Goal: Task Accomplishment & Management: Contribute content

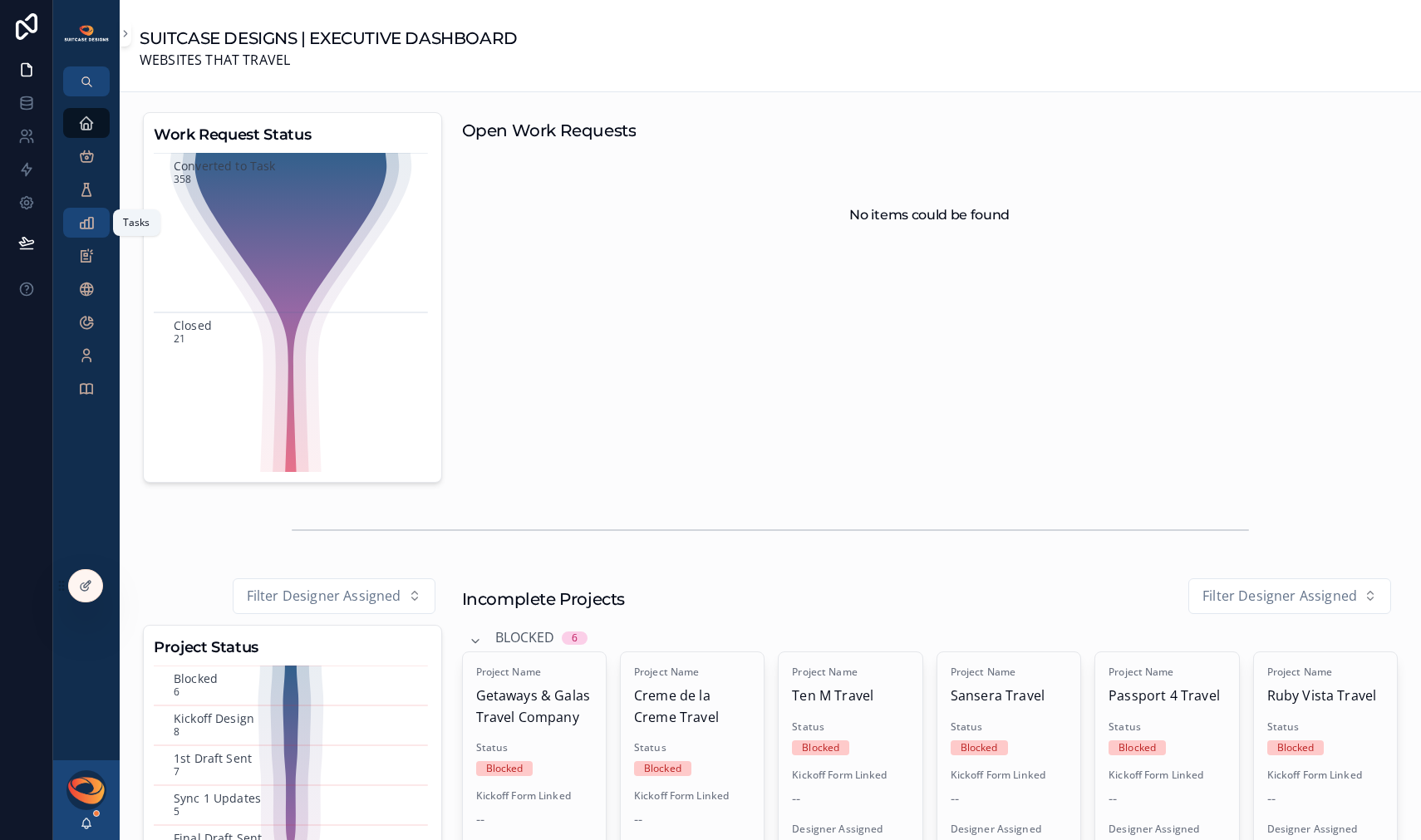
click at [91, 230] on icon "scrollable content" at bounding box center [86, 223] width 17 height 17
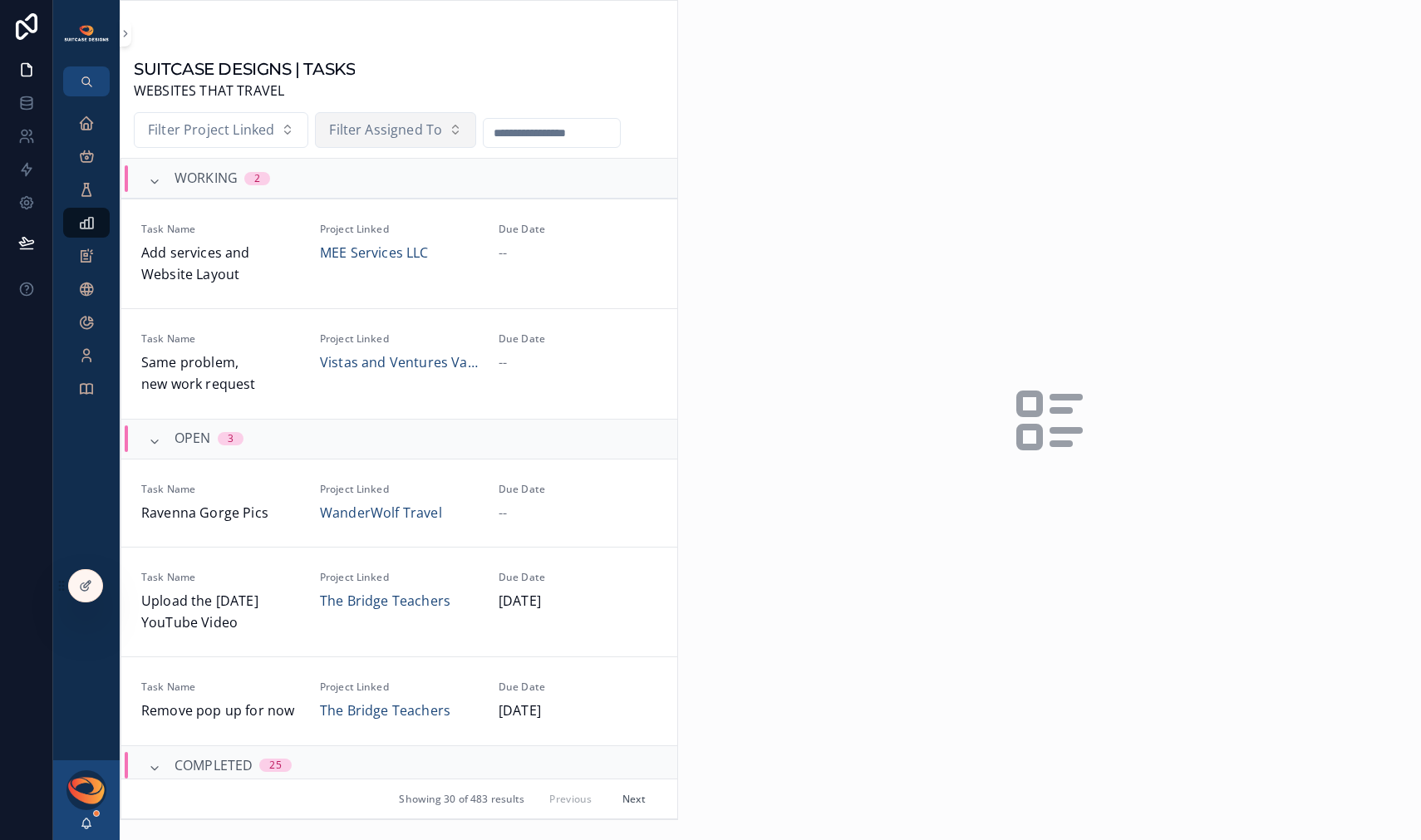
click at [383, 133] on span "Filter Assigned To" at bounding box center [385, 130] width 113 height 21
click at [369, 206] on div "[PERSON_NAME]" at bounding box center [394, 199] width 200 height 27
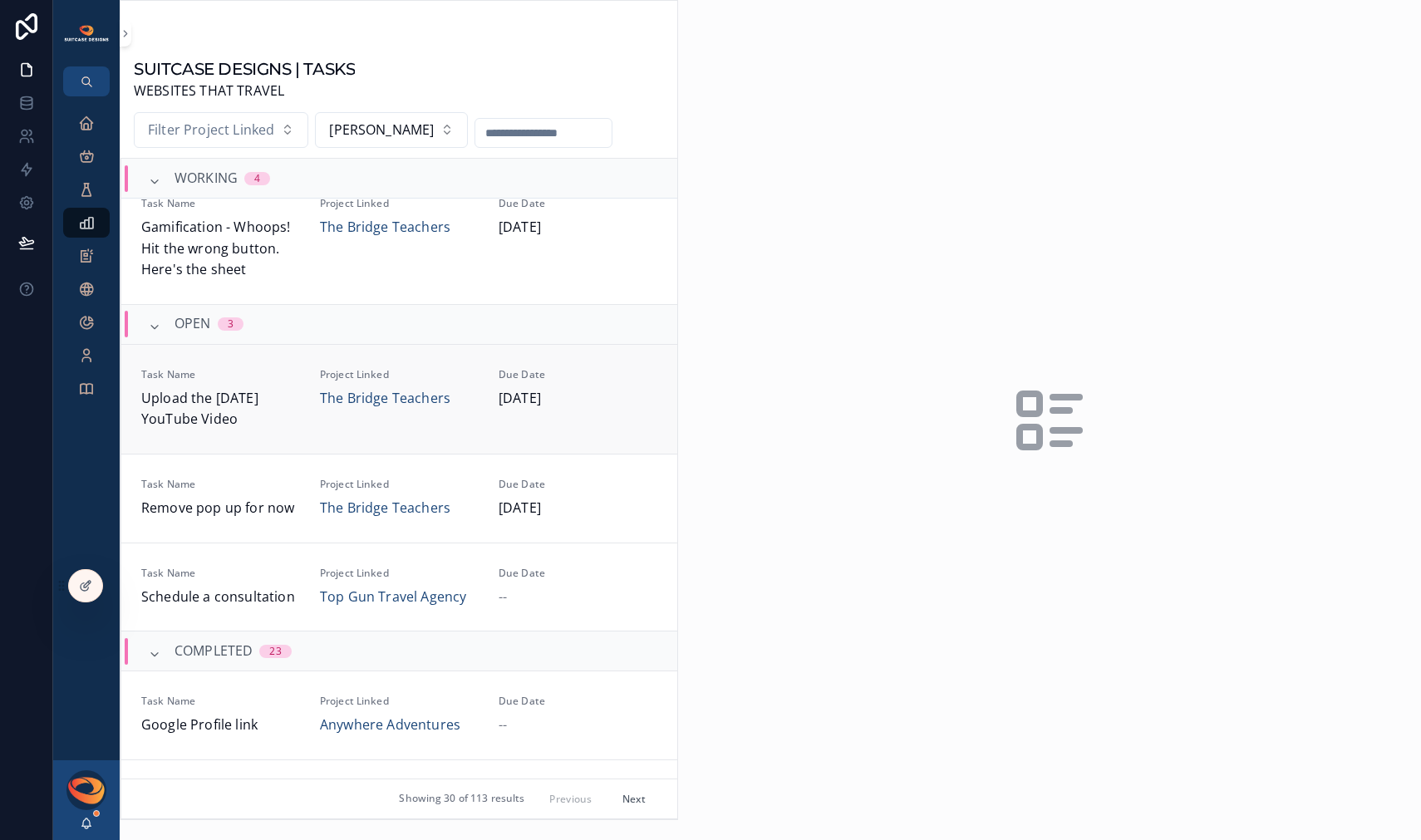
scroll to position [408, 0]
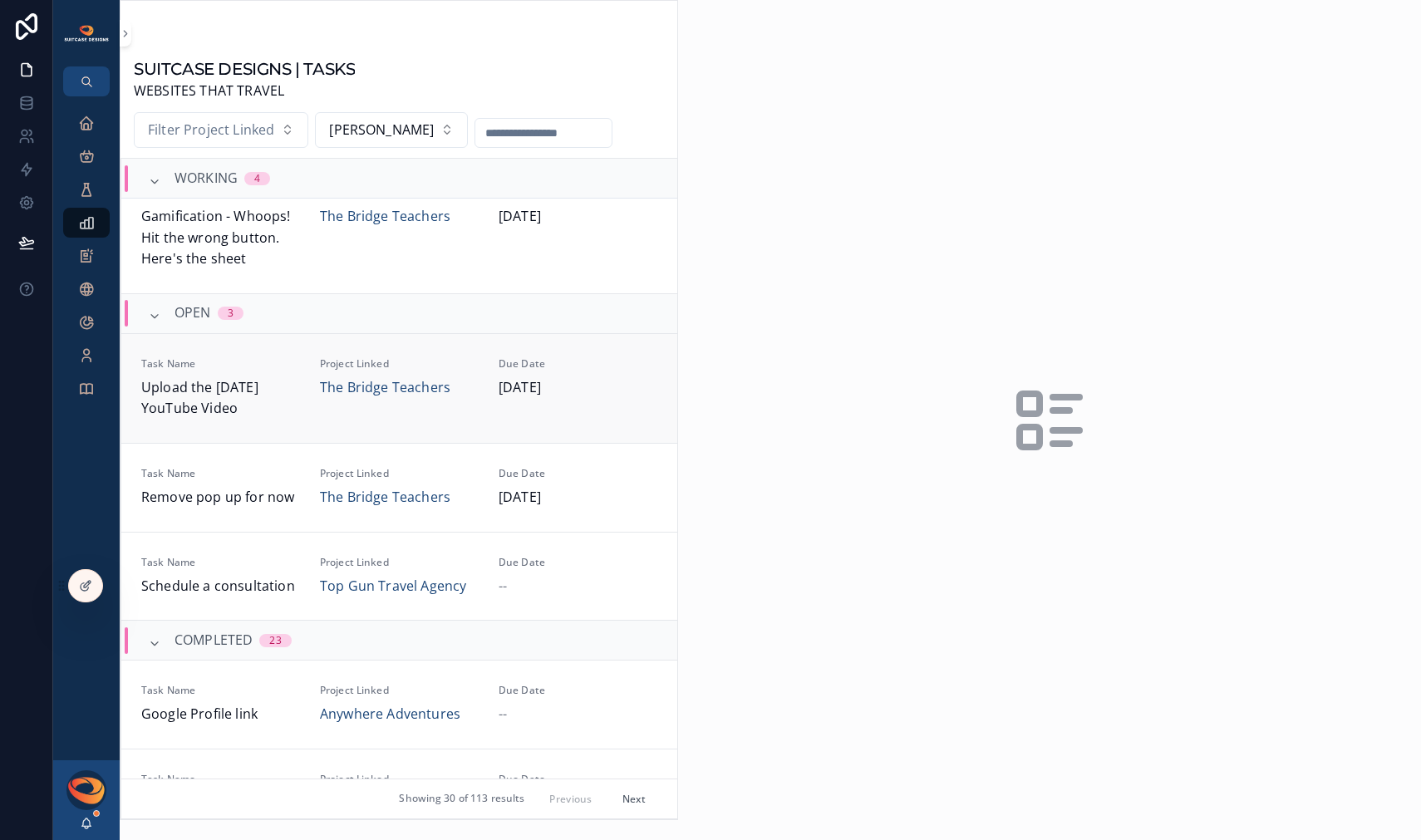
click at [320, 414] on div "Project Linked The Bridge Teachers" at bounding box center [399, 388] width 159 height 62
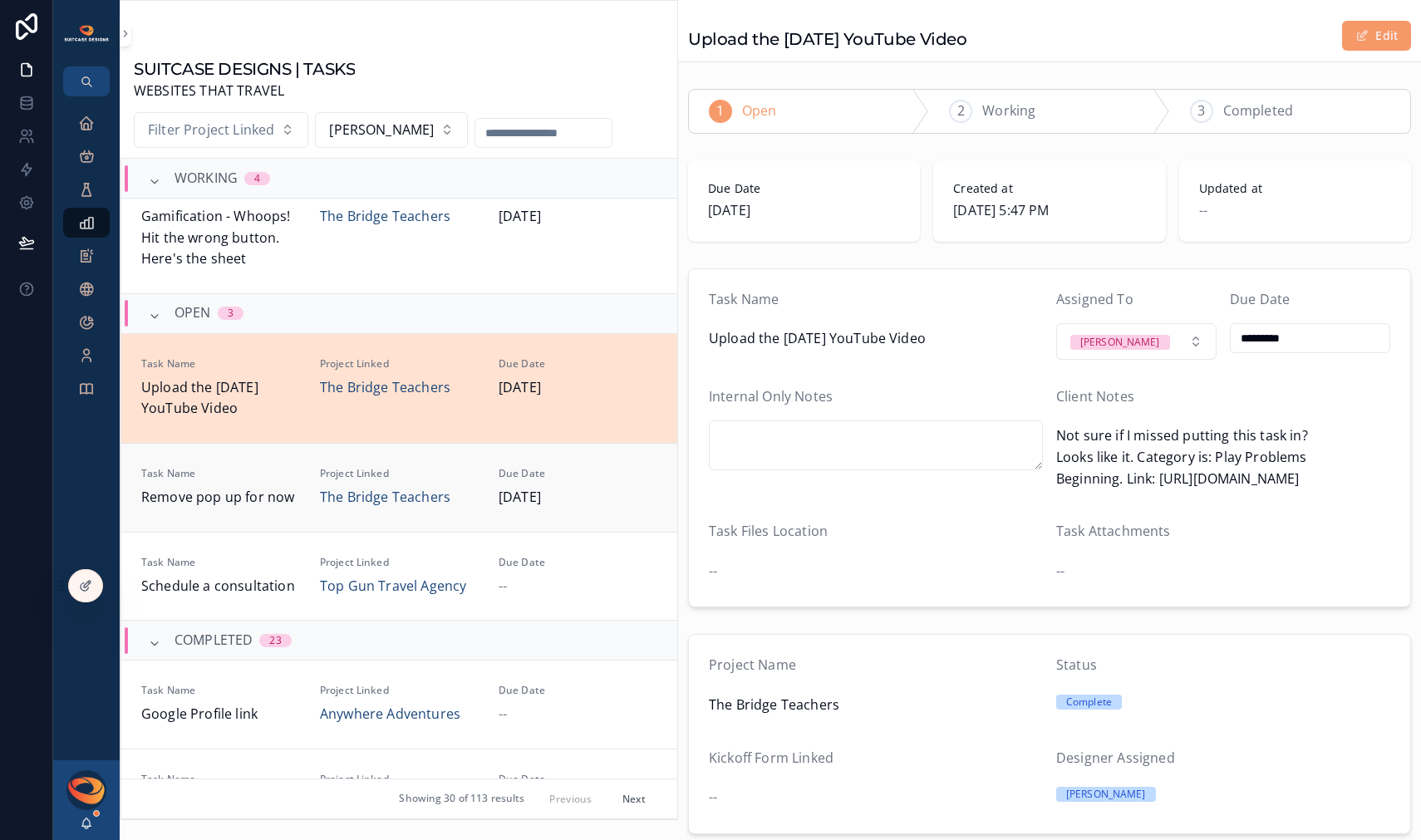
click at [240, 509] on link "Task Name Remove pop up for now Project Linked The Bridge Teachers Due Date [DA…" at bounding box center [399, 487] width 556 height 89
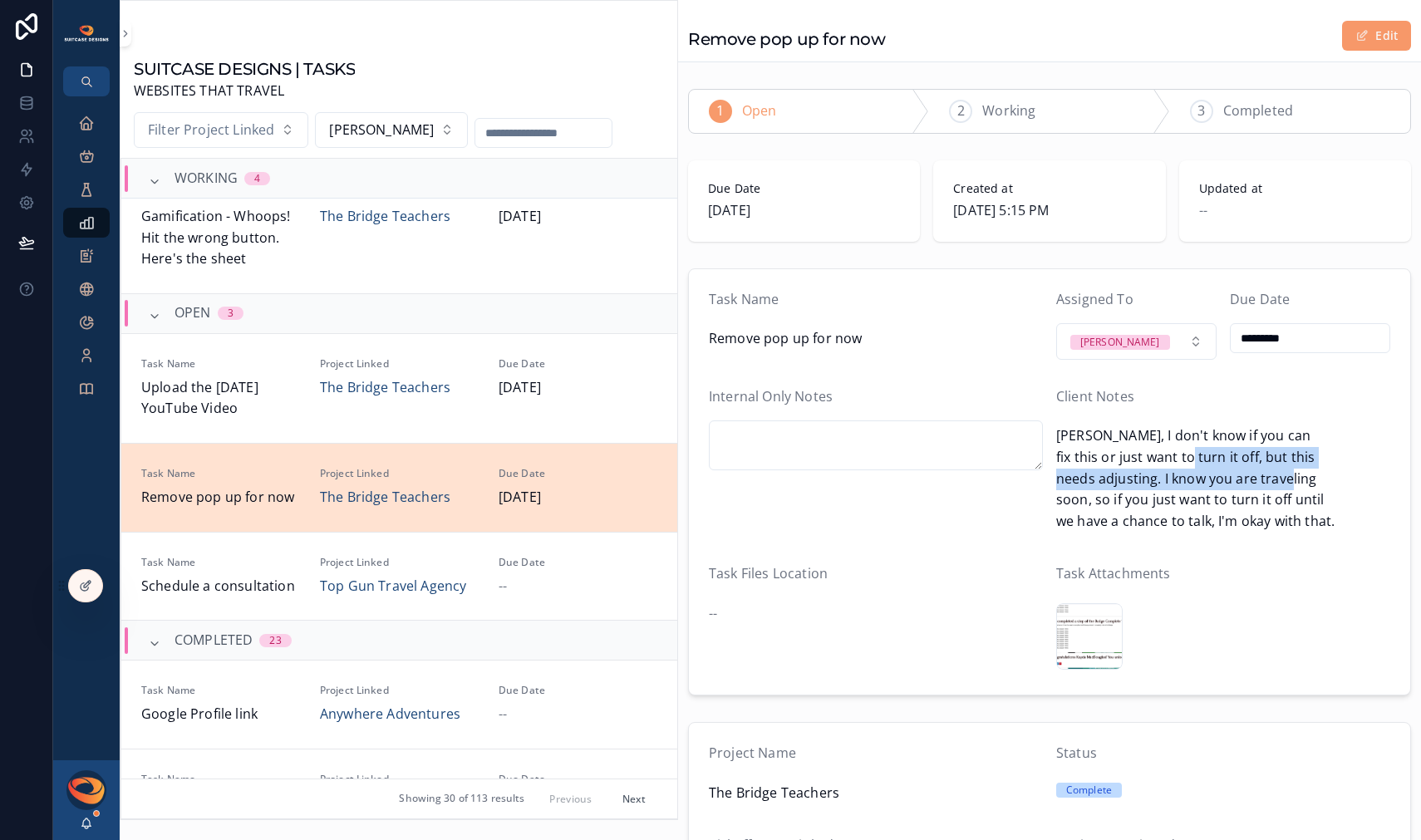
drag, startPoint x: 1098, startPoint y: 464, endPoint x: 1146, endPoint y: 486, distance: 52.8
click at [1146, 486] on span "[PERSON_NAME], I don't know if you can fix this or just want to turn it off, bu…" at bounding box center [1223, 478] width 334 height 107
click at [1148, 485] on span "[PERSON_NAME], I don't know if you can fix this or just want to turn it off, bu…" at bounding box center [1223, 478] width 334 height 107
click at [1091, 621] on div "Screenshot-2025-09-29-at-2.14.05-PM .png" at bounding box center [1090, 637] width 67 height 67
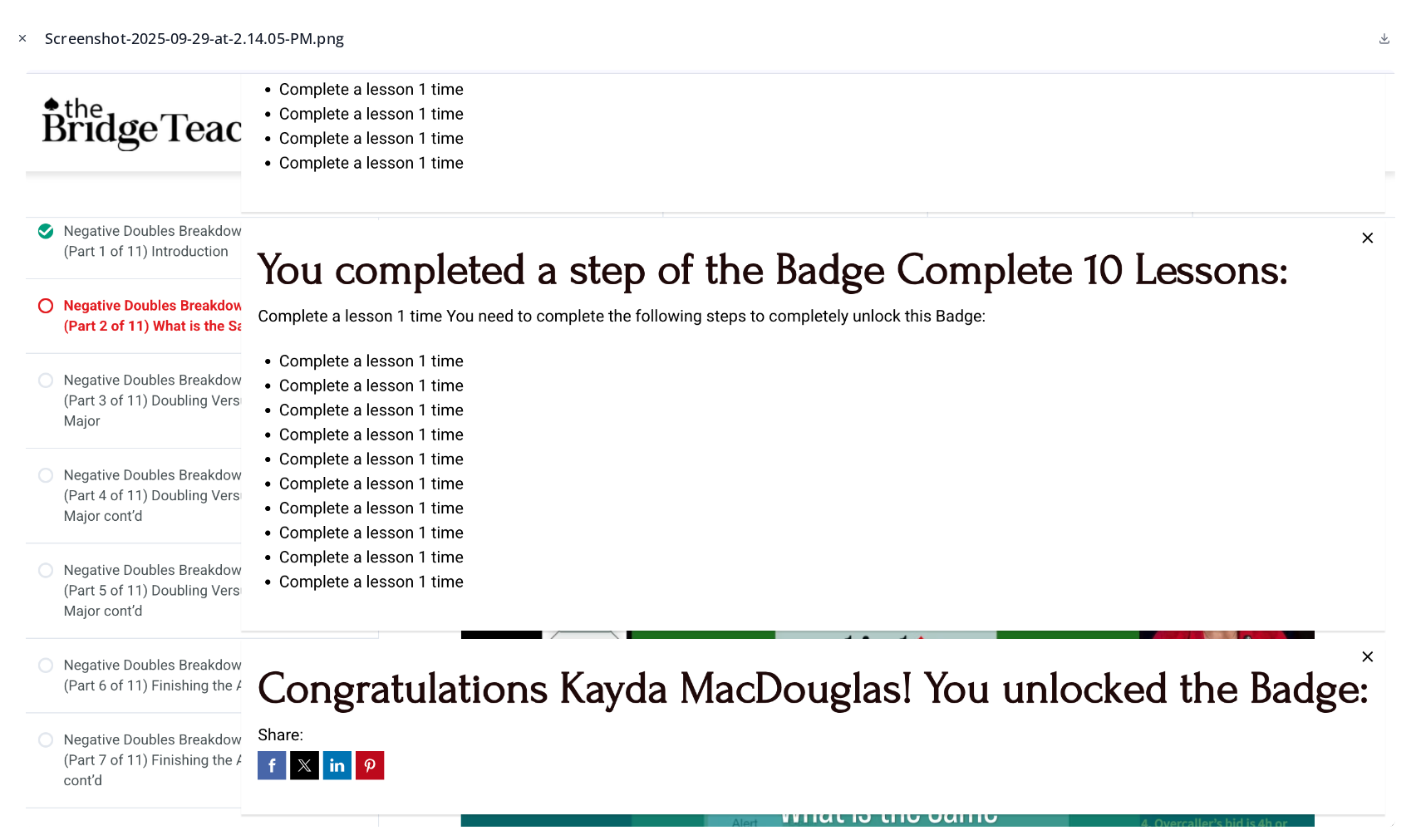
click at [21, 41] on icon "Close modal" at bounding box center [22, 38] width 12 height 12
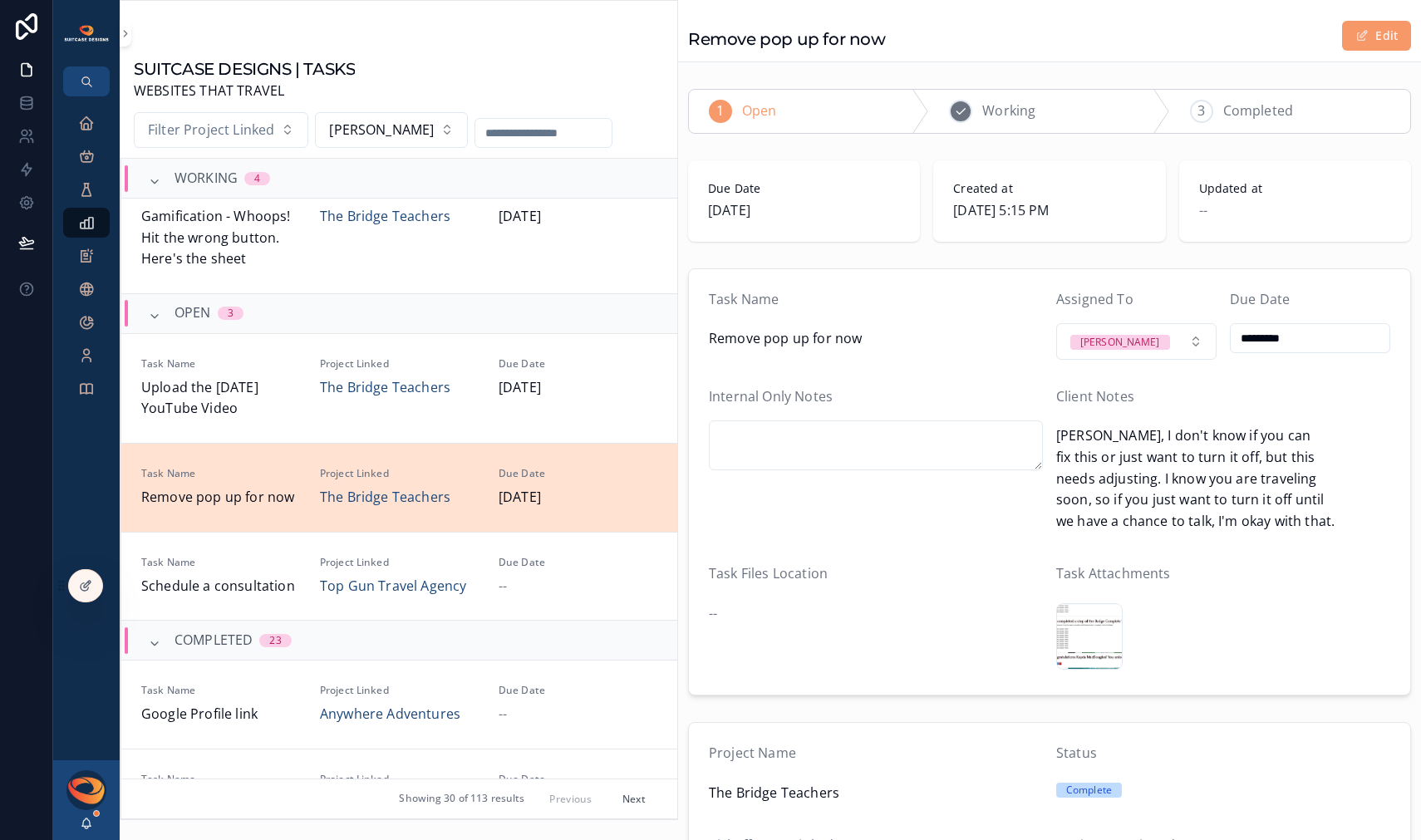
click at [1006, 113] on span "Working" at bounding box center [1008, 110] width 53 height 21
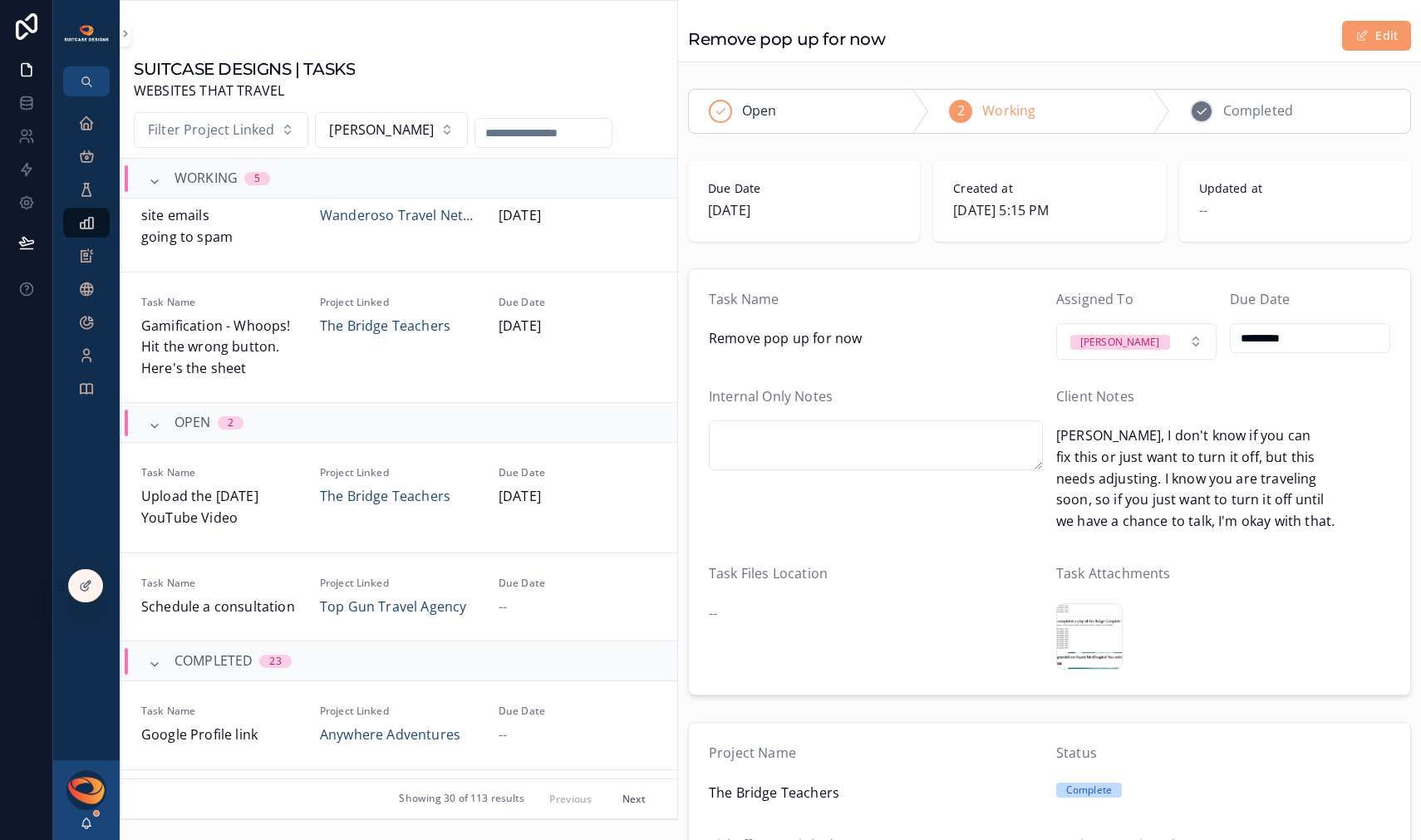
click at [1223, 119] on span "Completed" at bounding box center [1258, 110] width 70 height 21
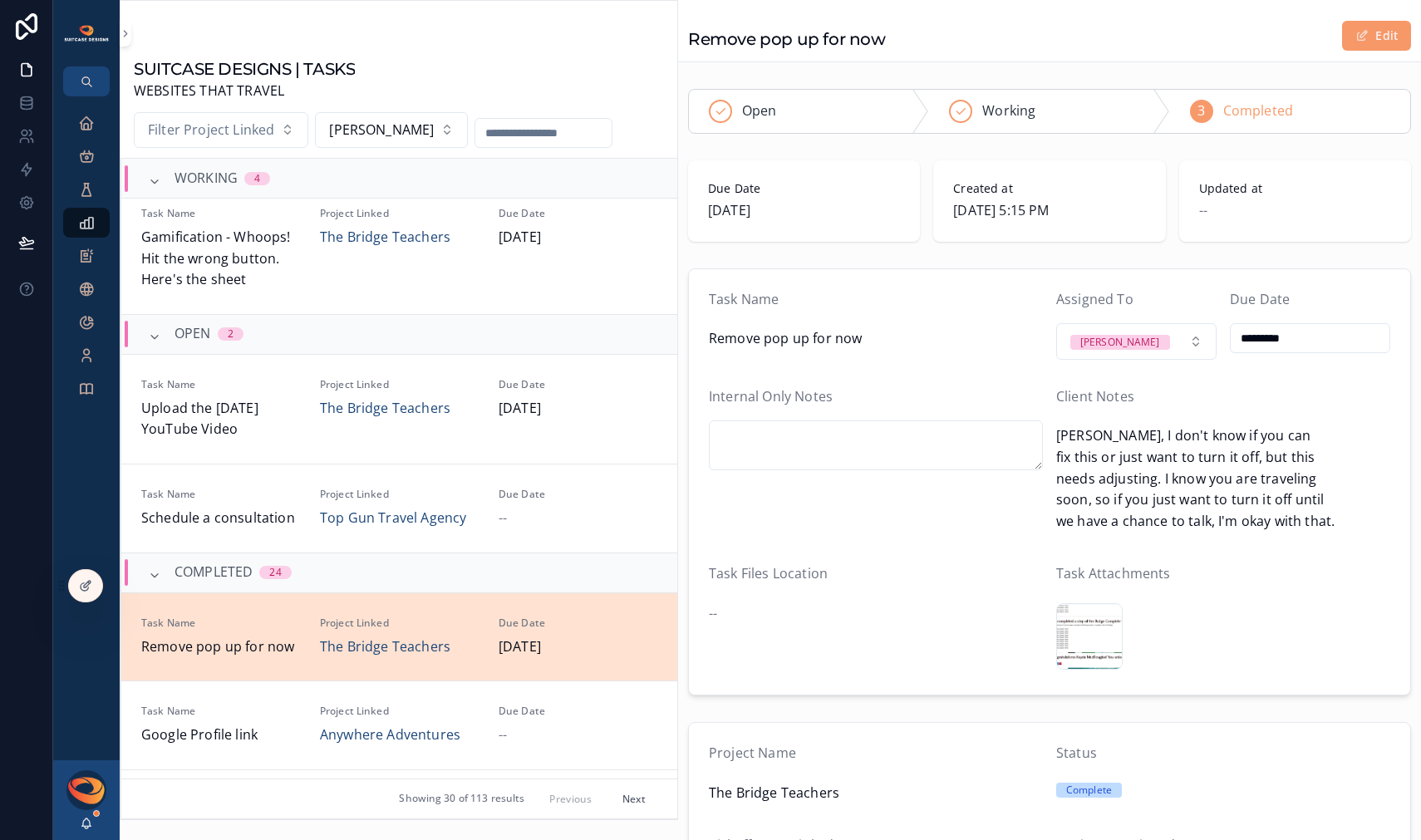
scroll to position [408, 0]
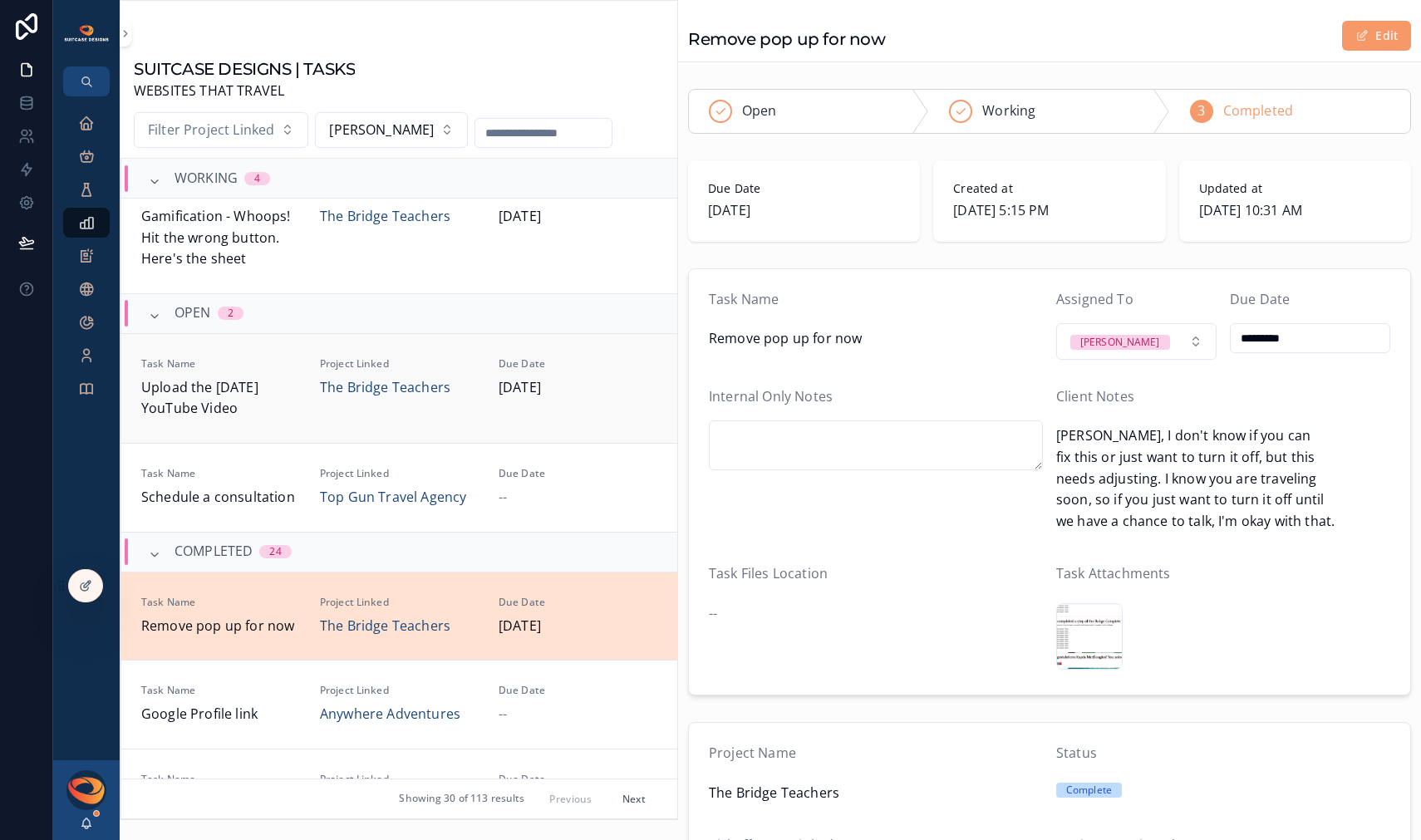
click at [297, 410] on div "Task Name Upload the [DATE] YouTube Video Project Linked The Bridge Teachers Du…" at bounding box center [399, 388] width 516 height 62
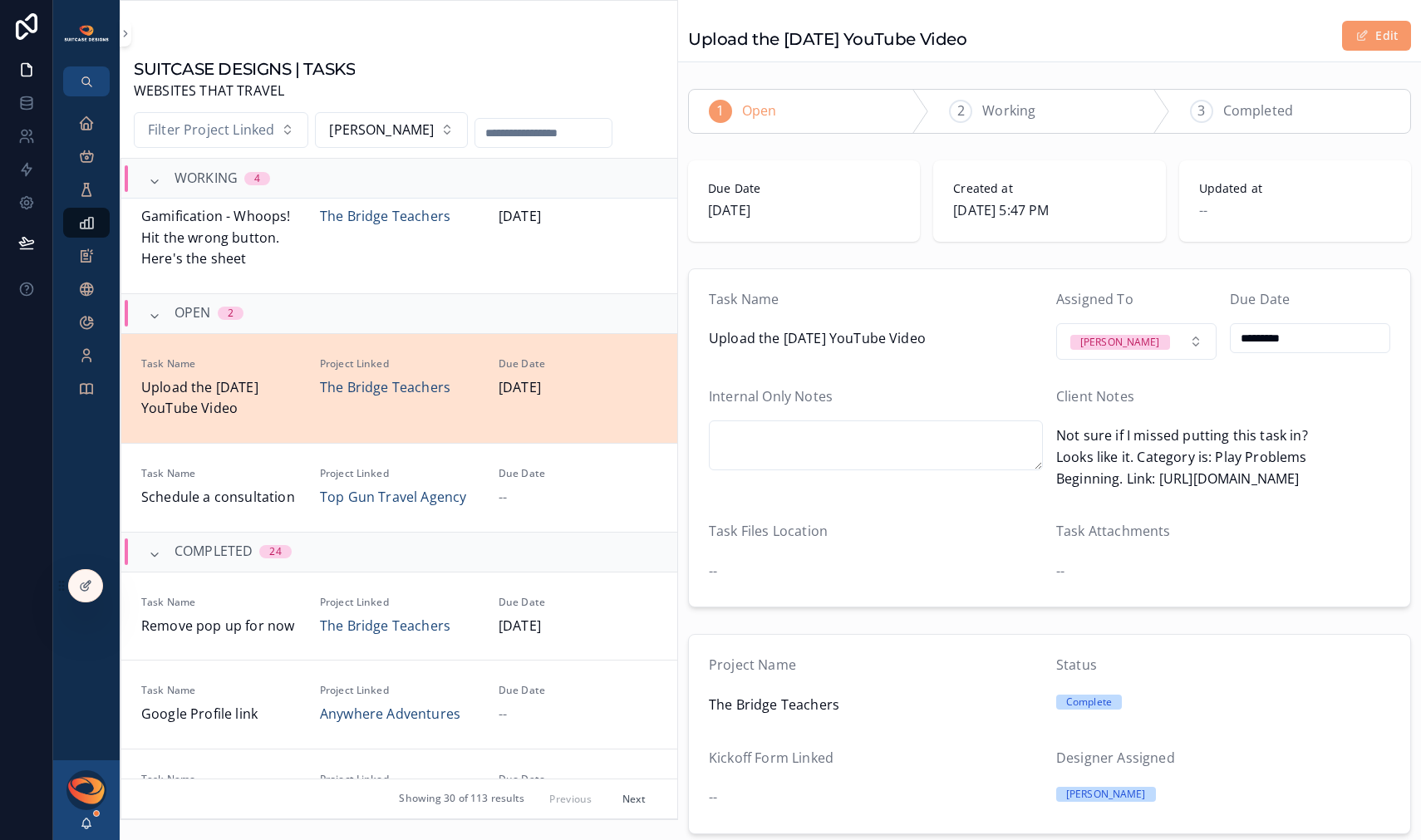
drag, startPoint x: 1153, startPoint y: 483, endPoint x: 1350, endPoint y: 472, distance: 197.3
click at [1351, 472] on span "Not sure if I missed putting this task in? Looks like it. Category is: Play Pro…" at bounding box center [1223, 457] width 334 height 64
copy span "[URL][DOMAIN_NAME]"
click at [1025, 107] on span "Working" at bounding box center [1008, 110] width 53 height 21
click at [1203, 109] on div "3" at bounding box center [1201, 110] width 23 height 23
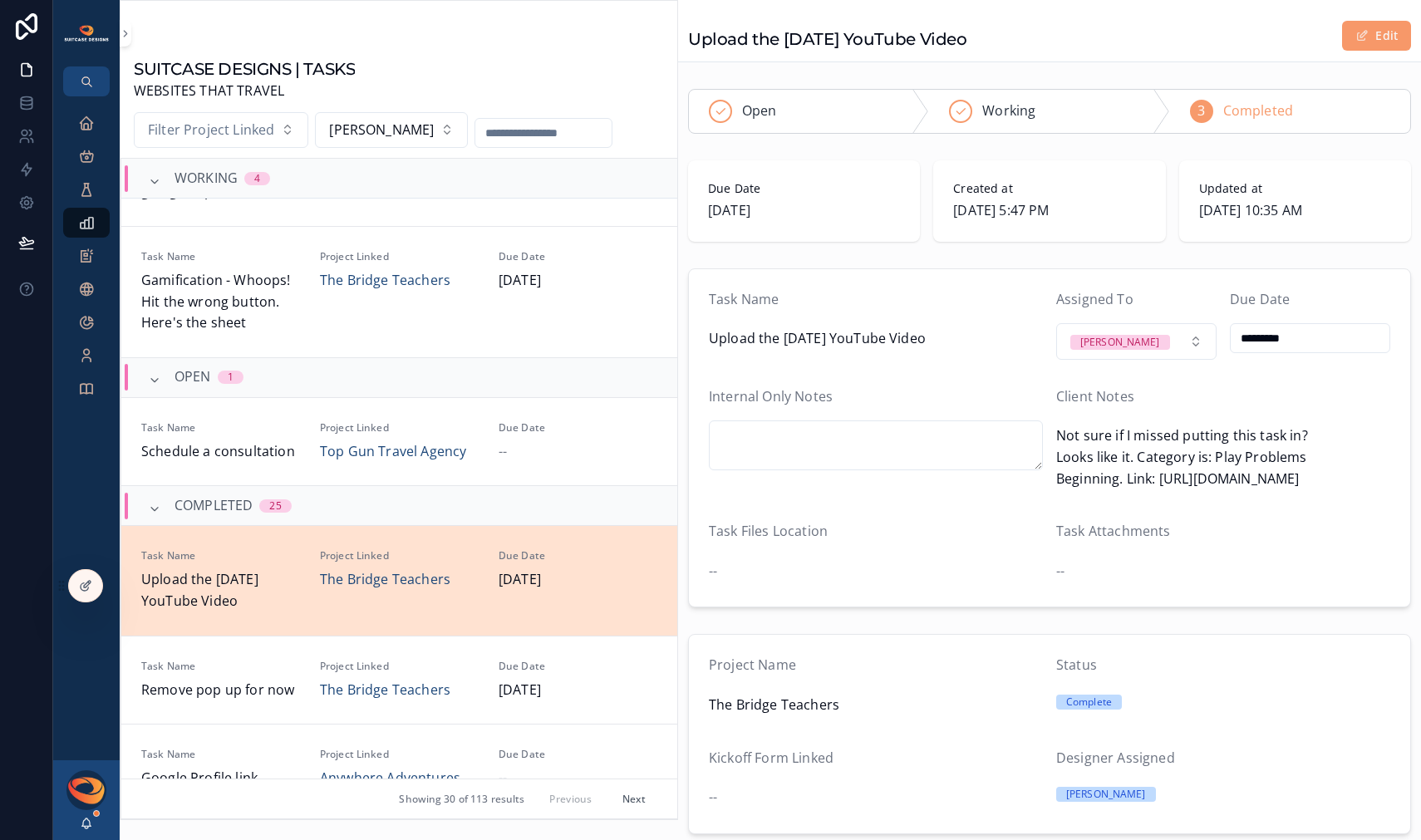
scroll to position [162, 0]
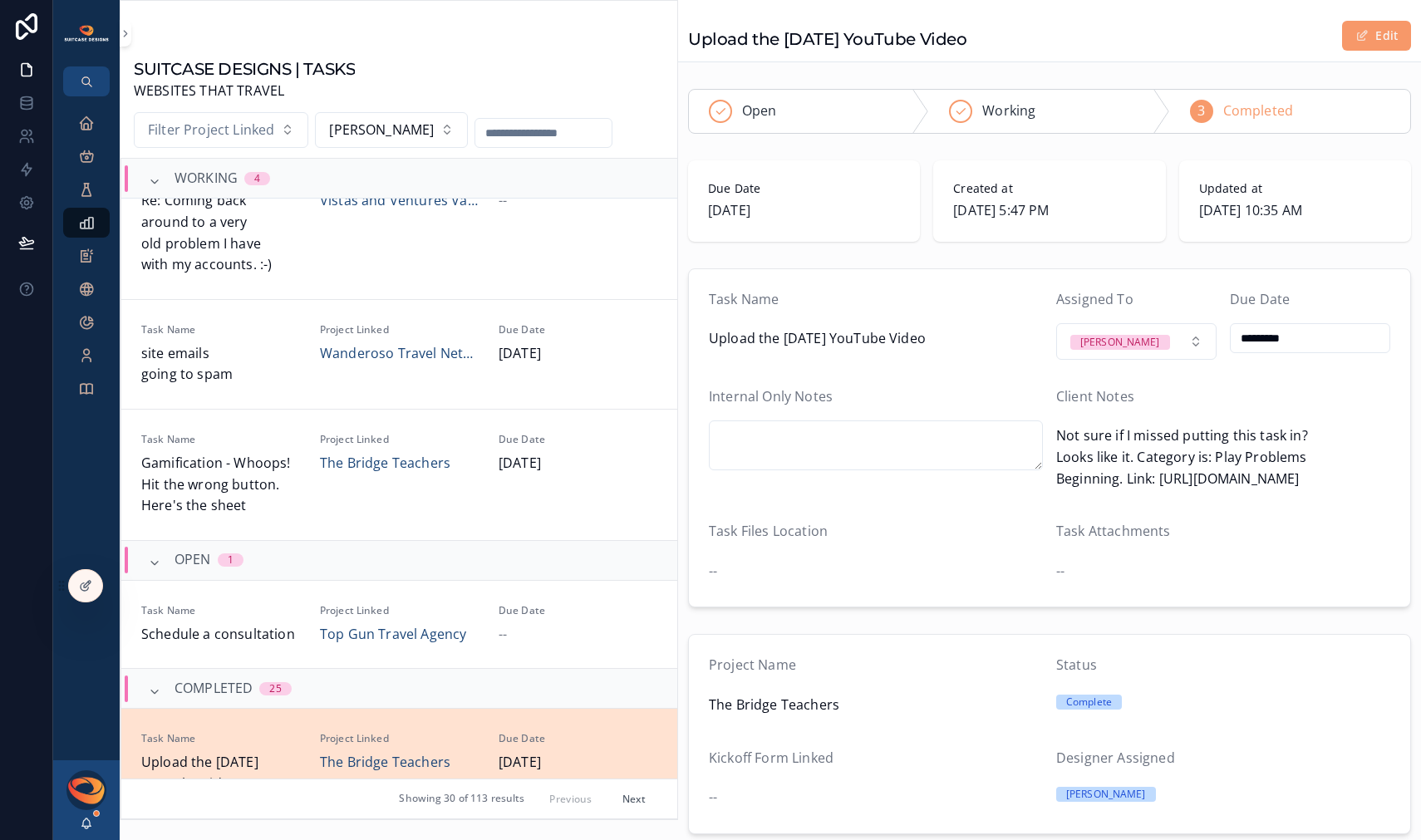
click at [615, 802] on button "Next" at bounding box center [634, 799] width 46 height 26
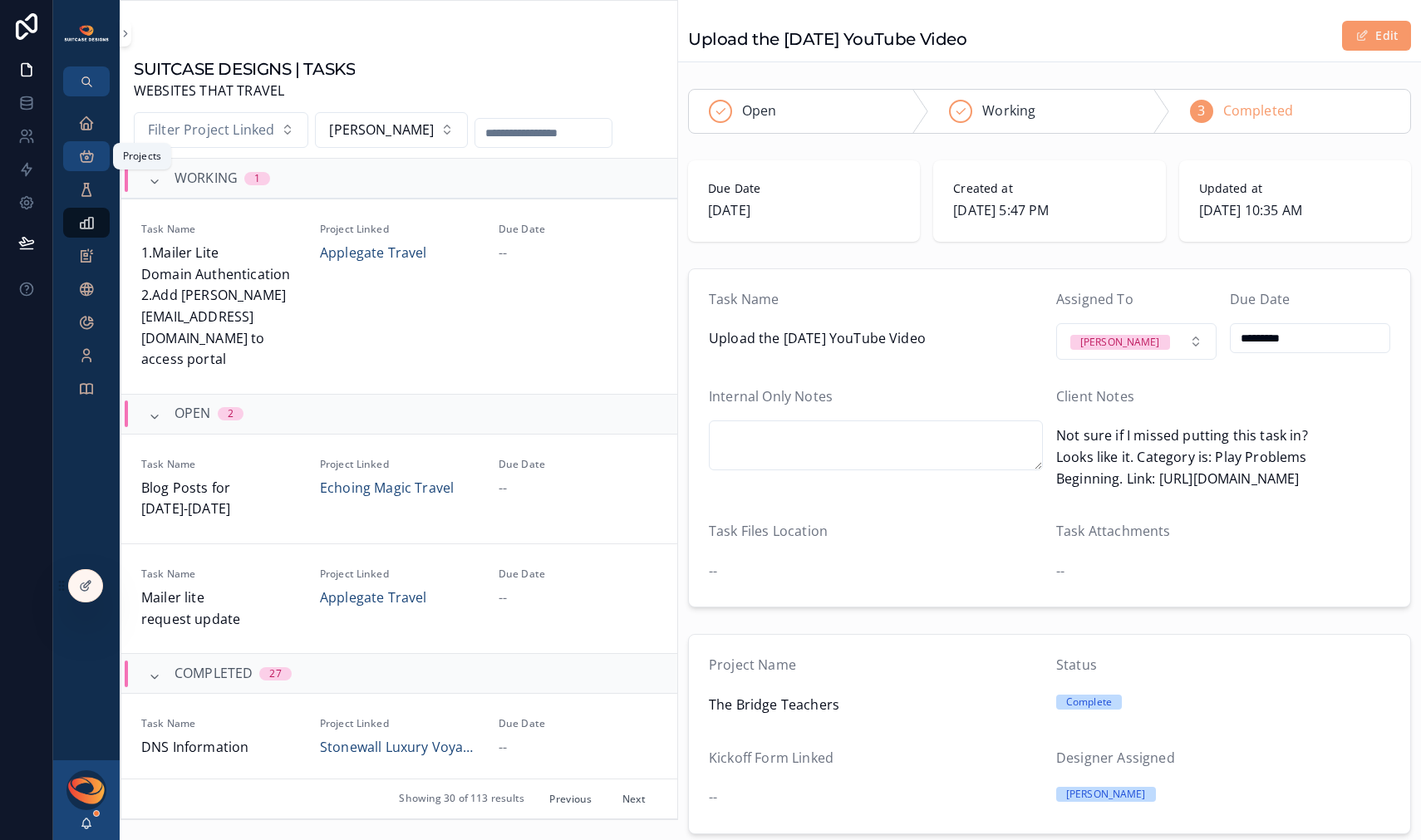
click at [87, 155] on icon "scrollable content" at bounding box center [86, 156] width 17 height 17
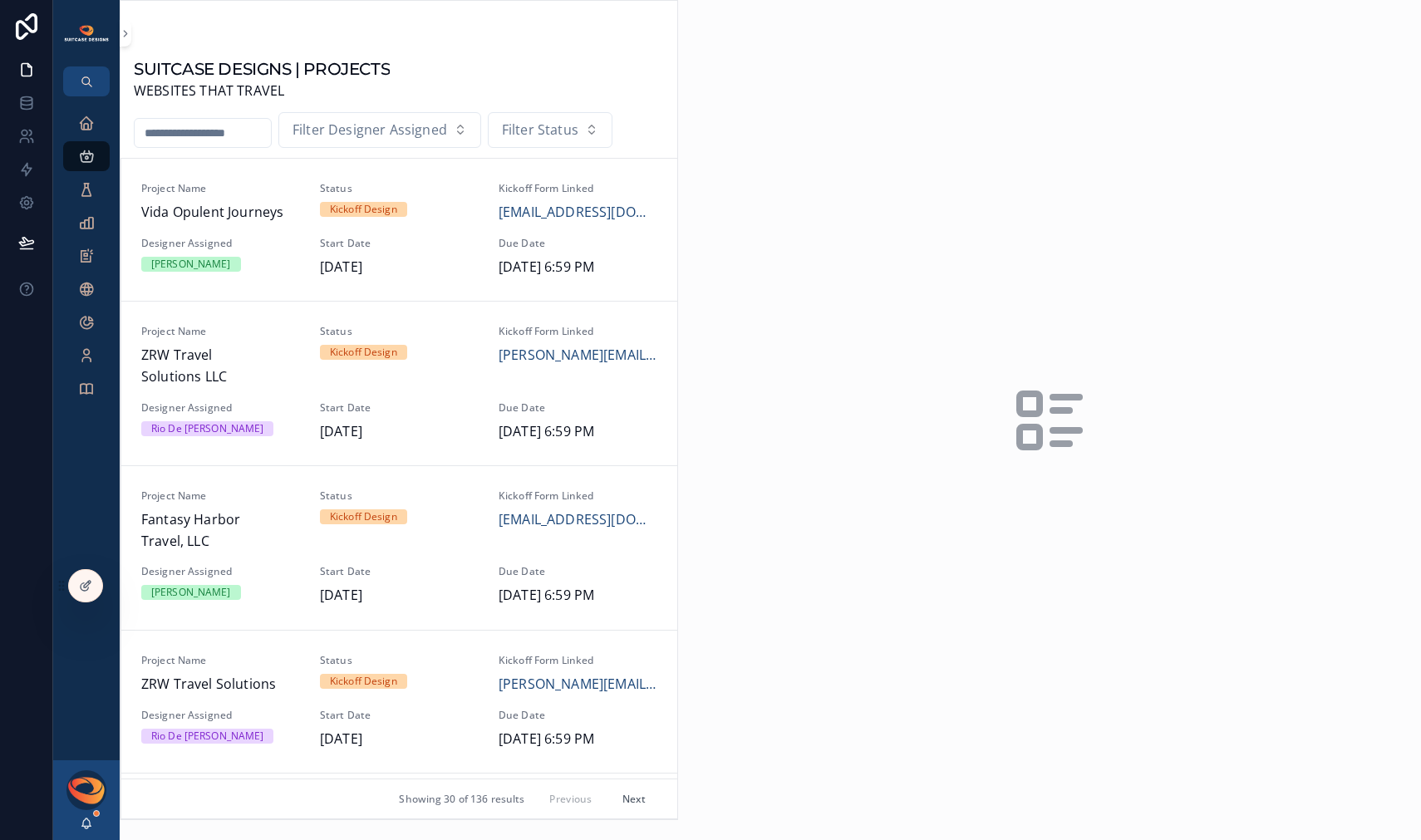
click at [176, 136] on input "scrollable content" at bounding box center [202, 133] width 136 height 23
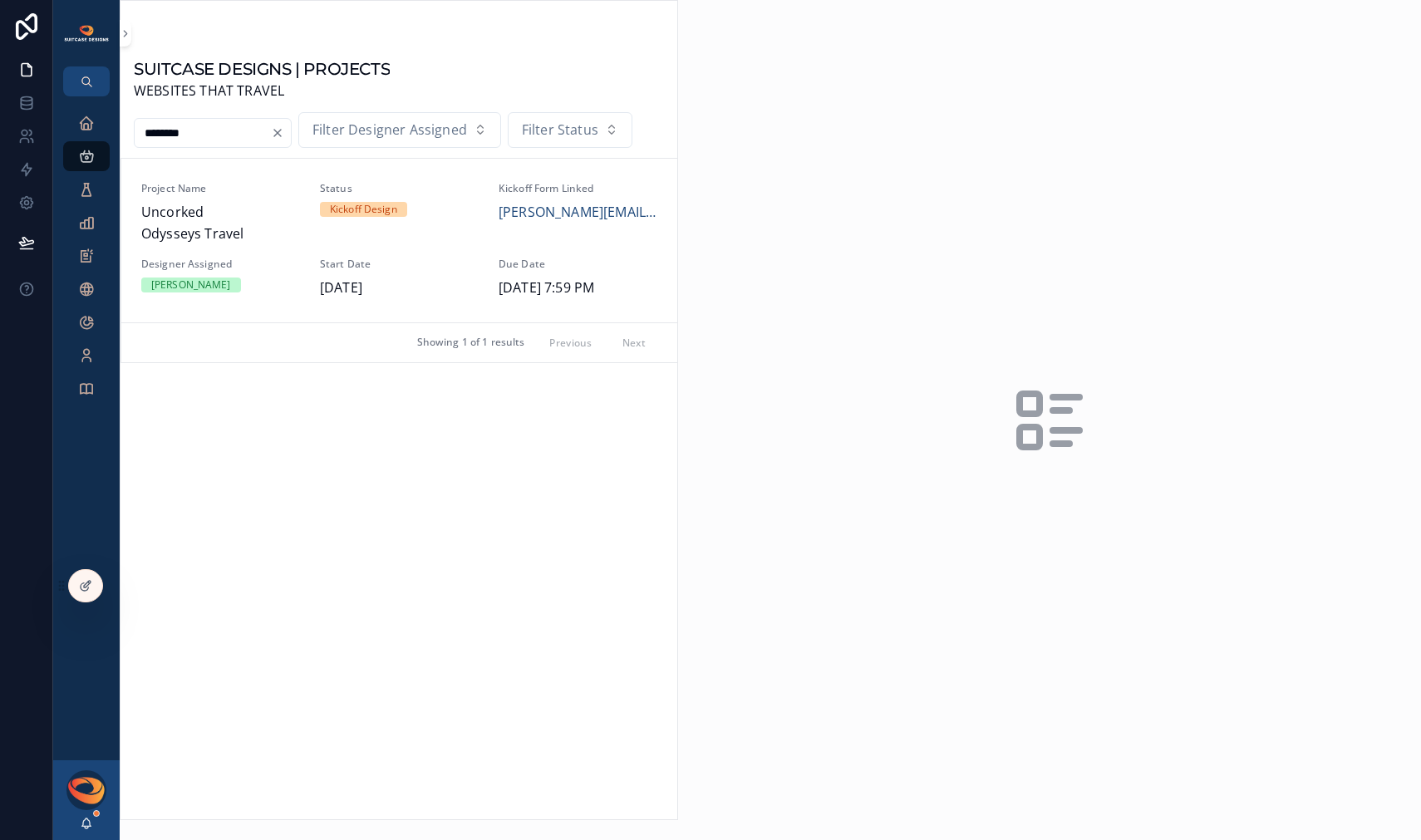
type input "********"
click at [281, 131] on icon "Clear" at bounding box center [277, 133] width 6 height 6
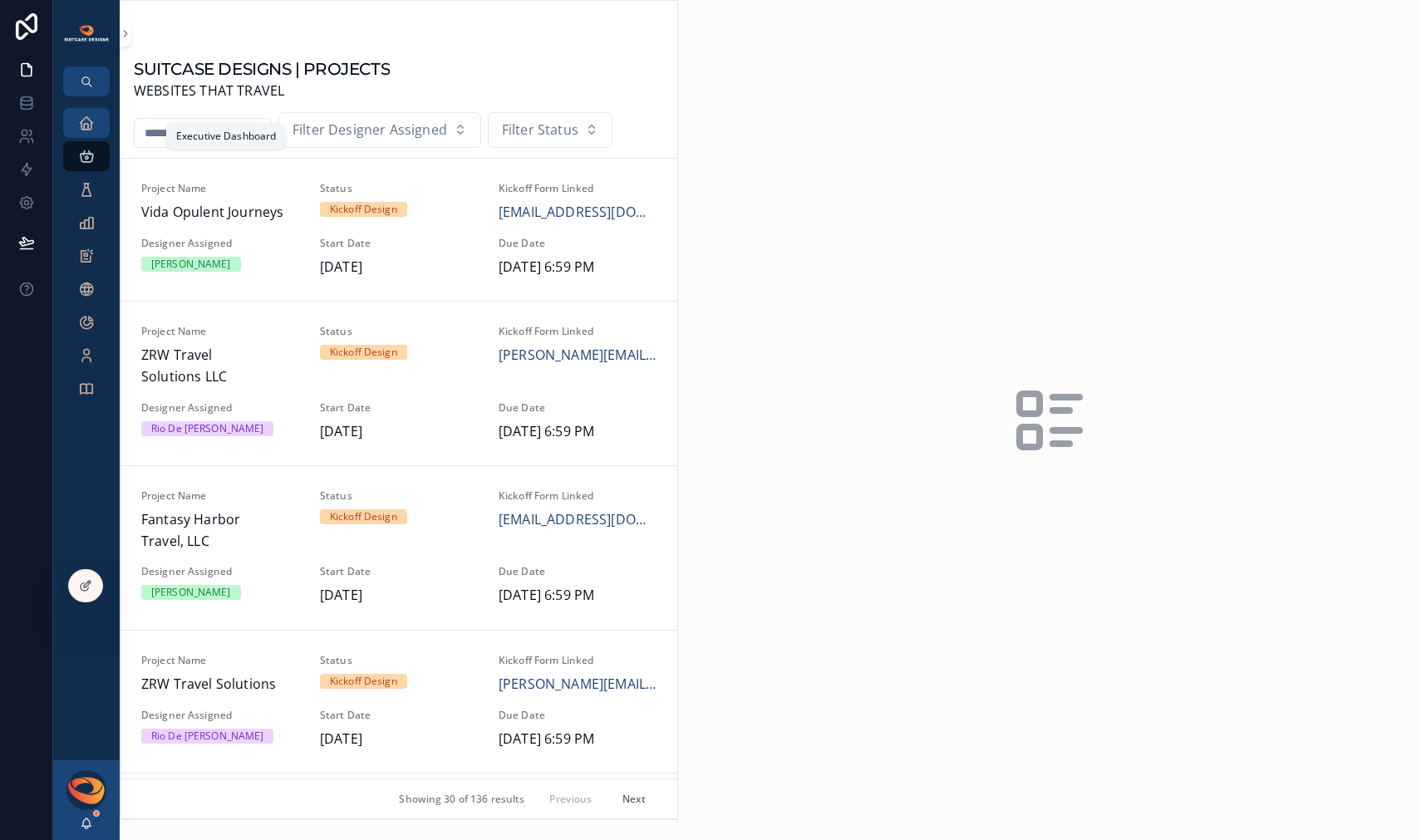
click at [97, 123] on div "Executive Dashboard" at bounding box center [86, 123] width 27 height 27
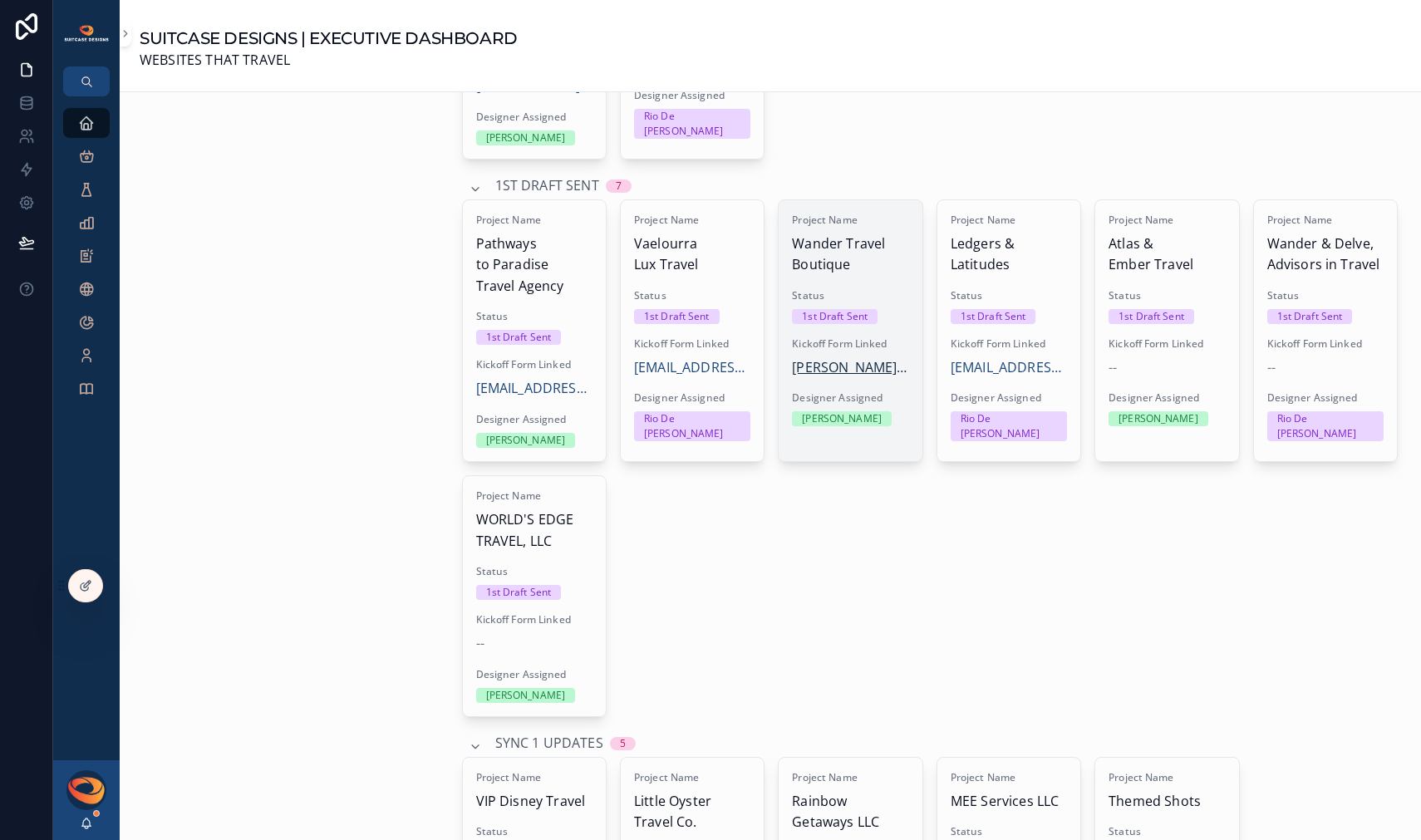
scroll to position [1307, 0]
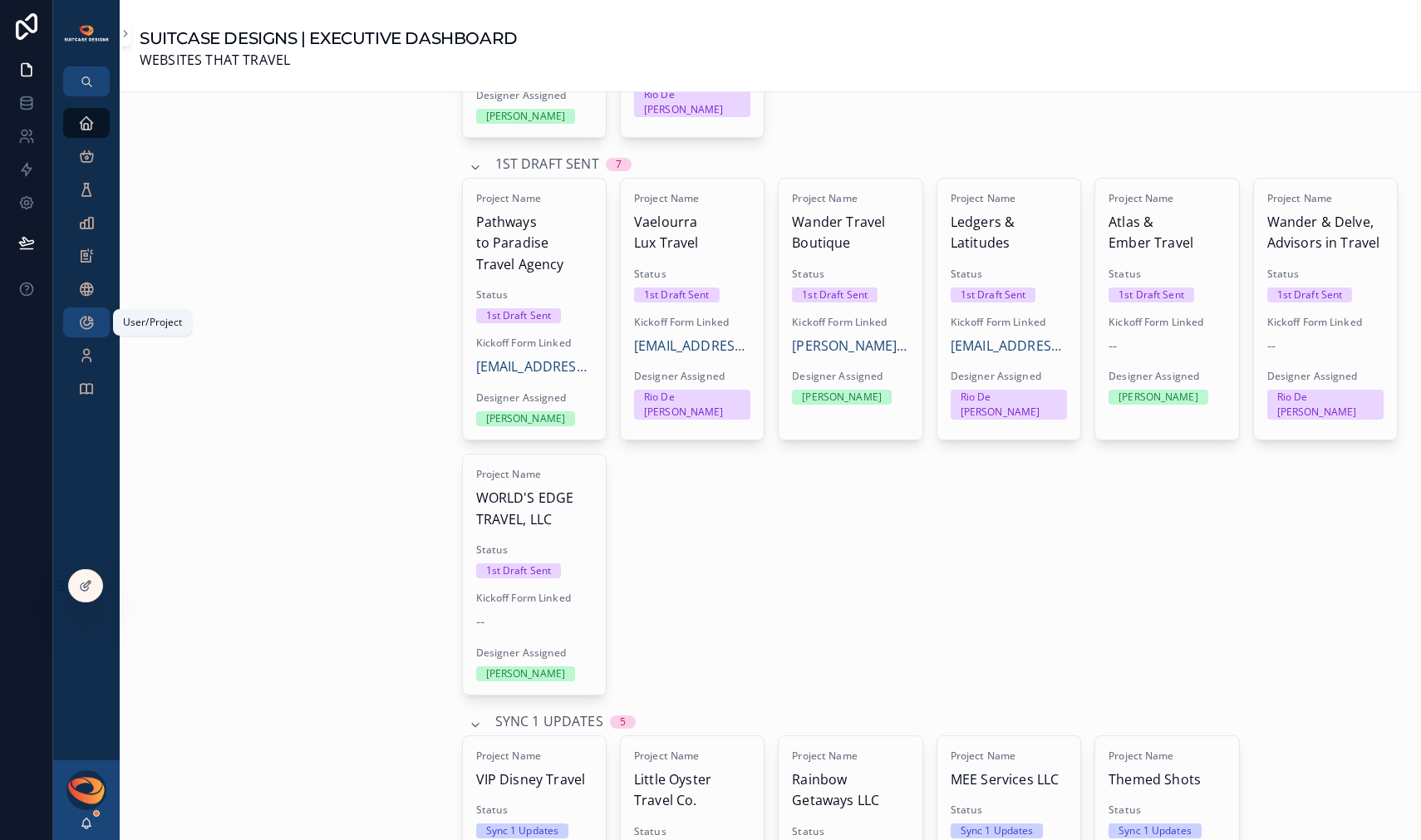
click at [82, 313] on div "User/Project" at bounding box center [86, 322] width 27 height 27
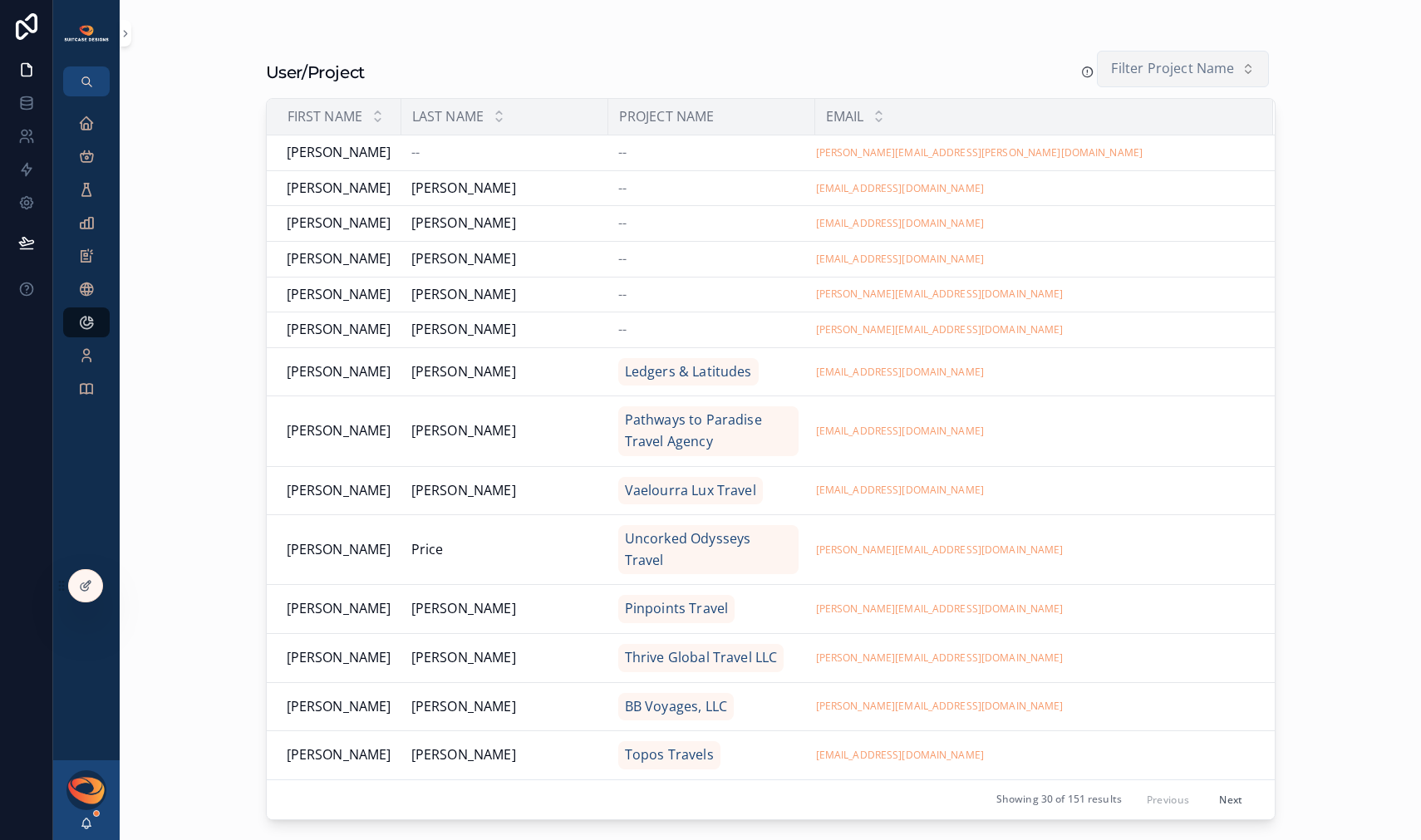
click at [1228, 75] on span "Filter Project Name" at bounding box center [1172, 69] width 123 height 21
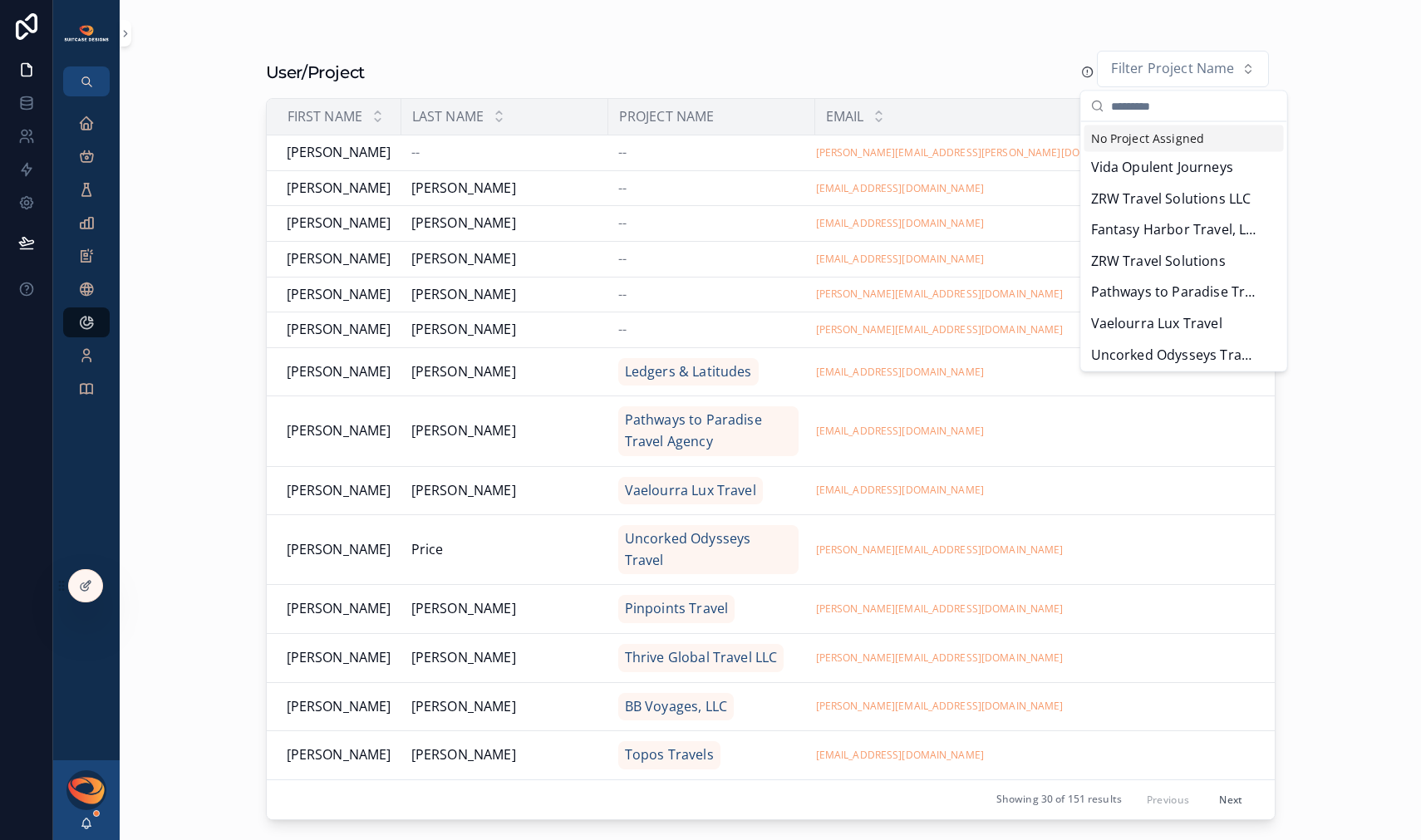
click at [1177, 133] on div "No Project Assigned" at bounding box center [1183, 138] width 200 height 27
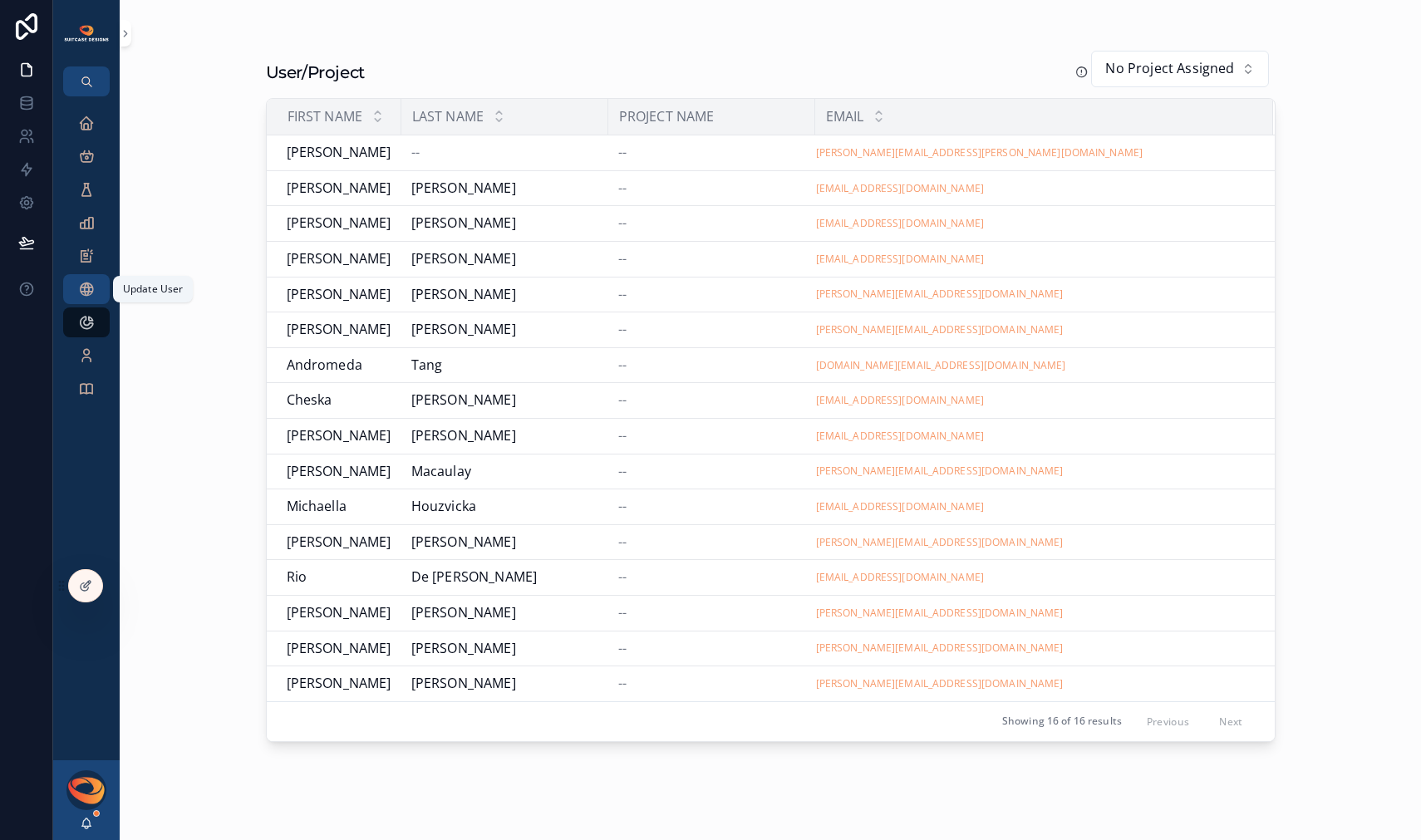
click at [91, 297] on icon "scrollable content" at bounding box center [86, 290] width 17 height 17
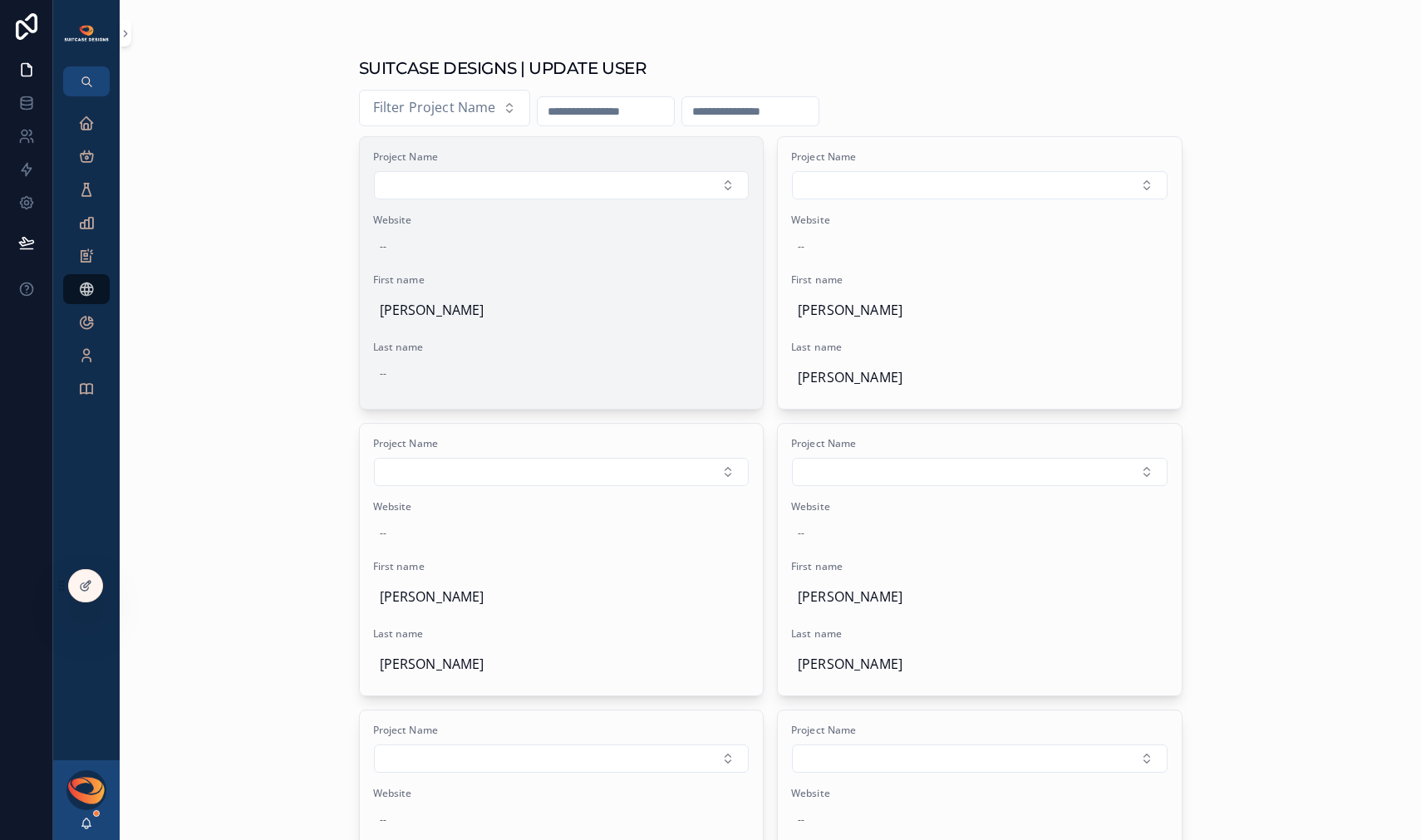
click at [464, 317] on span "[PERSON_NAME]" at bounding box center [562, 310] width 364 height 21
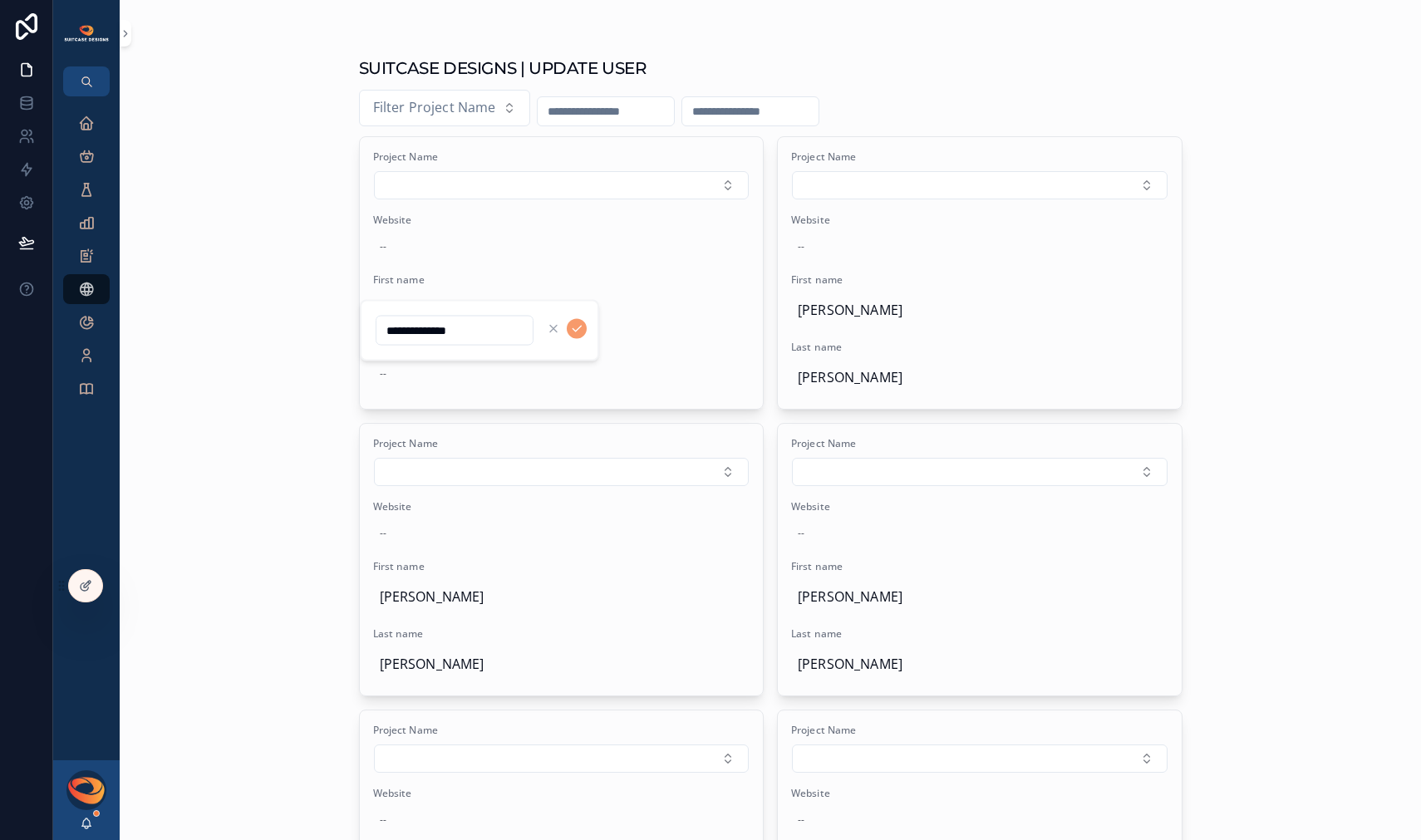
click at [432, 329] on input "**********" at bounding box center [454, 330] width 156 height 23
type input "****"
click at [577, 333] on icon "scrollable content" at bounding box center [576, 329] width 13 height 13
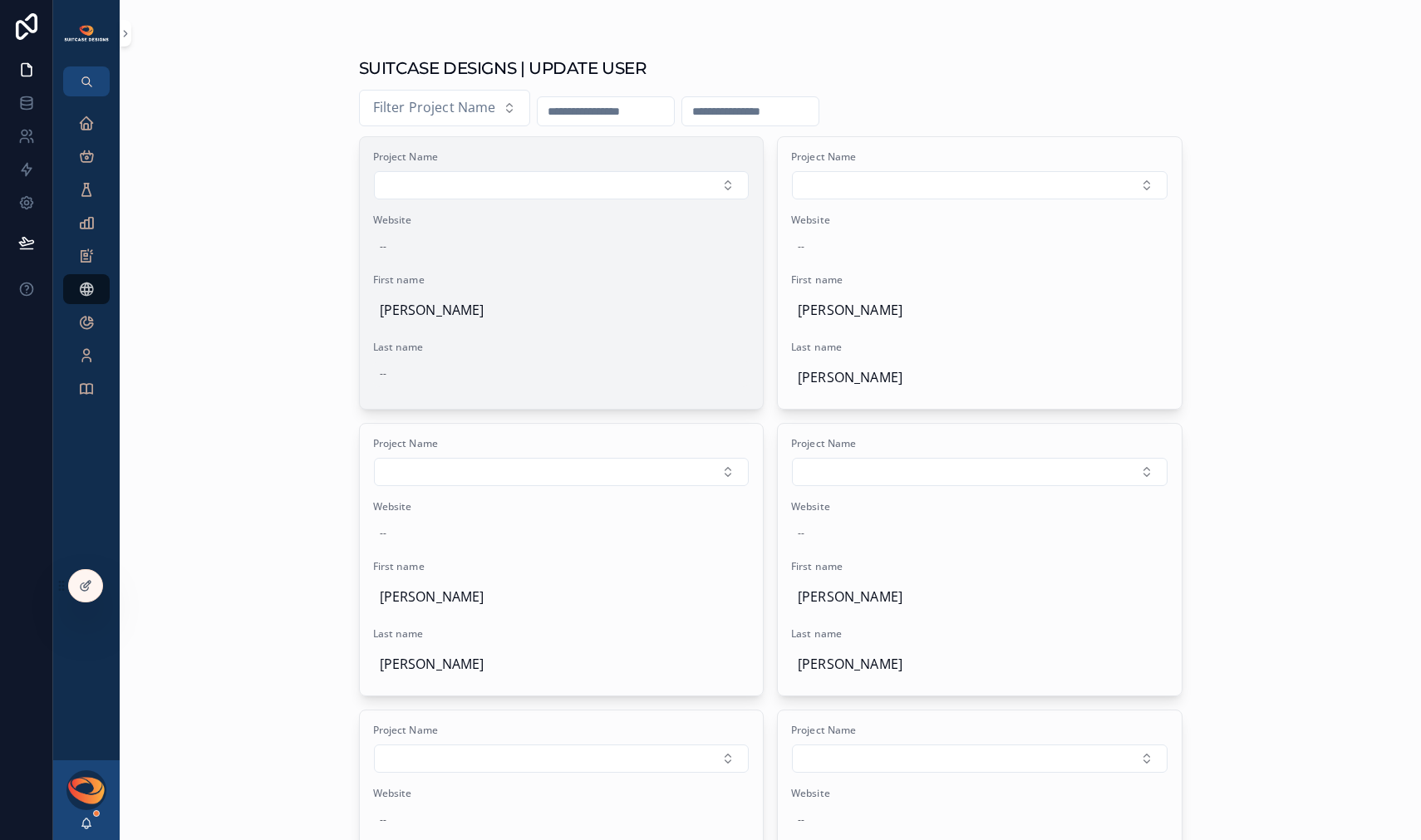
click at [393, 380] on div "--" at bounding box center [562, 373] width 377 height 27
click at [387, 382] on div "--" at bounding box center [562, 373] width 377 height 27
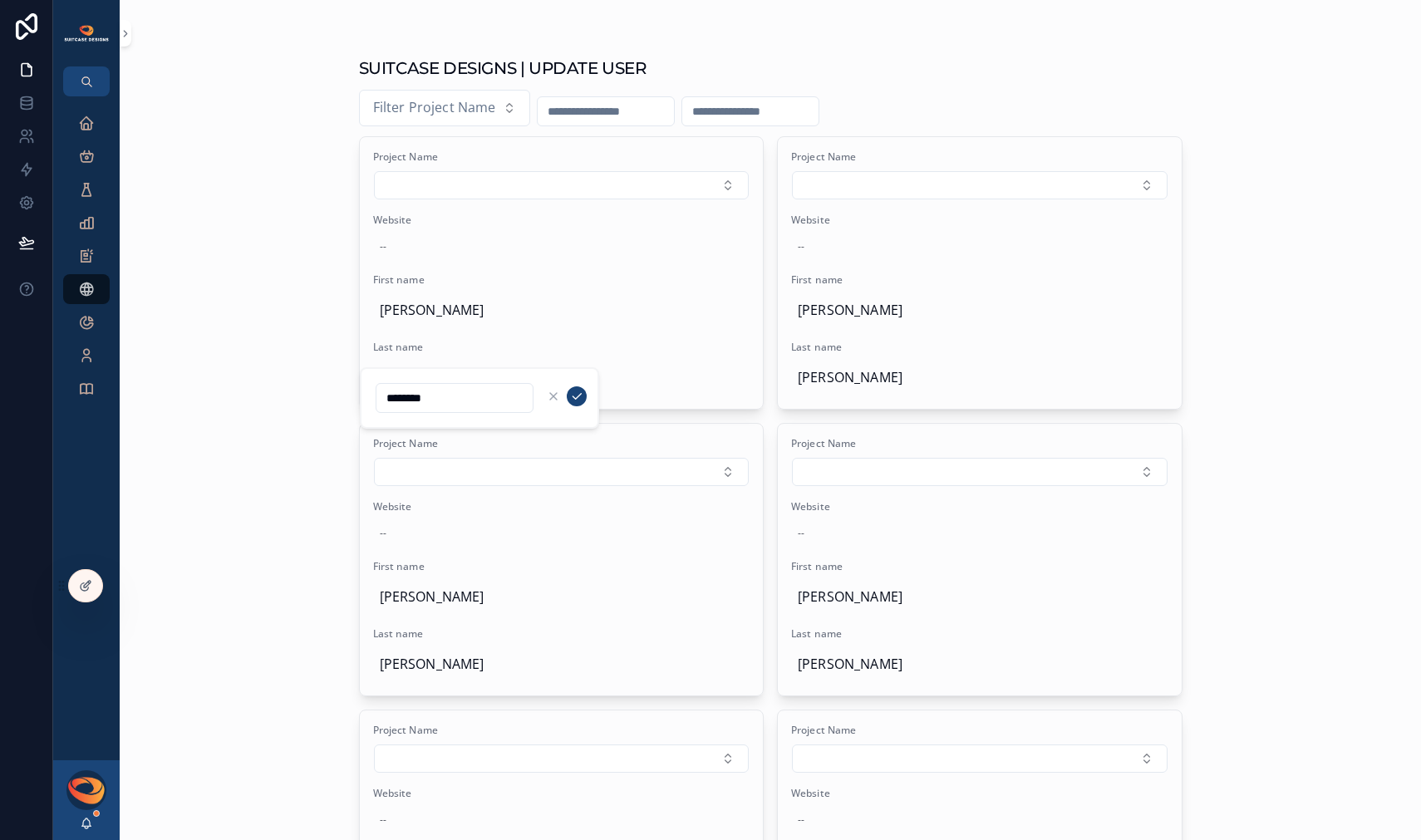
type input "********"
click at [574, 398] on icon "scrollable content" at bounding box center [576, 396] width 8 height 6
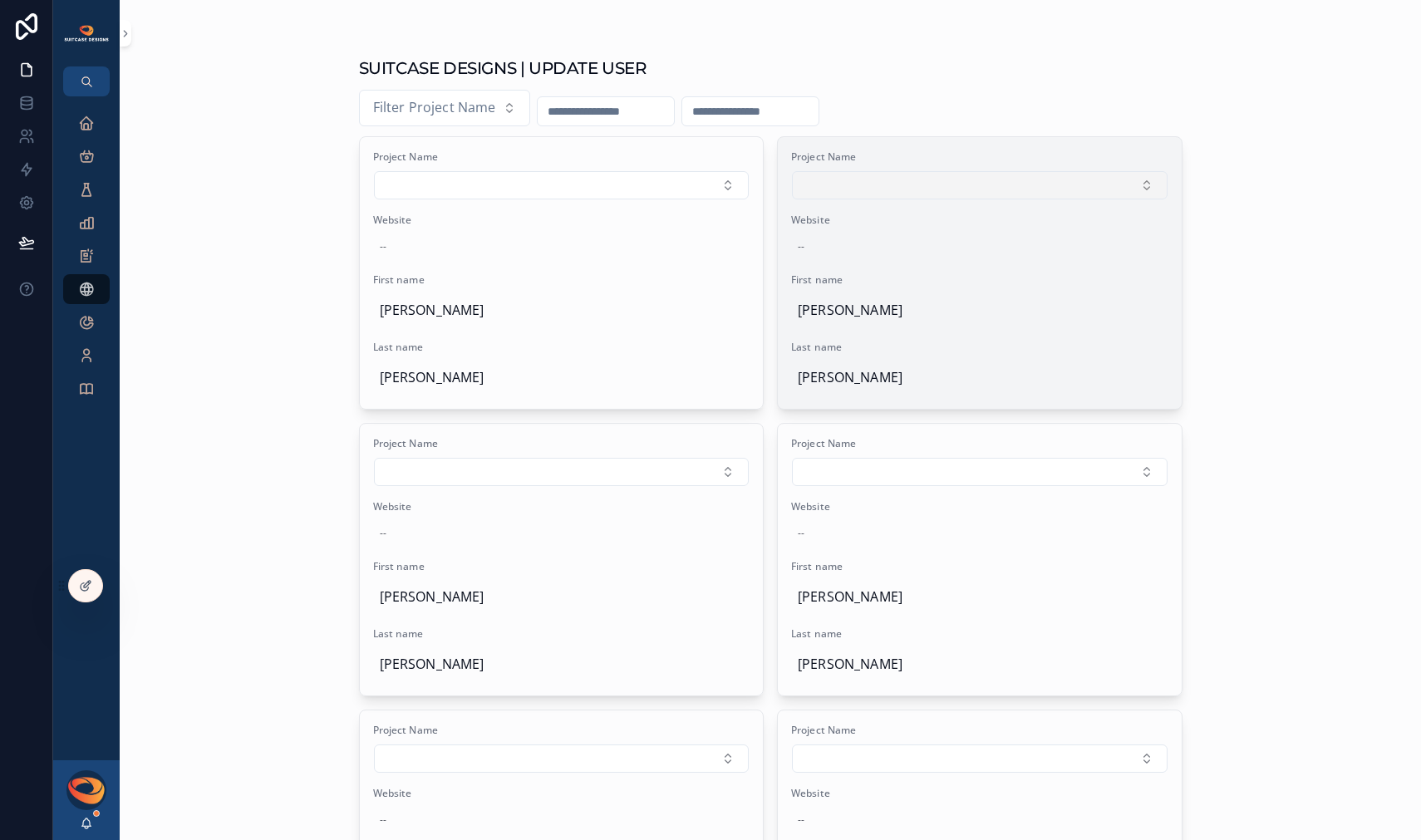
click at [936, 188] on button "Select Button" at bounding box center [979, 185] width 376 height 28
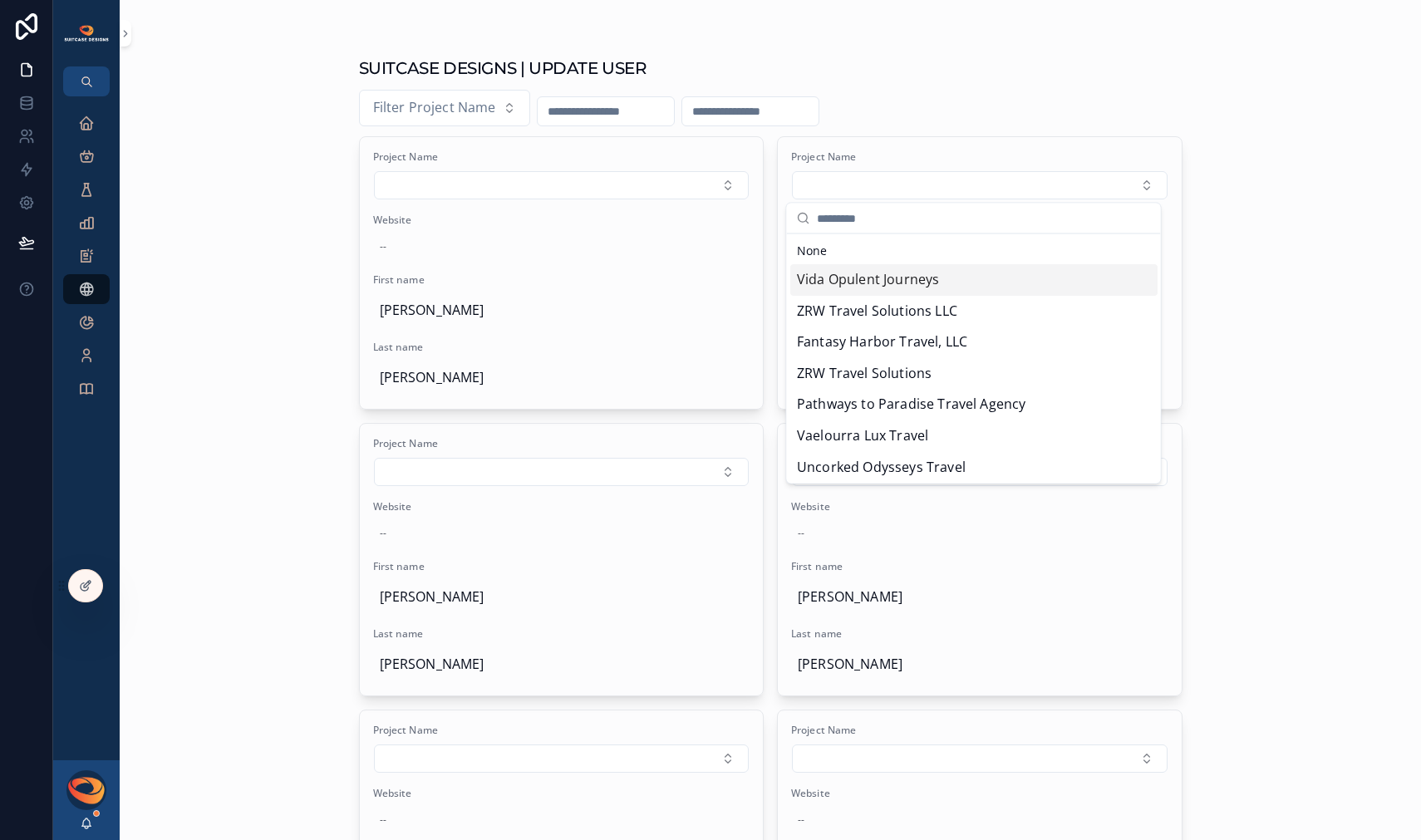
click at [906, 275] on span "Vida Opulent Journeys" at bounding box center [867, 279] width 142 height 21
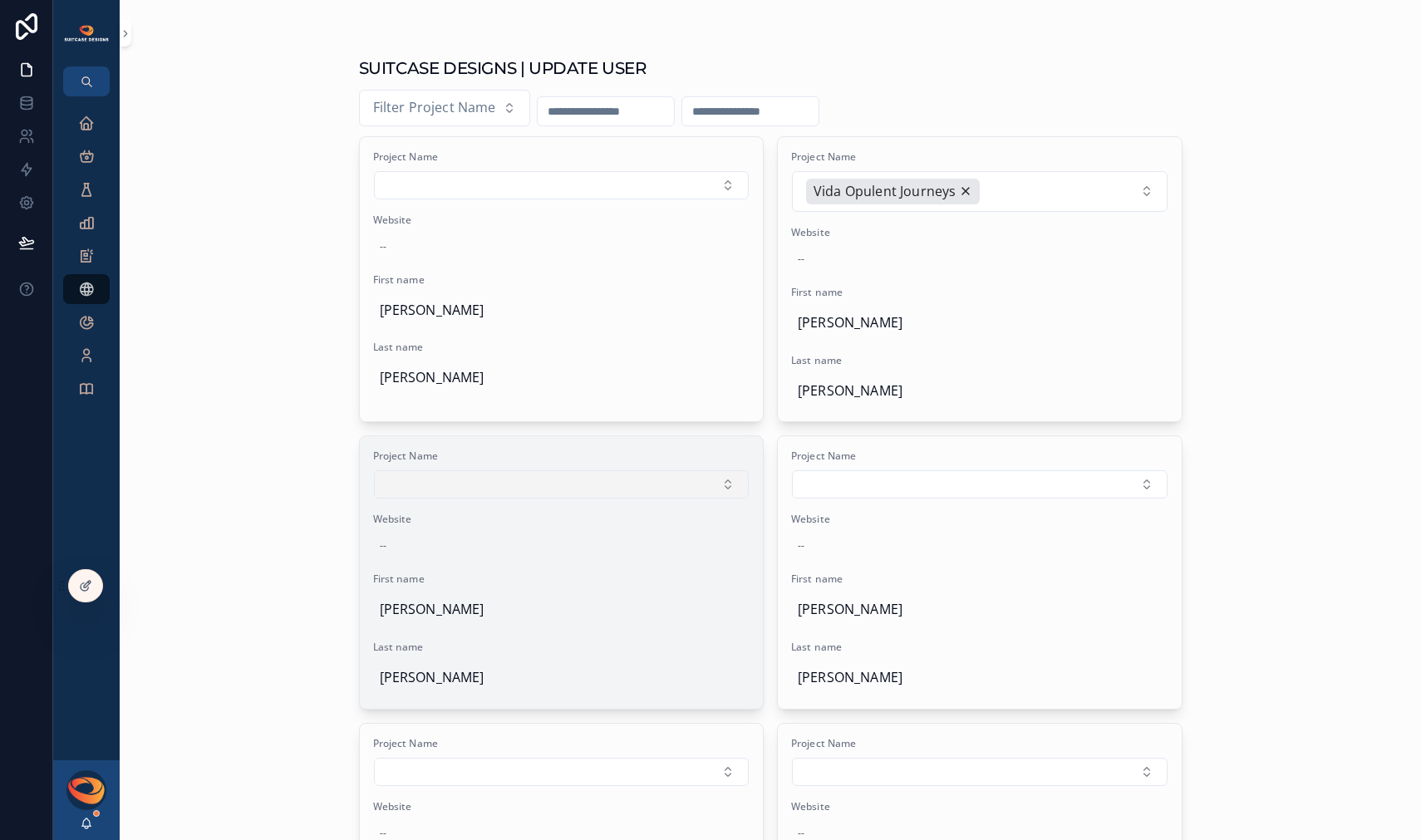
click at [717, 486] on button "Select Button" at bounding box center [562, 485] width 376 height 28
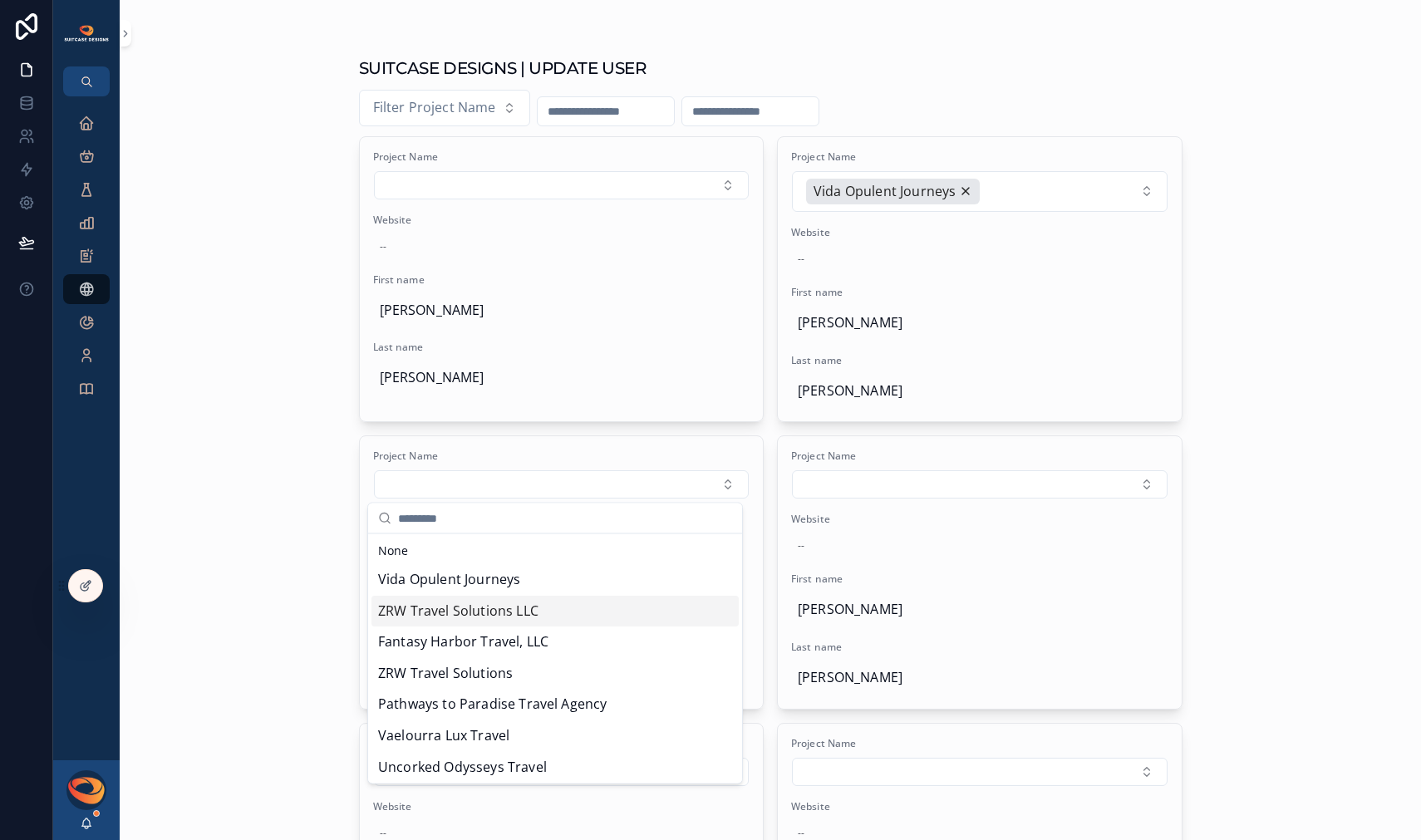
click at [628, 610] on div "ZRW Travel Solutions LLC" at bounding box center [555, 611] width 368 height 32
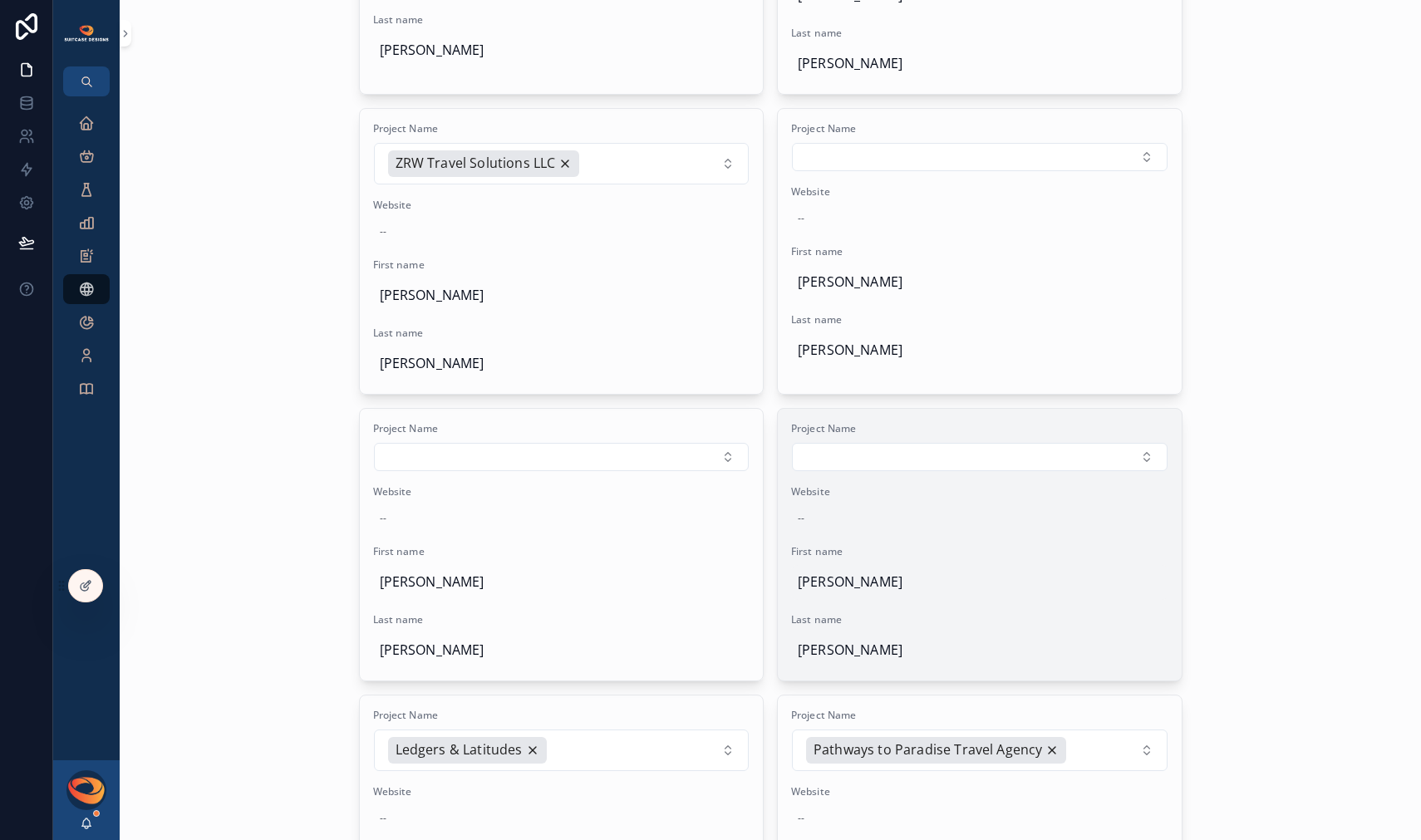
scroll to position [349, 0]
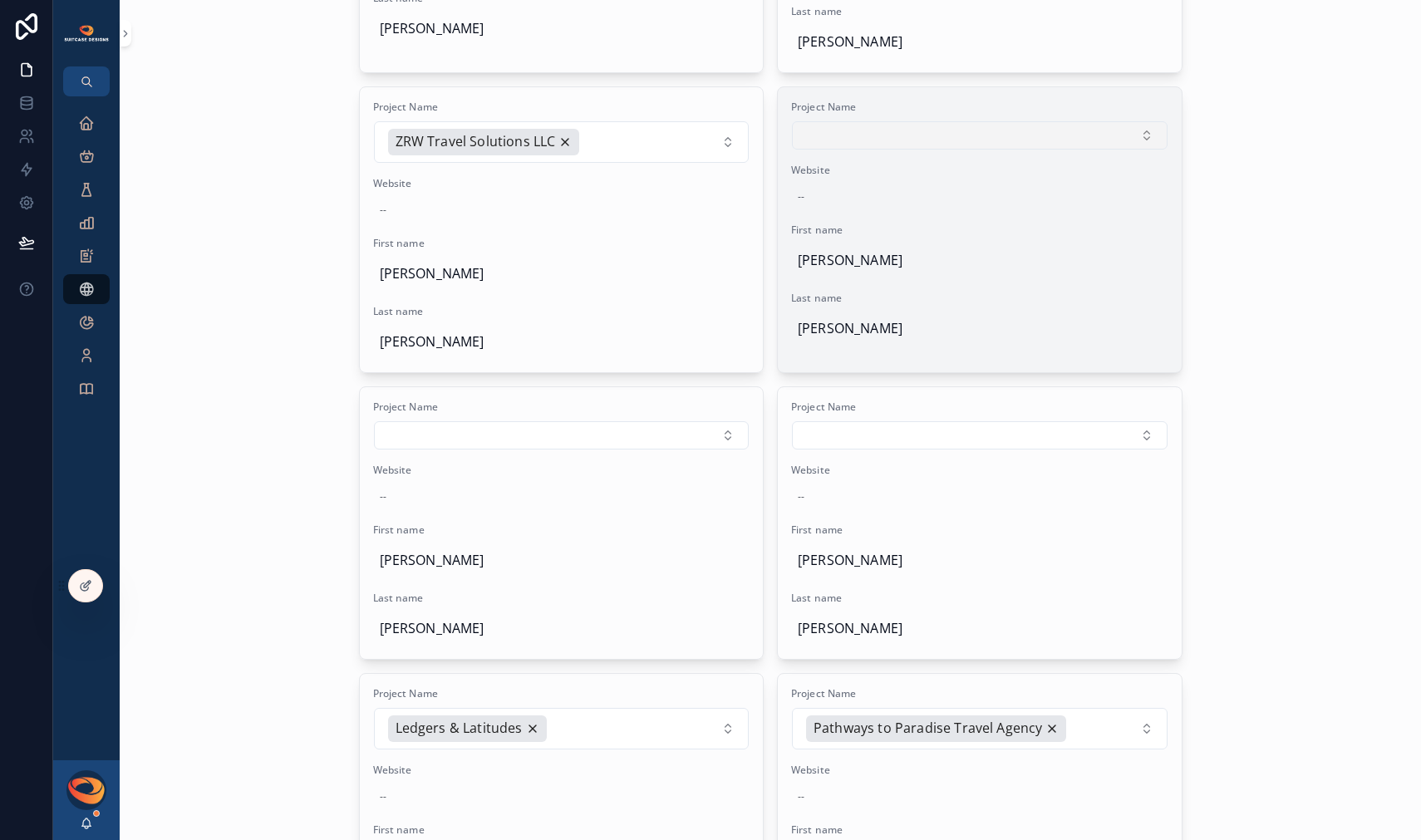
click at [1106, 142] on button "Select Button" at bounding box center [979, 136] width 376 height 28
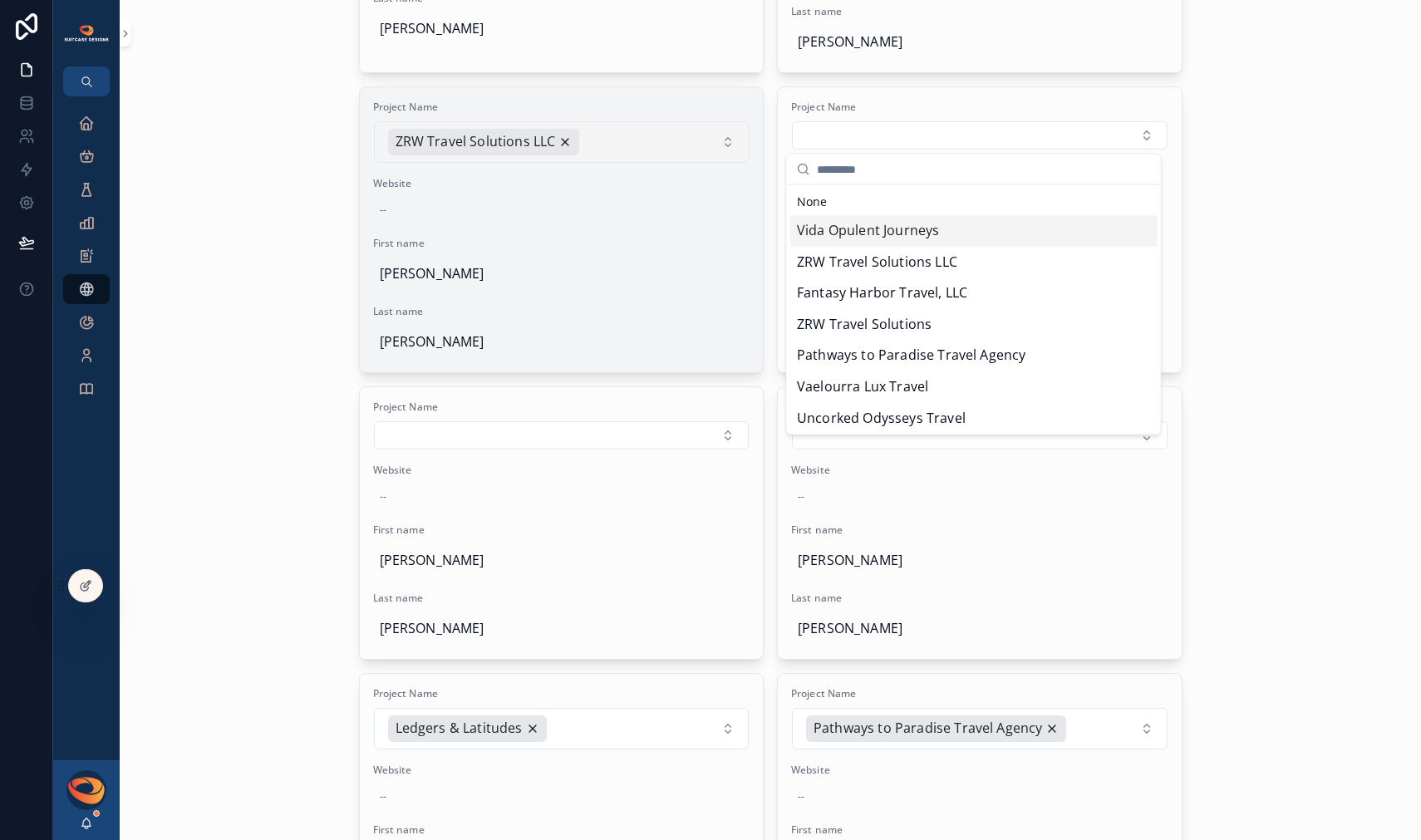
click at [717, 147] on button "ZRW Travel Solutions LLC" at bounding box center [562, 142] width 376 height 42
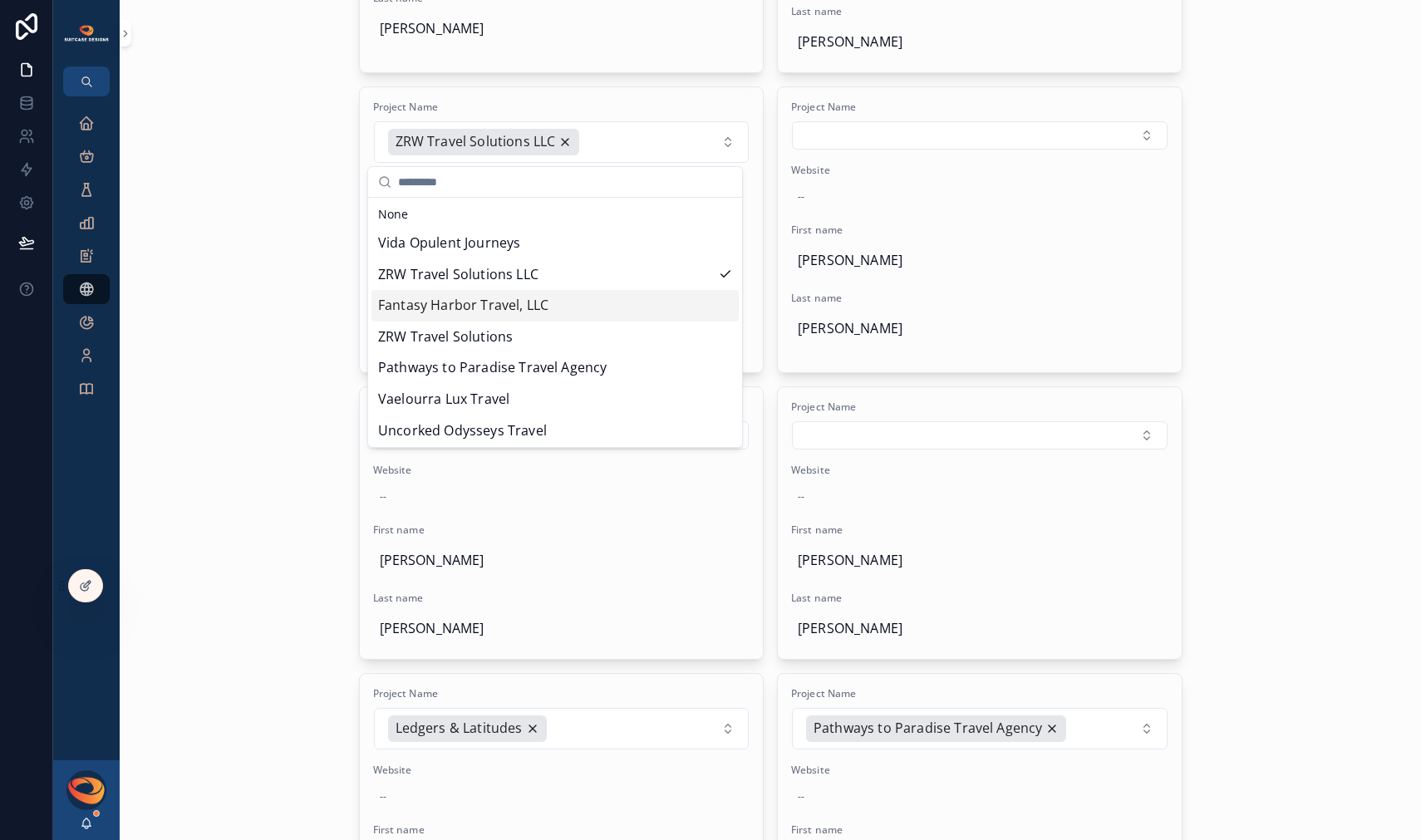
click at [582, 297] on div "Fantasy Harbor Travel, LLC" at bounding box center [555, 305] width 368 height 32
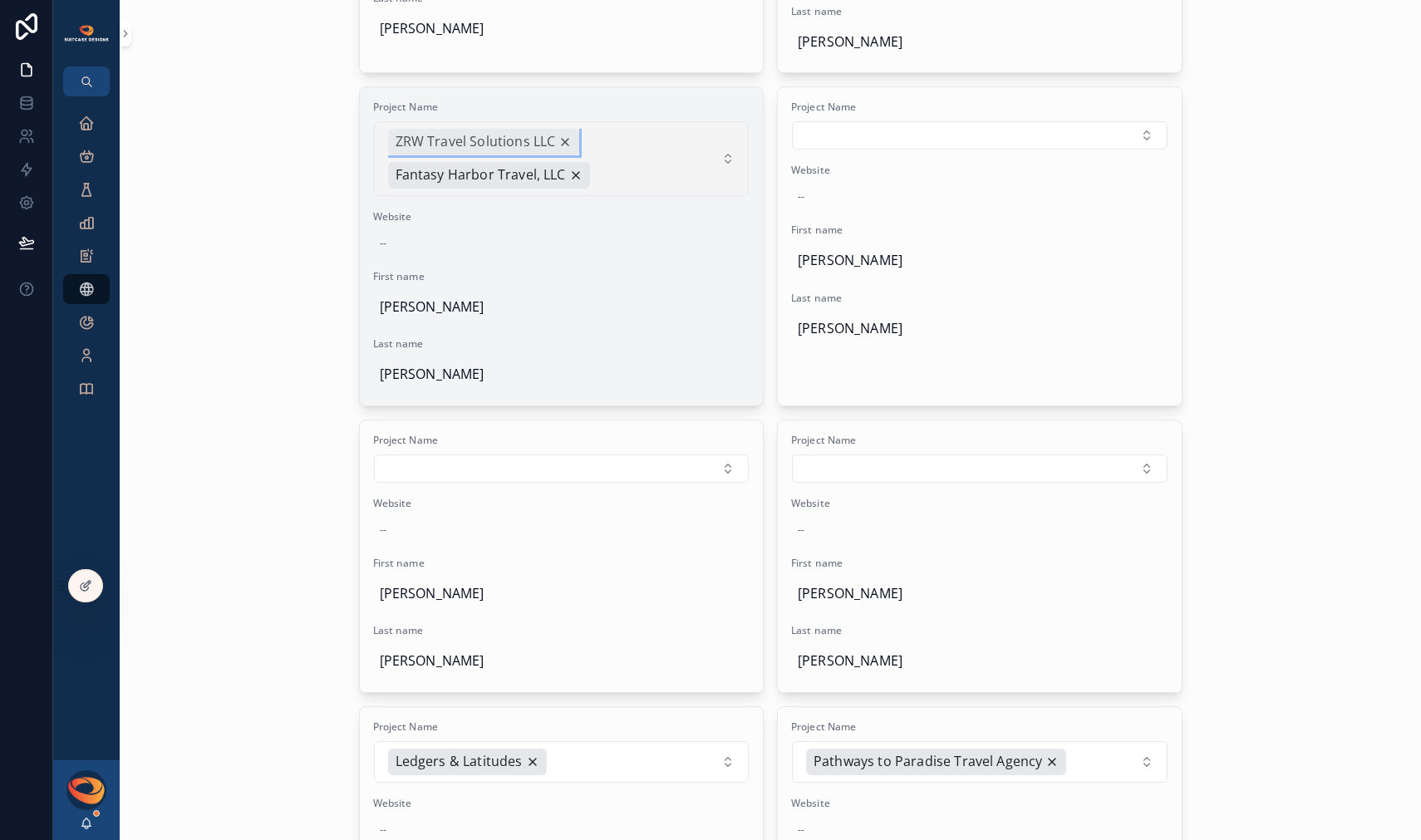
click at [563, 145] on div "ZRW Travel Solutions LLC" at bounding box center [484, 142] width 192 height 27
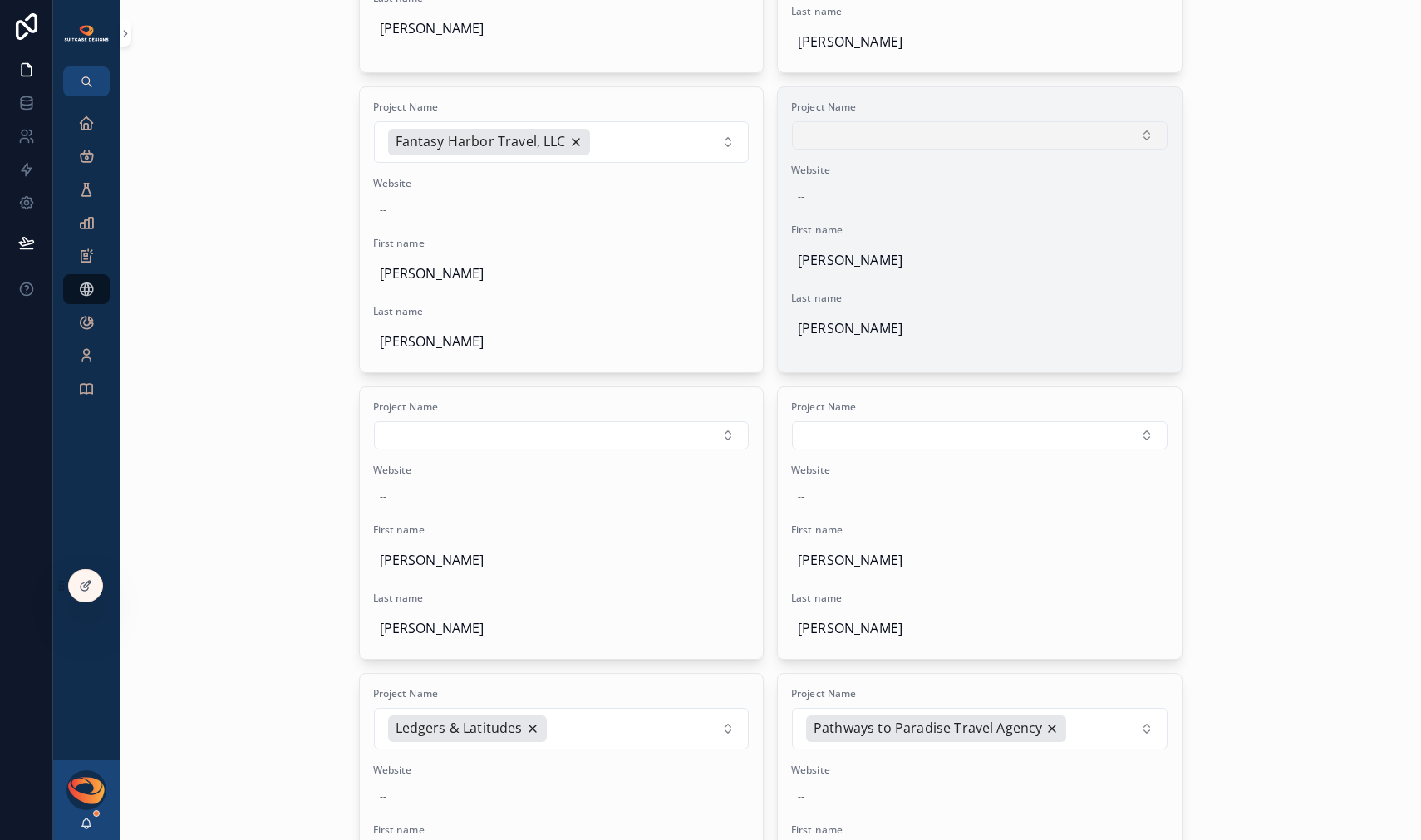
click at [1135, 136] on button "Select Button" at bounding box center [979, 136] width 376 height 28
click at [1132, 140] on button "Select Button" at bounding box center [979, 136] width 376 height 28
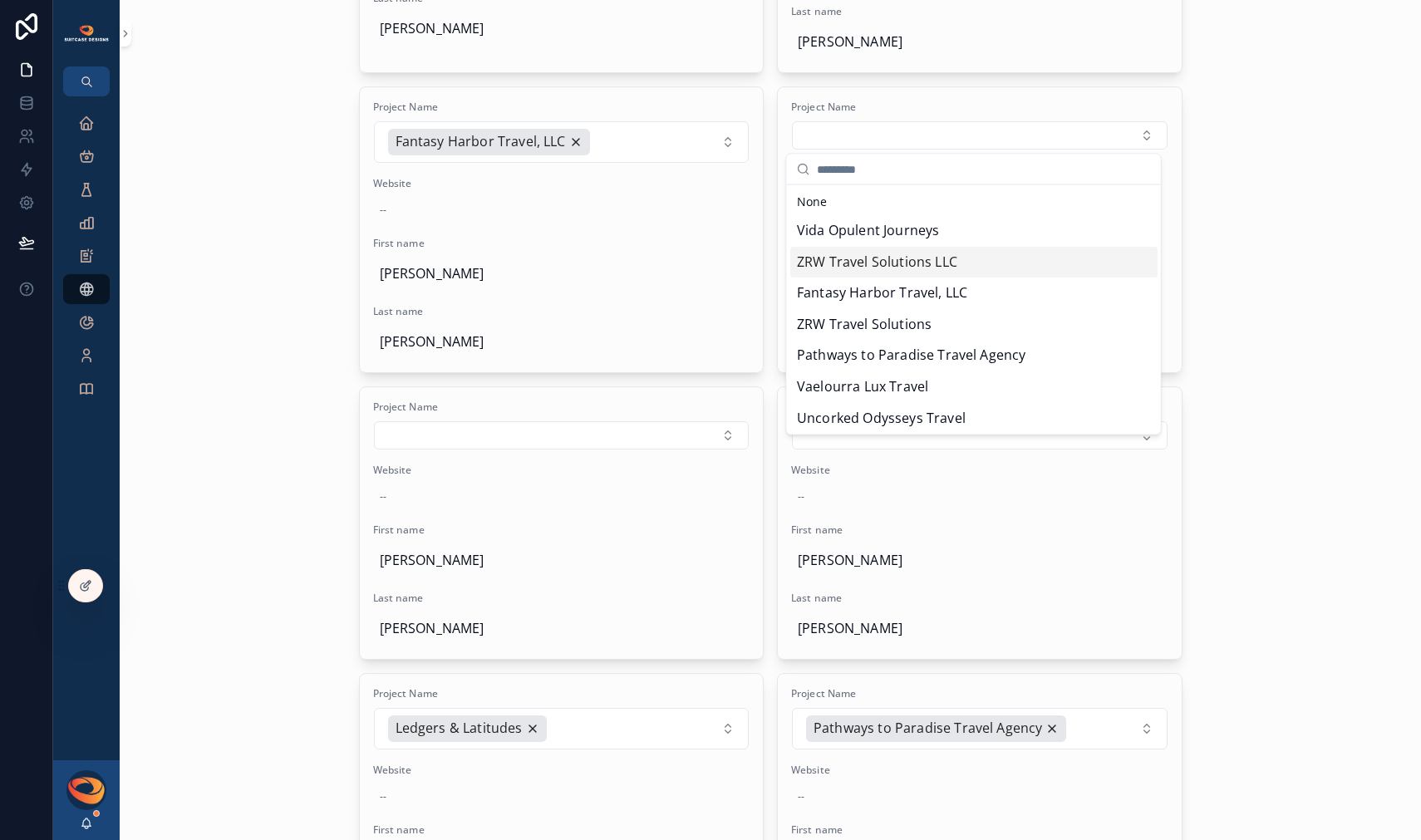
click at [993, 270] on div "ZRW Travel Solutions LLC" at bounding box center [974, 262] width 368 height 32
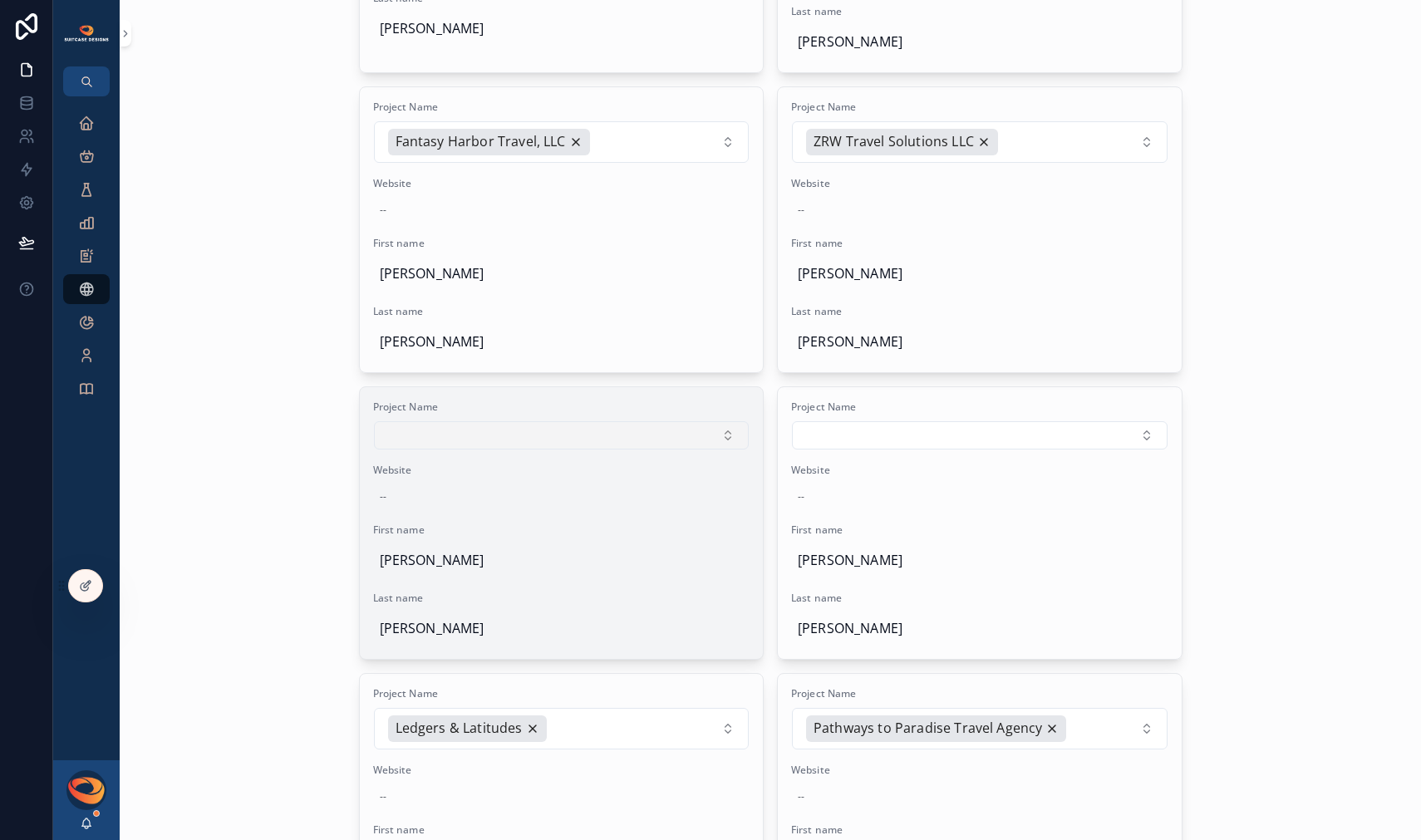
click at [704, 439] on button "Select Button" at bounding box center [562, 435] width 376 height 28
click at [650, 437] on button "Select Button" at bounding box center [562, 435] width 376 height 28
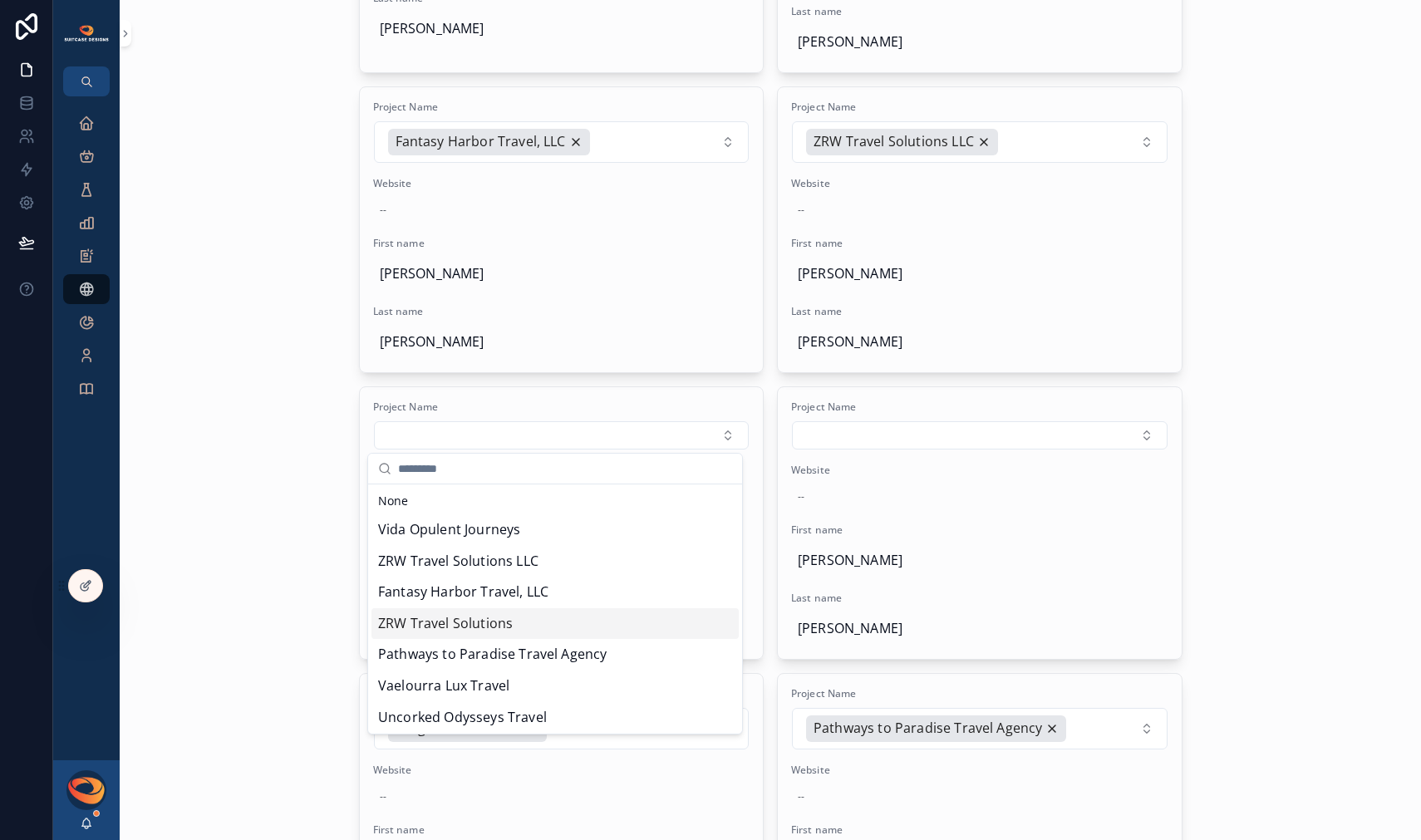
click at [564, 625] on div "ZRW Travel Solutions" at bounding box center [555, 624] width 368 height 32
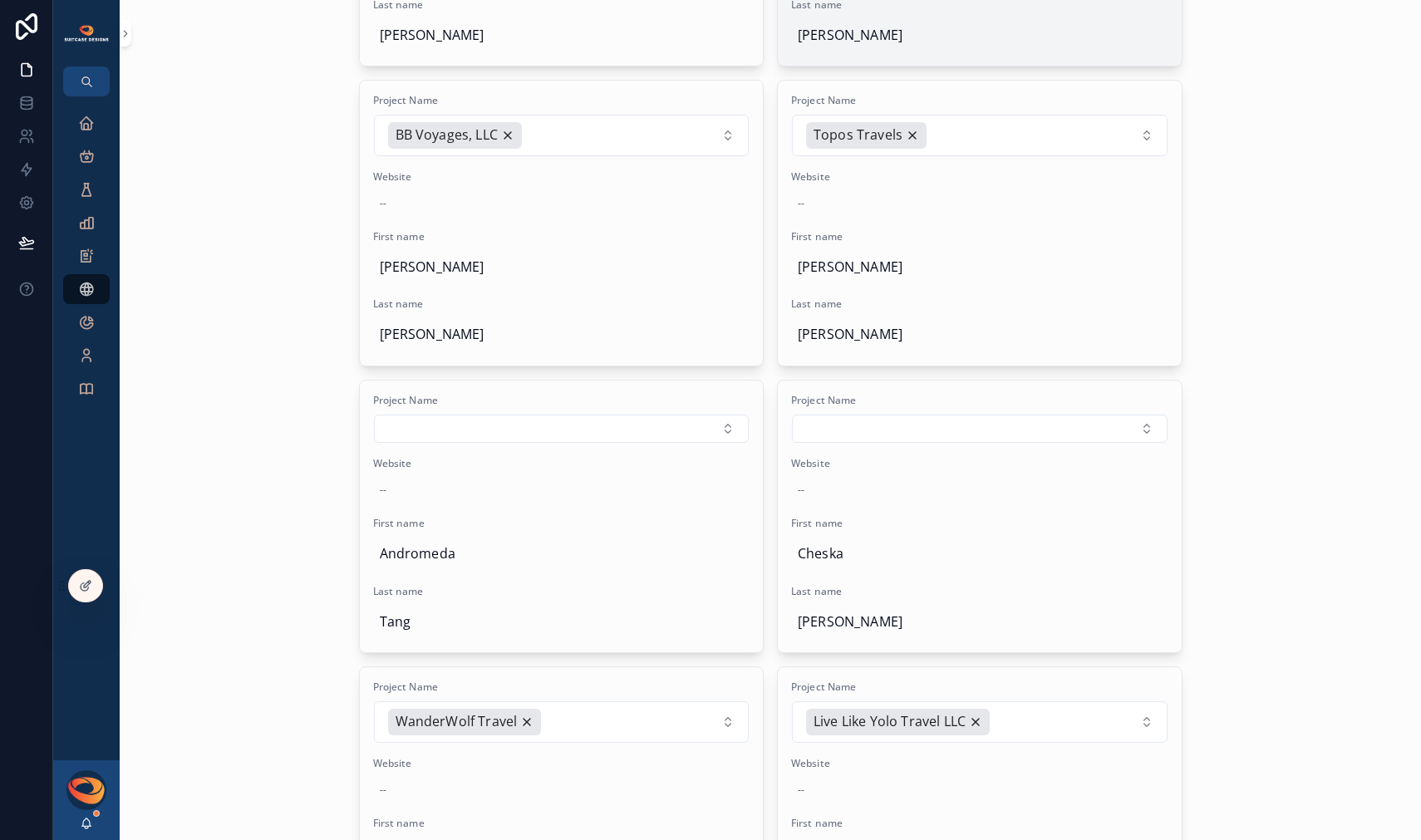
scroll to position [1876, 0]
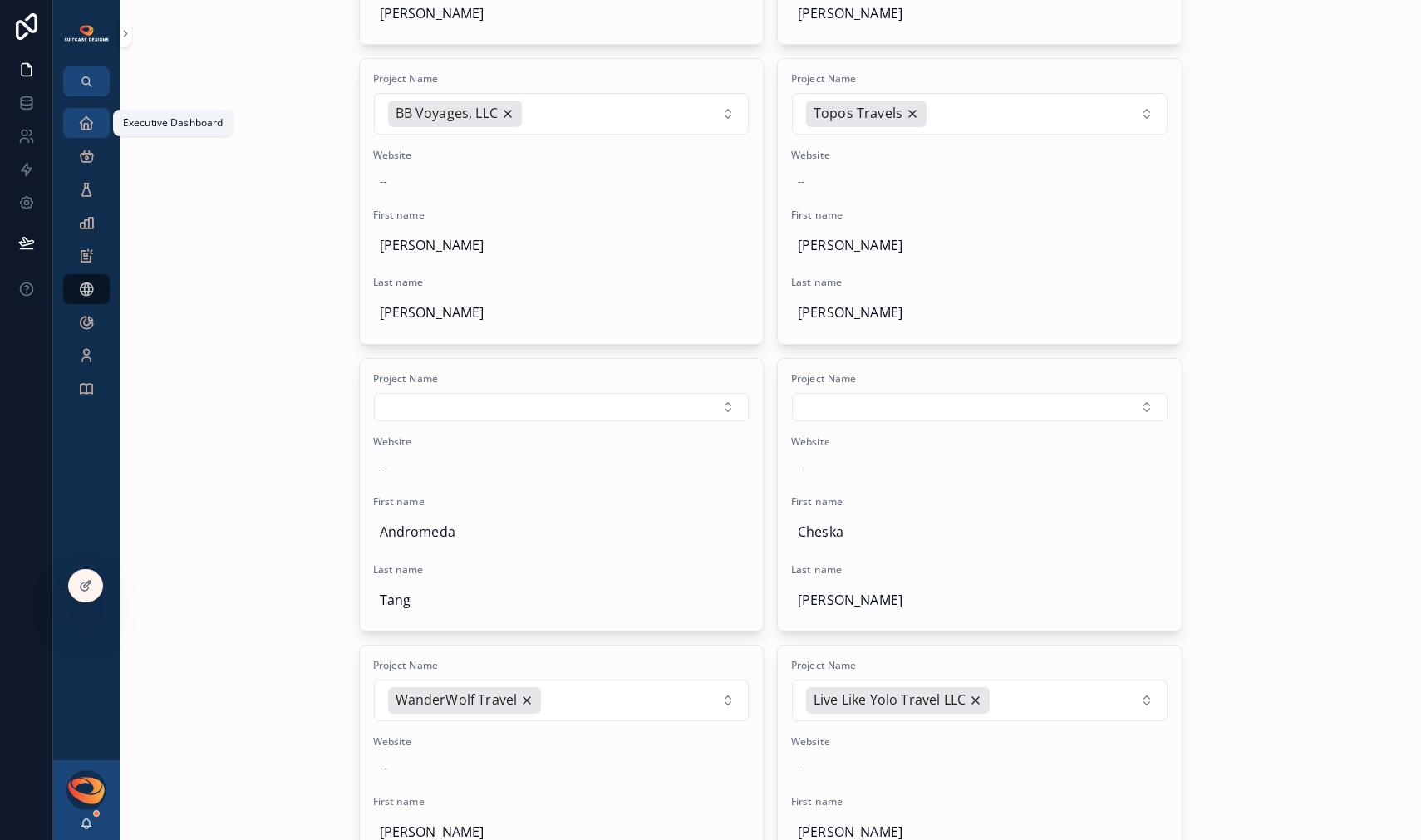
click at [88, 131] on icon "scrollable content" at bounding box center [86, 123] width 17 height 17
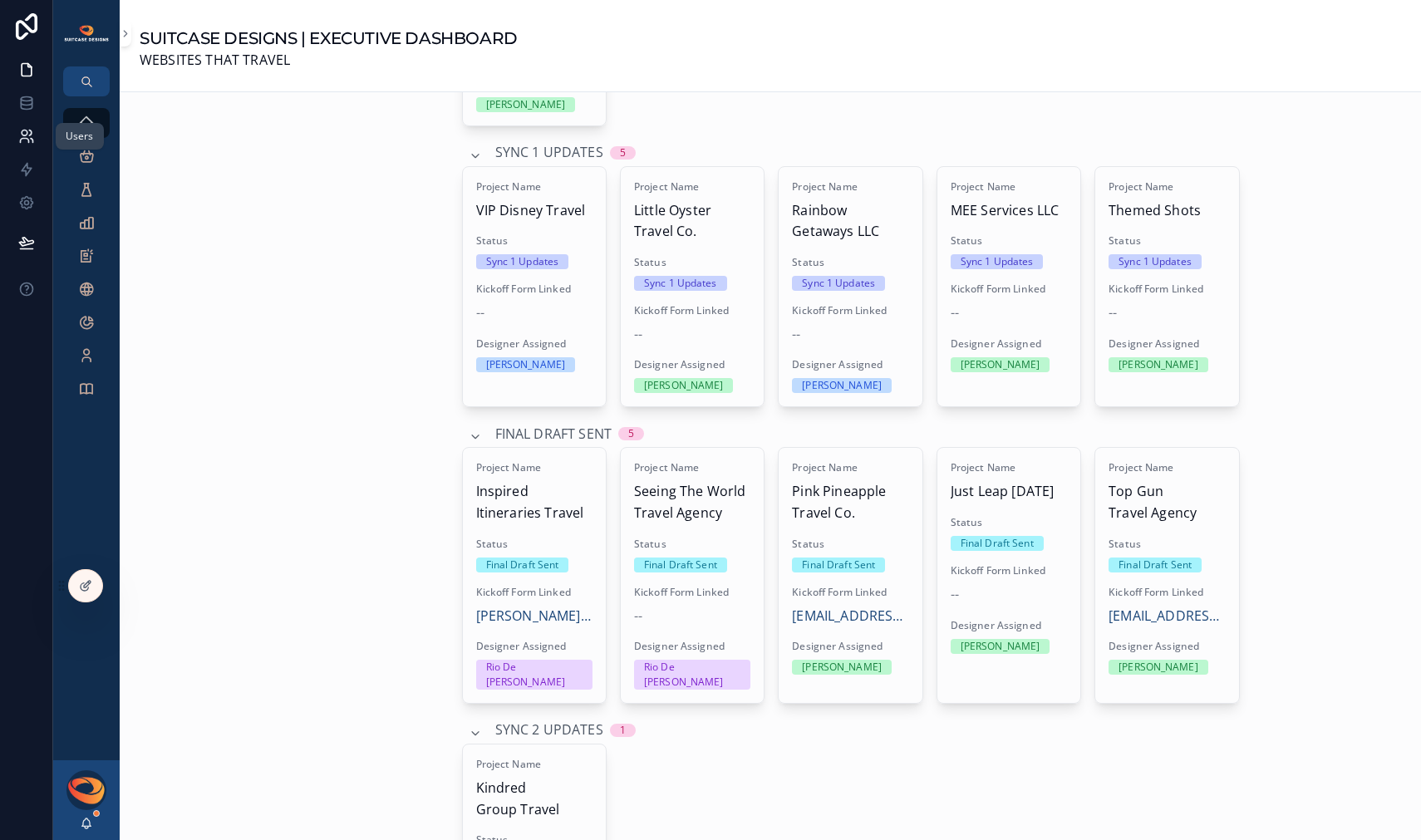
click at [25, 144] on icon at bounding box center [27, 136] width 17 height 17
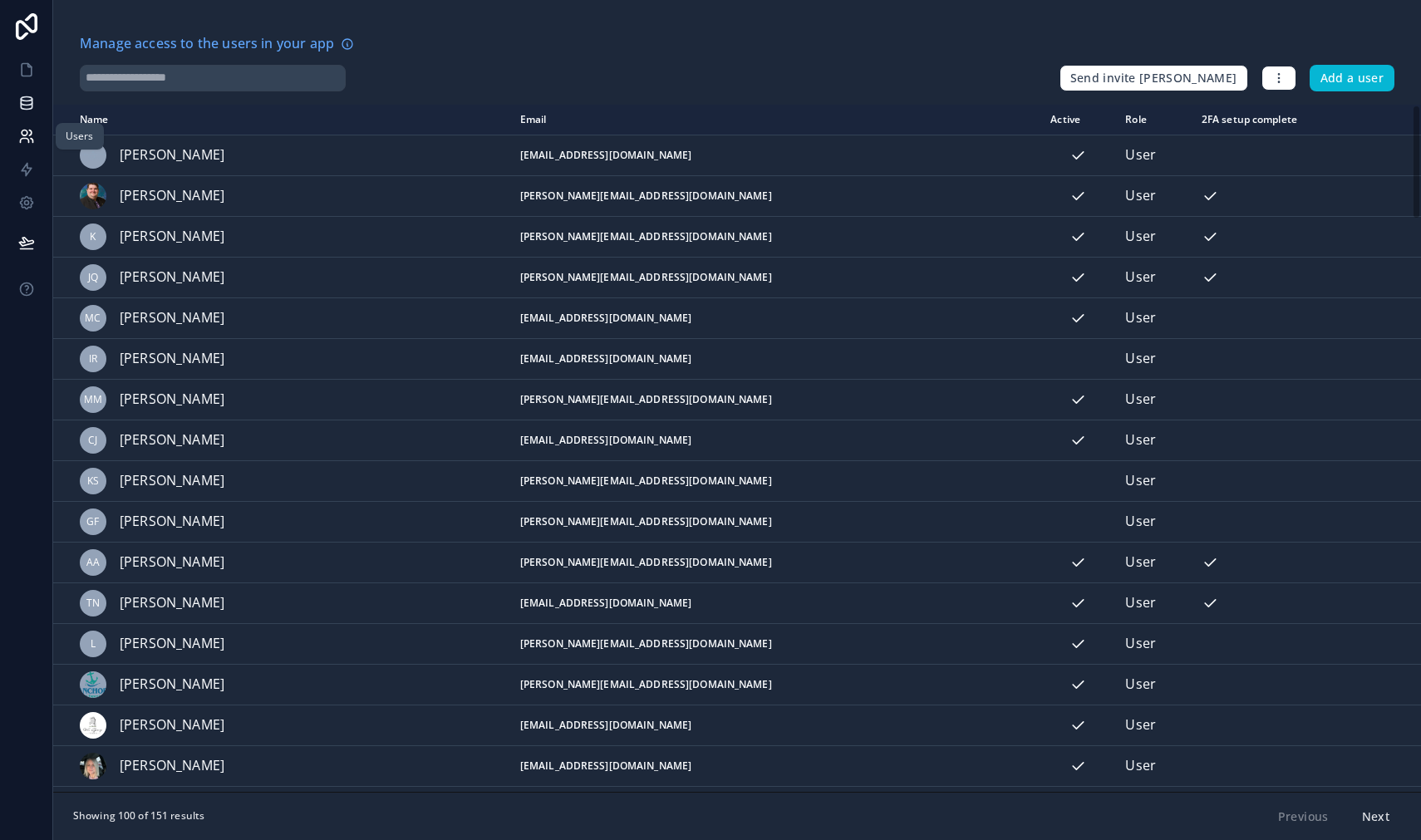
click at [19, 104] on icon at bounding box center [27, 103] width 17 height 17
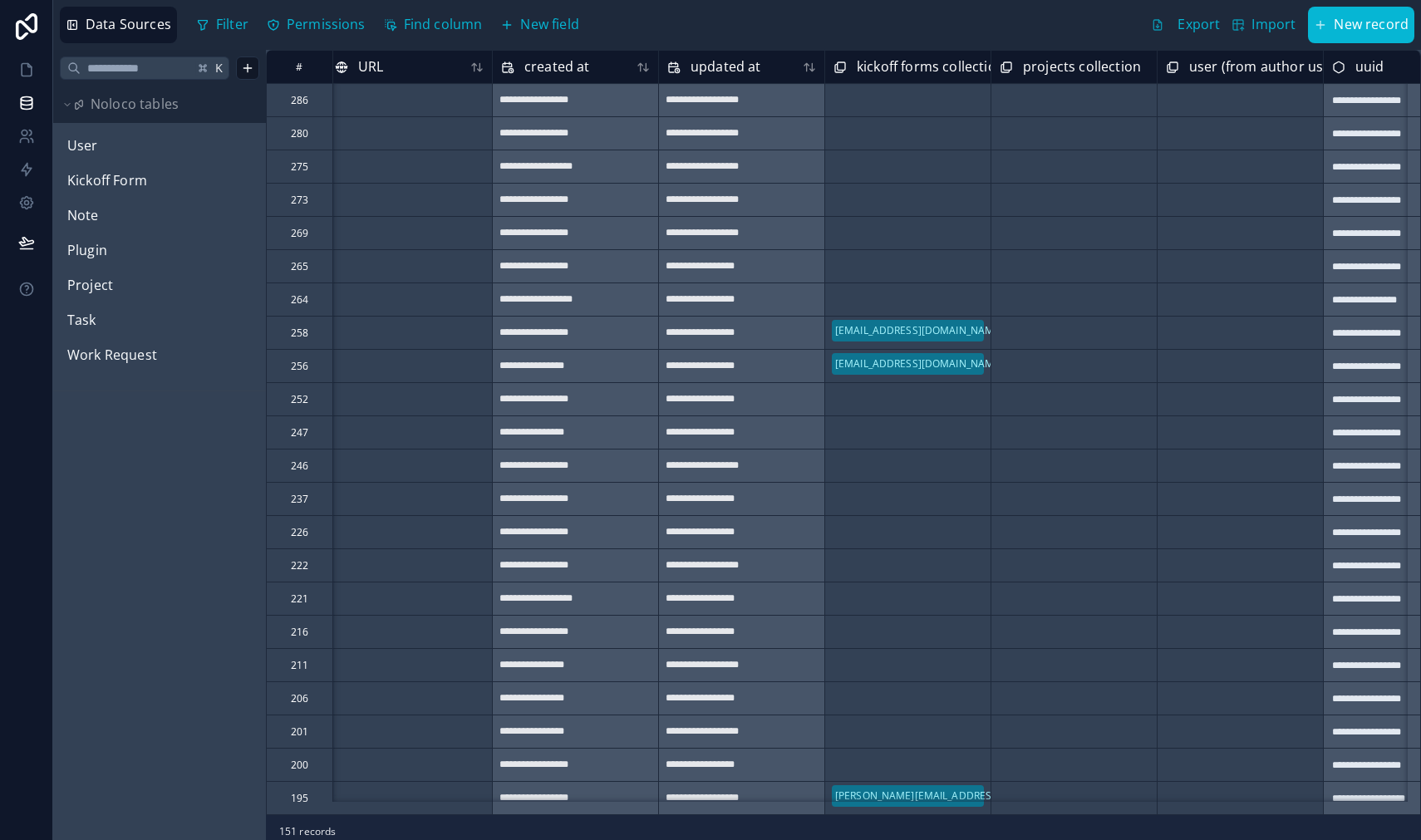
scroll to position [0, 2082]
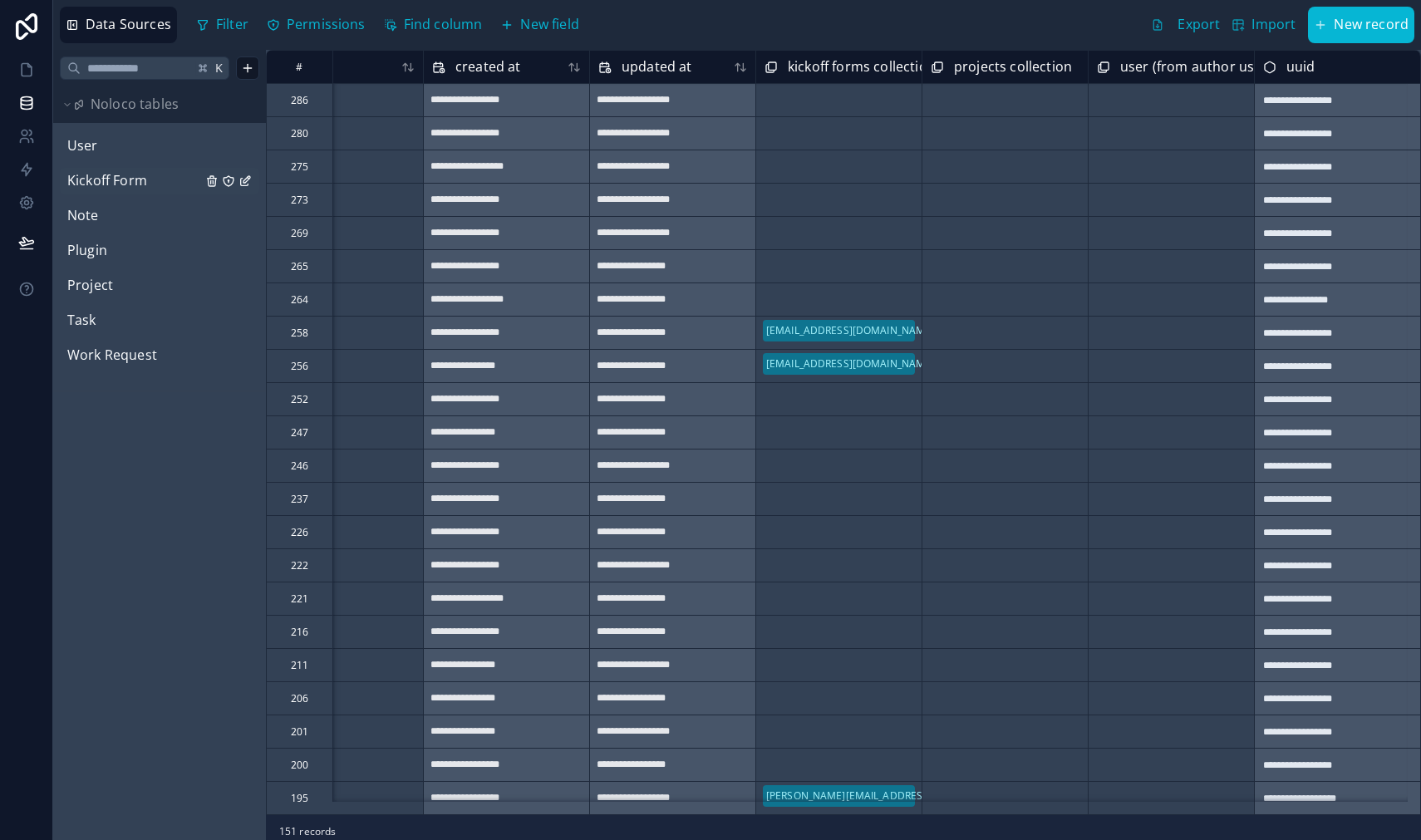
click at [111, 184] on span "Kickoff Form" at bounding box center [107, 180] width 80 height 21
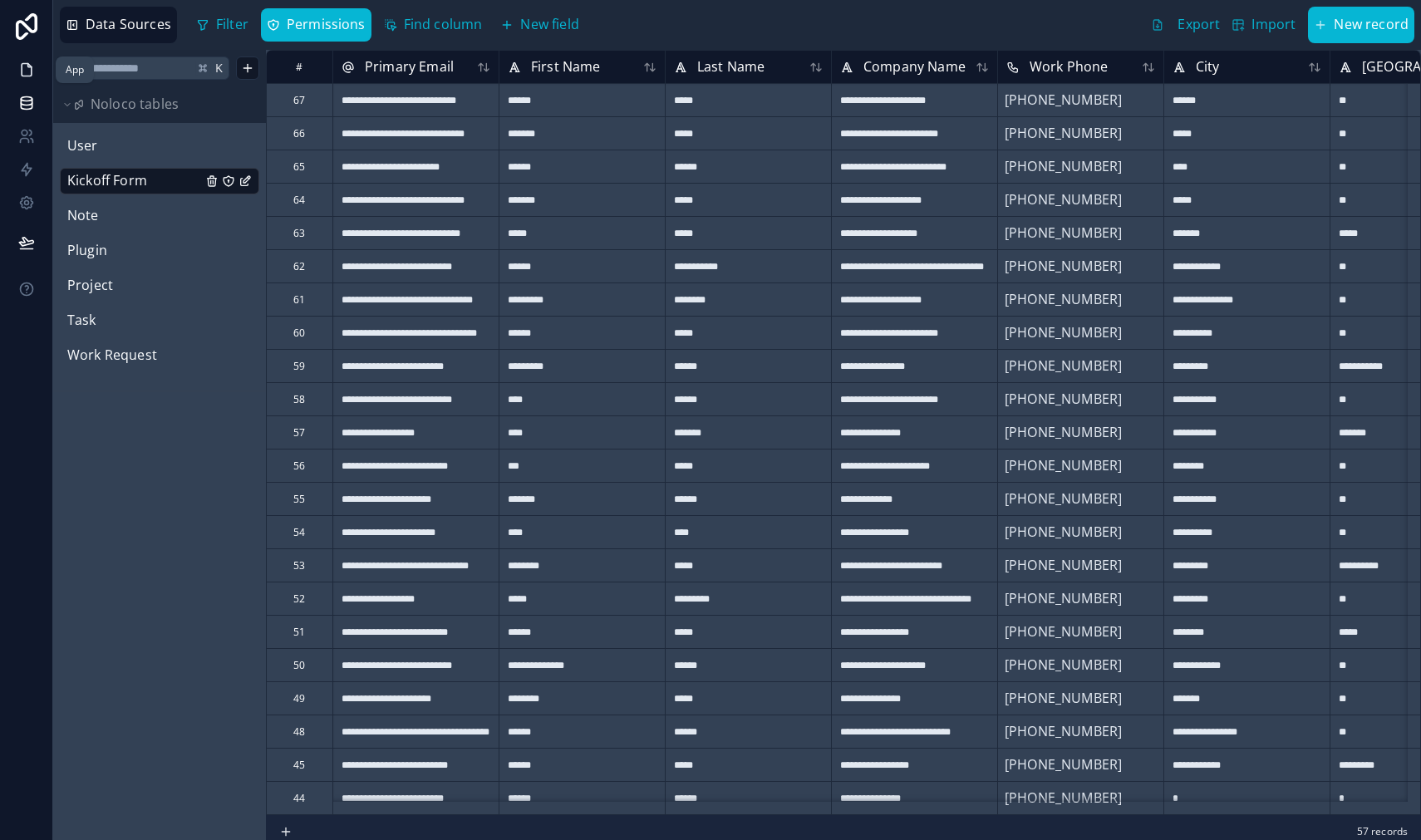
click at [30, 75] on icon at bounding box center [27, 70] width 17 height 17
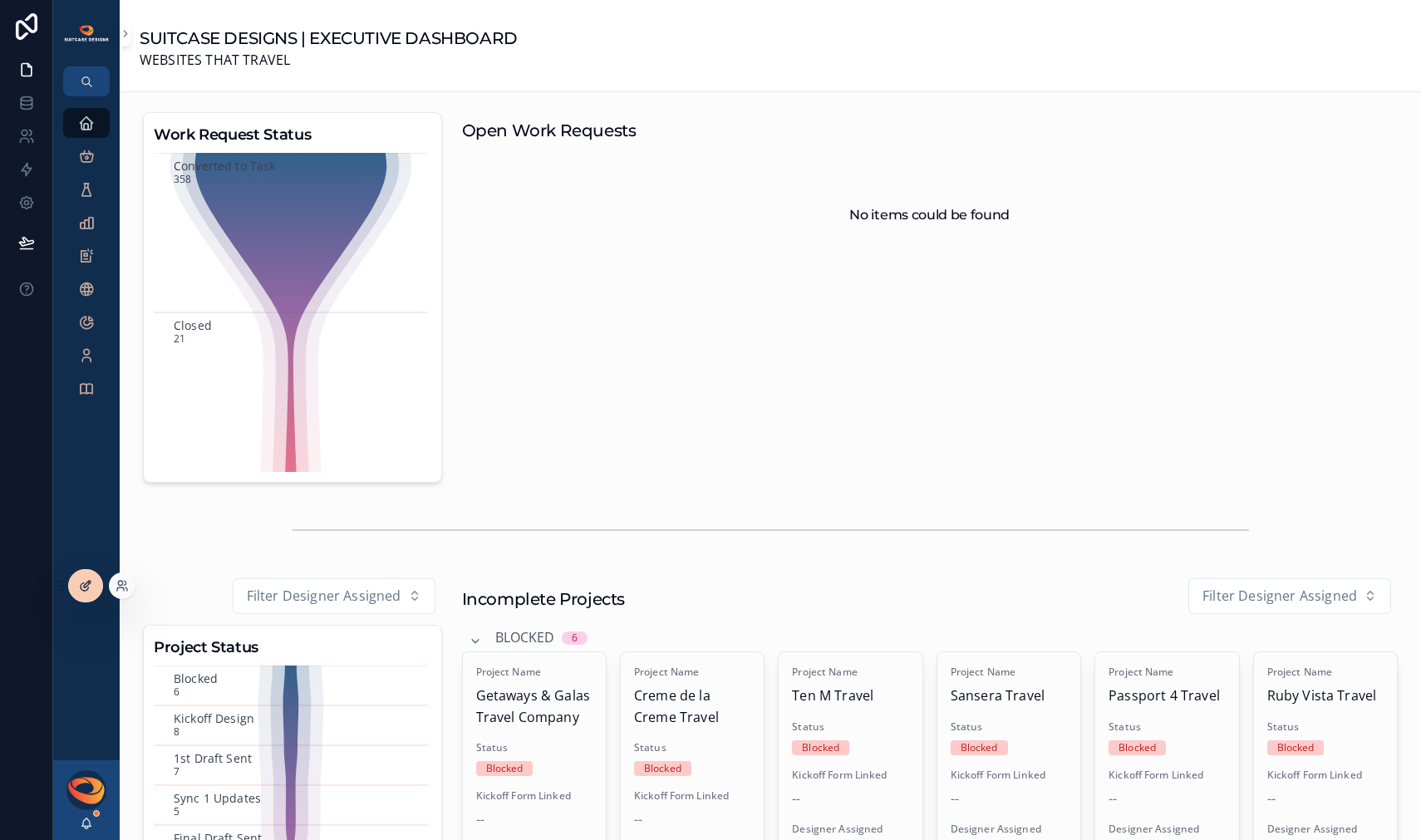
click at [84, 584] on icon at bounding box center [86, 584] width 6 height 6
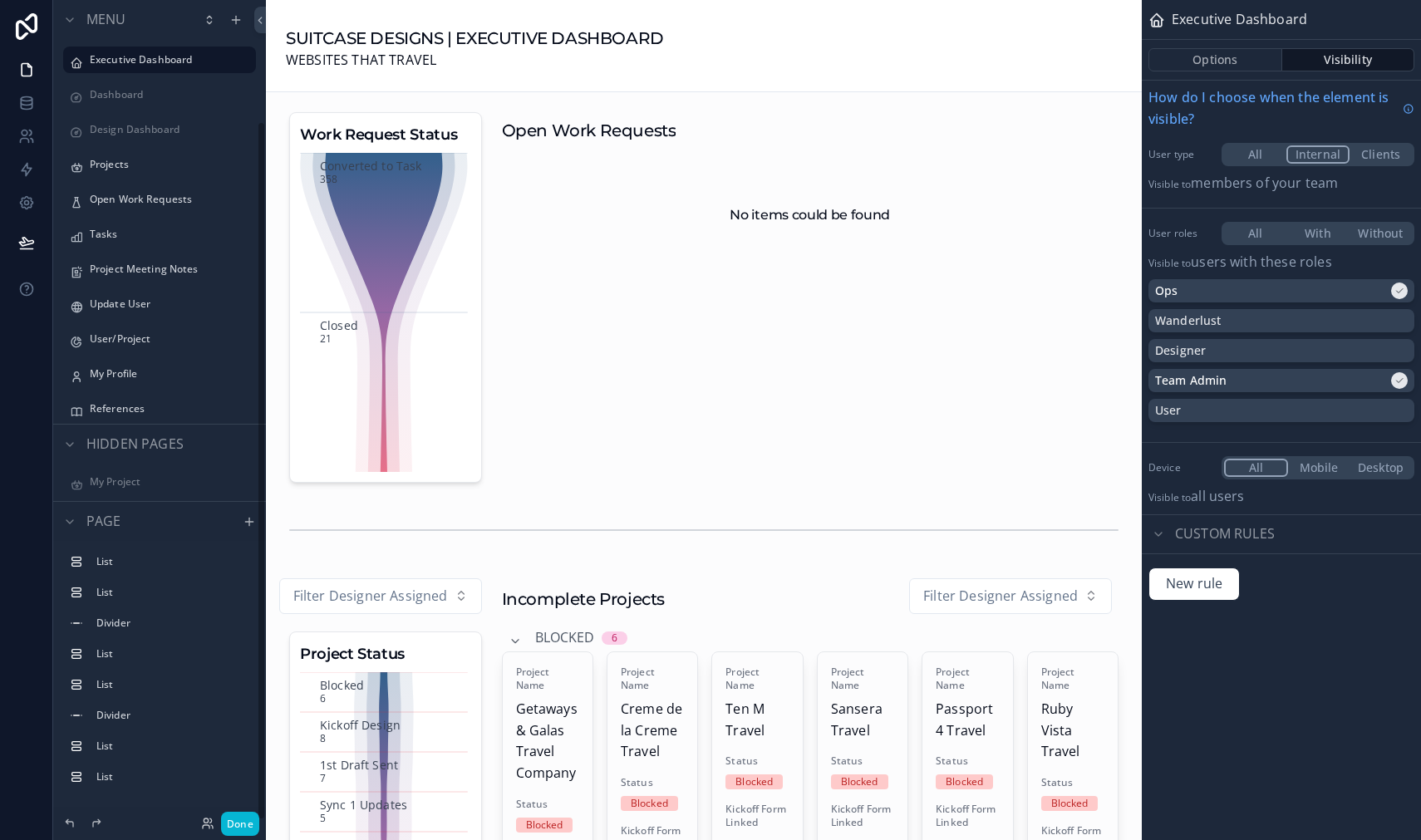
scroll to position [142, 0]
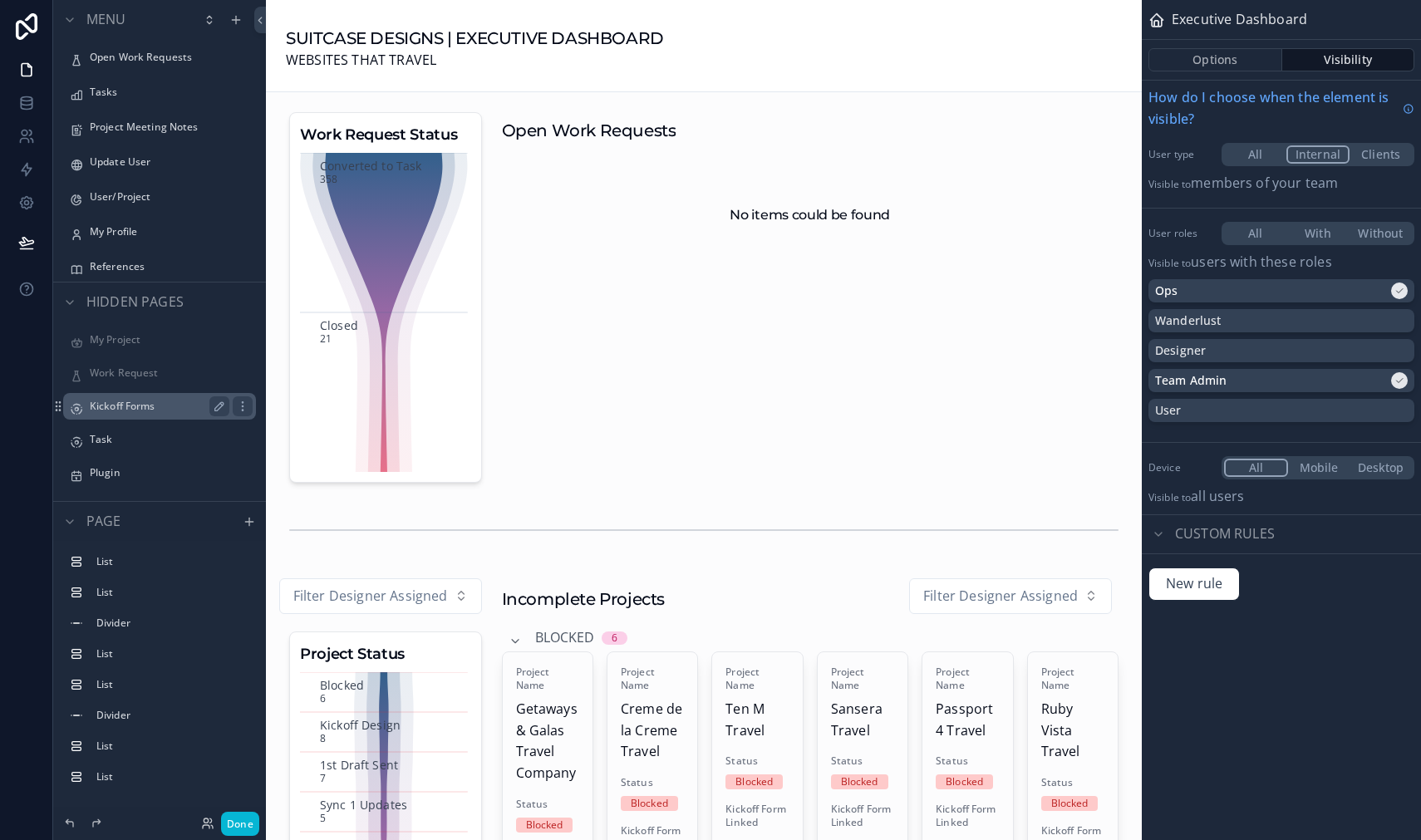
click at [132, 409] on label "Kickoff Forms" at bounding box center [156, 407] width 133 height 13
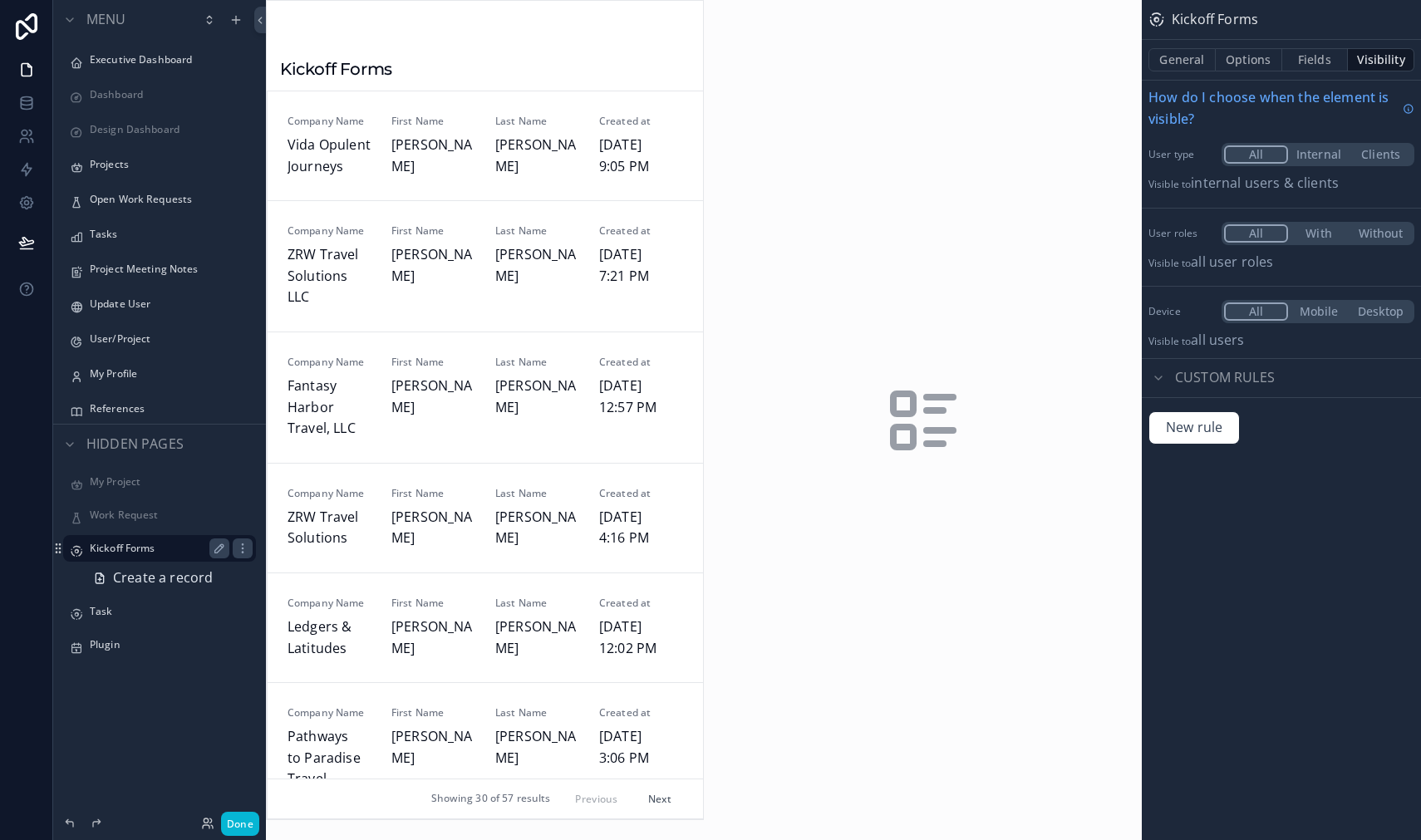
click at [446, 317] on div "scrollable content" at bounding box center [484, 410] width 436 height 819
click at [424, 308] on div "First Name [PERSON_NAME]" at bounding box center [433, 266] width 84 height 84
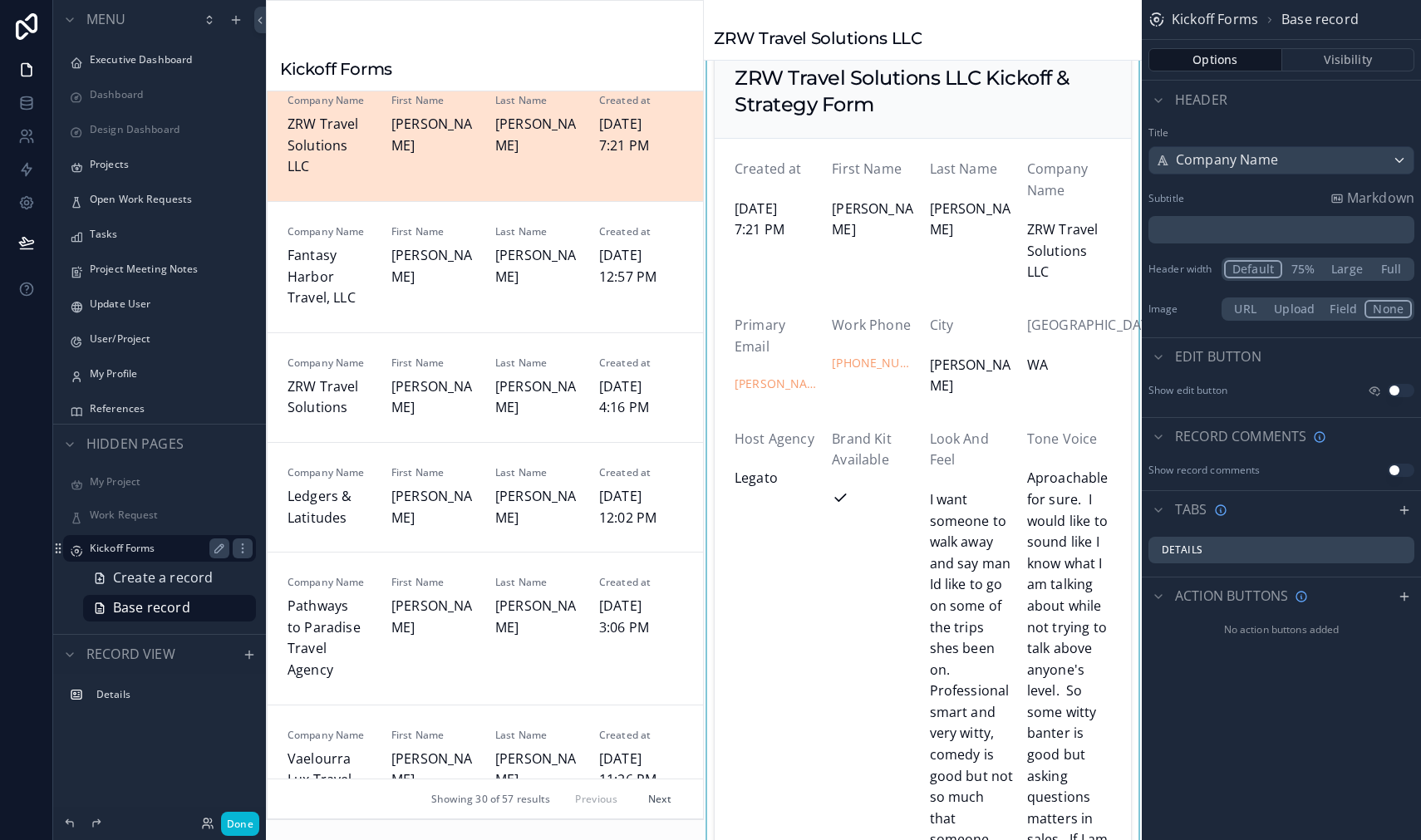
scroll to position [54, 0]
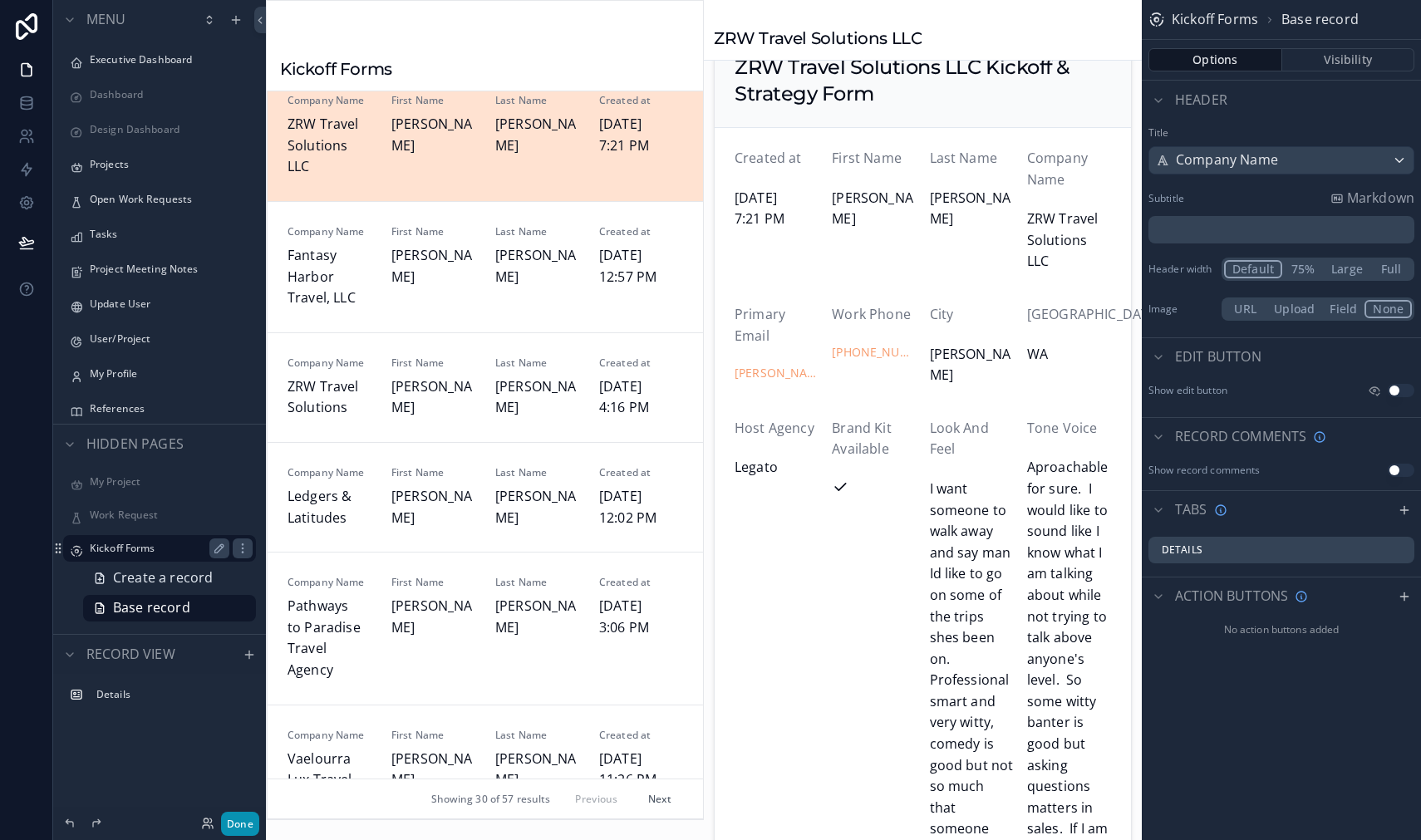
click at [235, 818] on button "Done" at bounding box center [239, 823] width 38 height 24
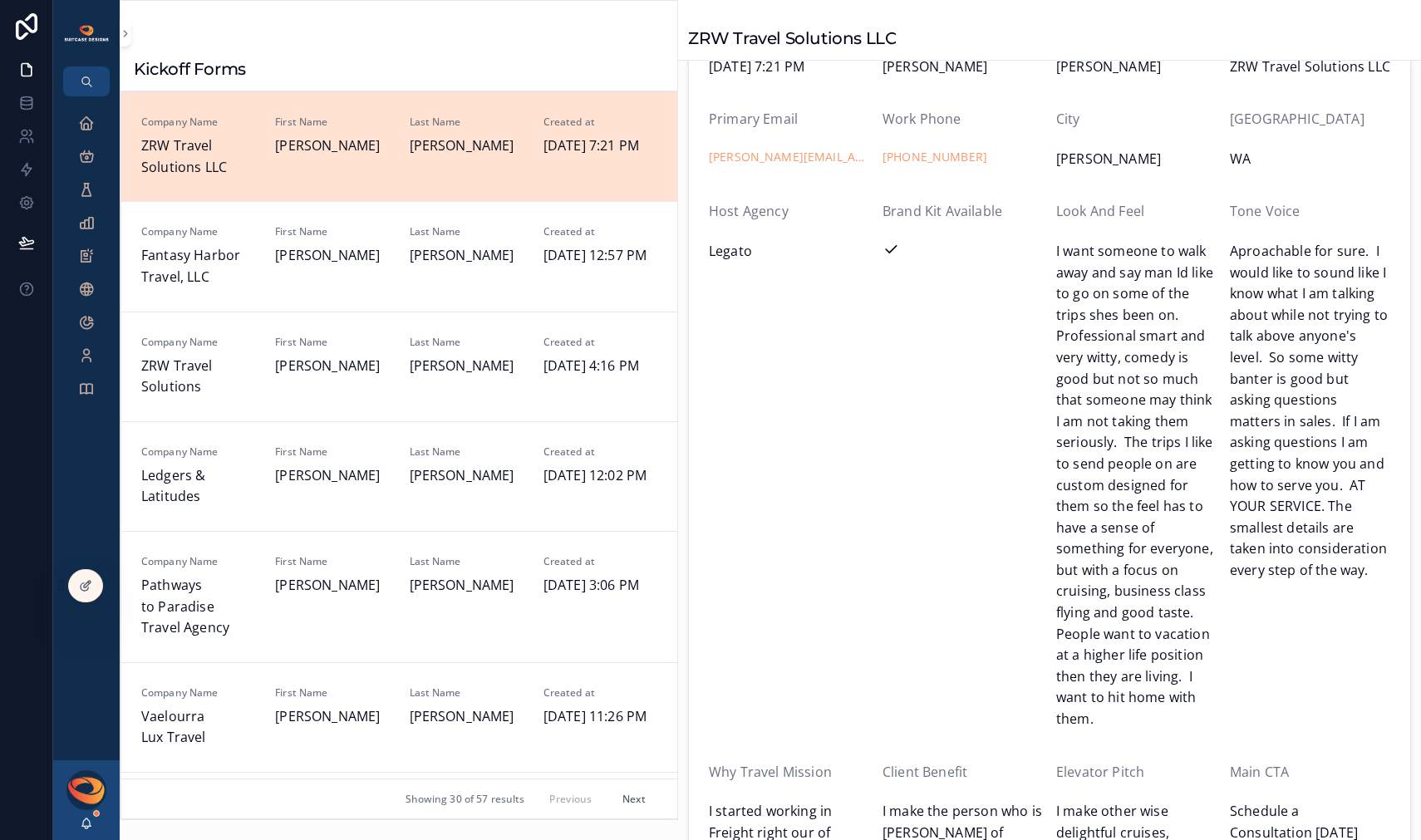
scroll to position [0, 0]
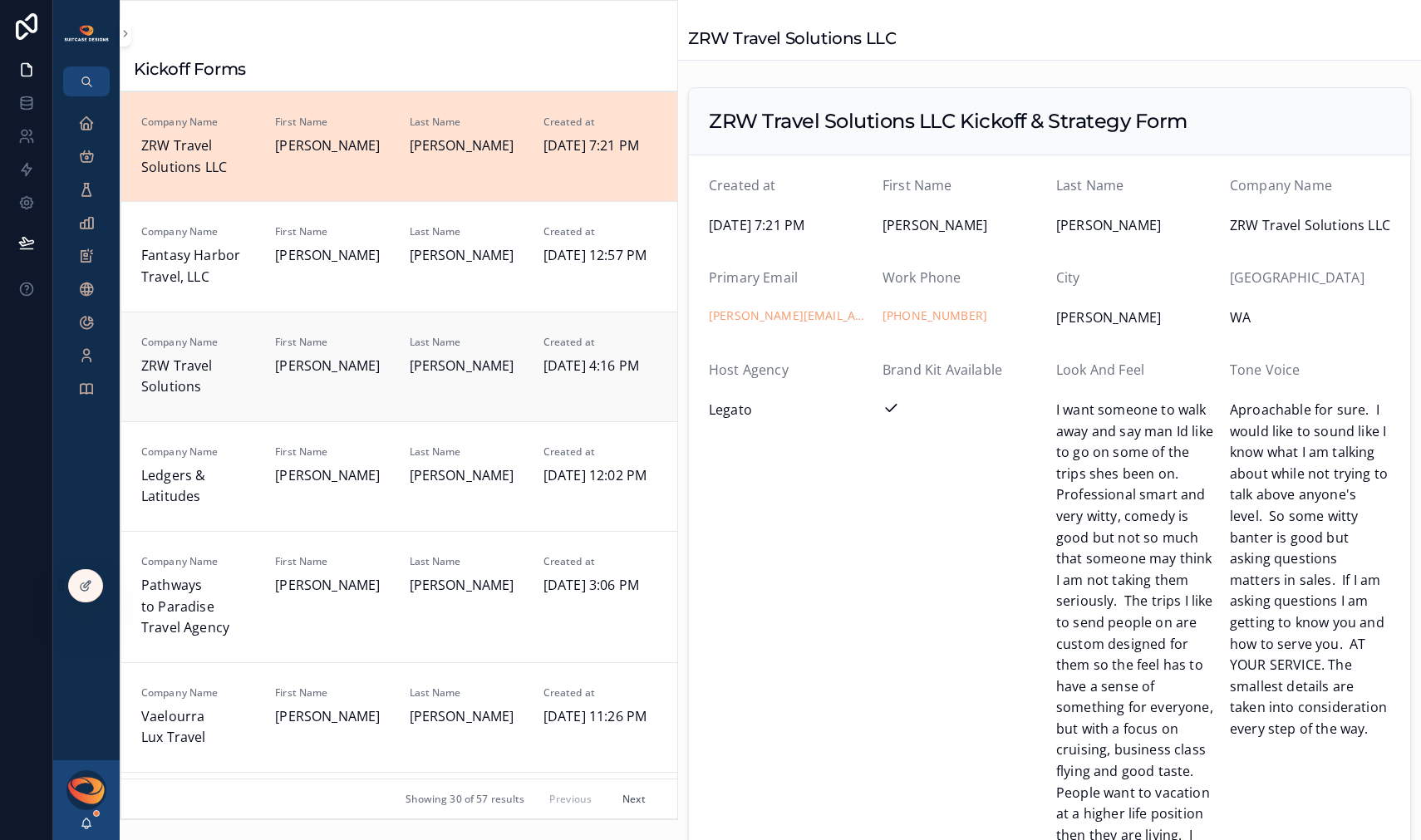
click at [333, 354] on div "First Name [PERSON_NAME]" at bounding box center [331, 356] width 114 height 42
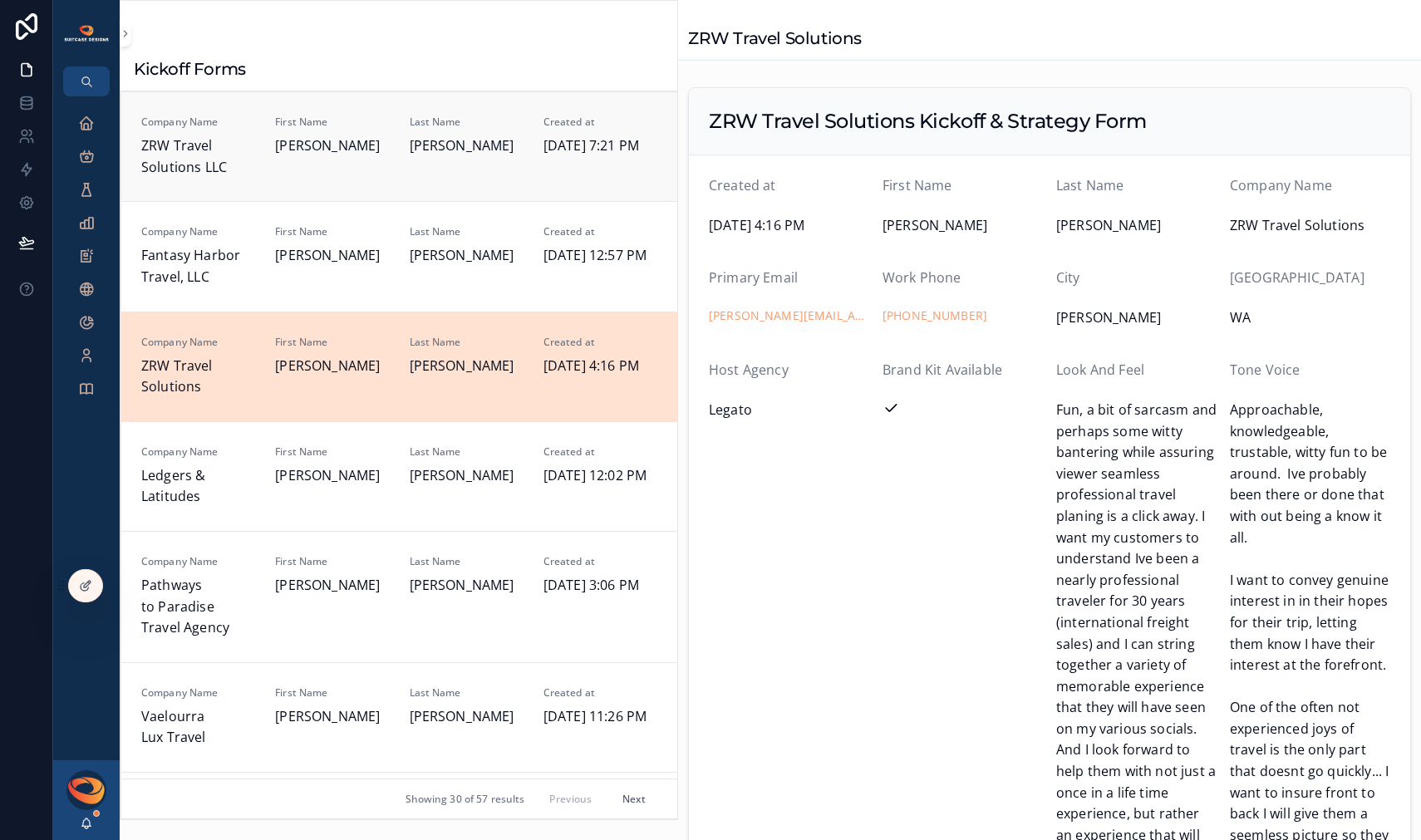
click at [328, 167] on div "First Name [PERSON_NAME]" at bounding box center [331, 146] width 114 height 62
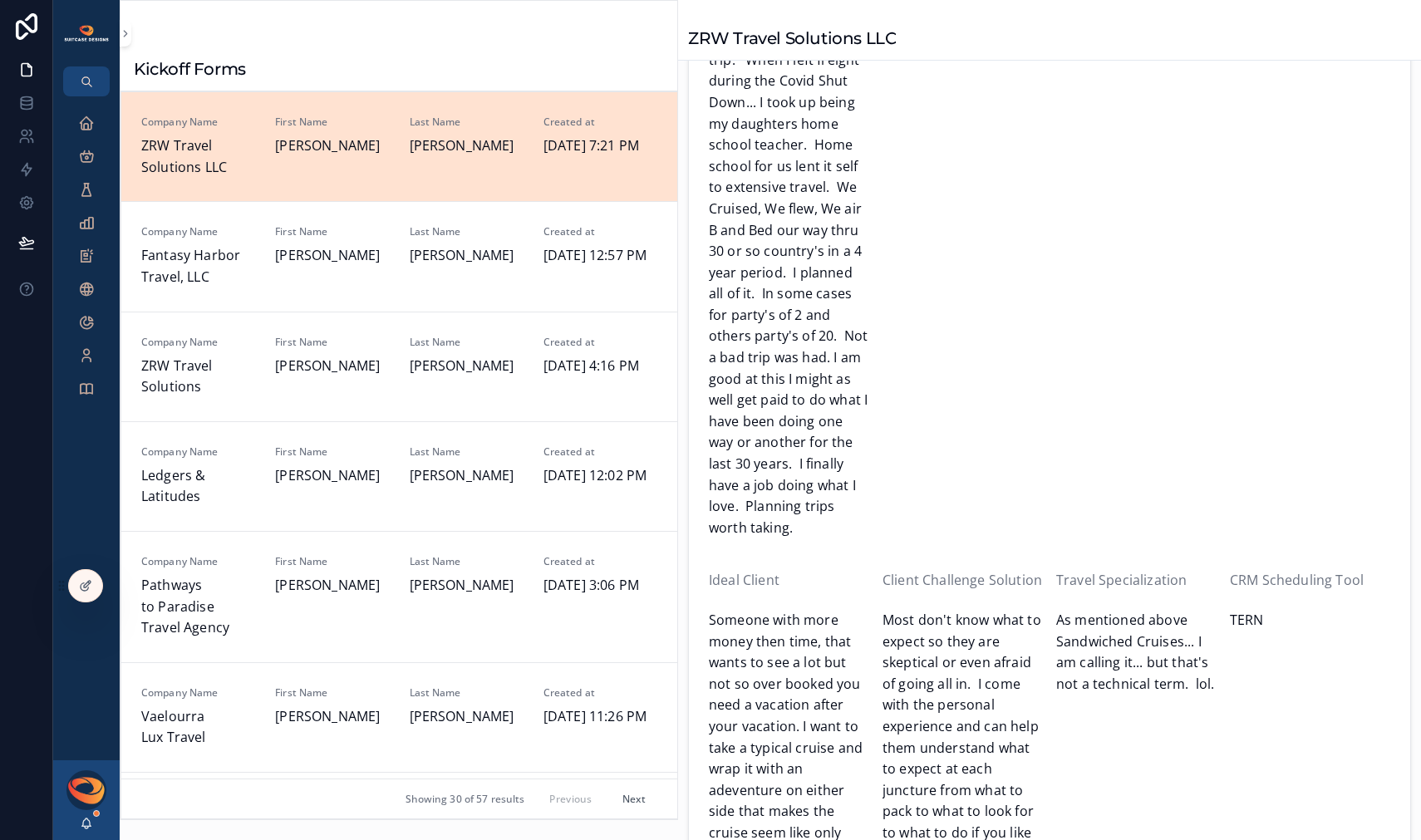
scroll to position [1315, 0]
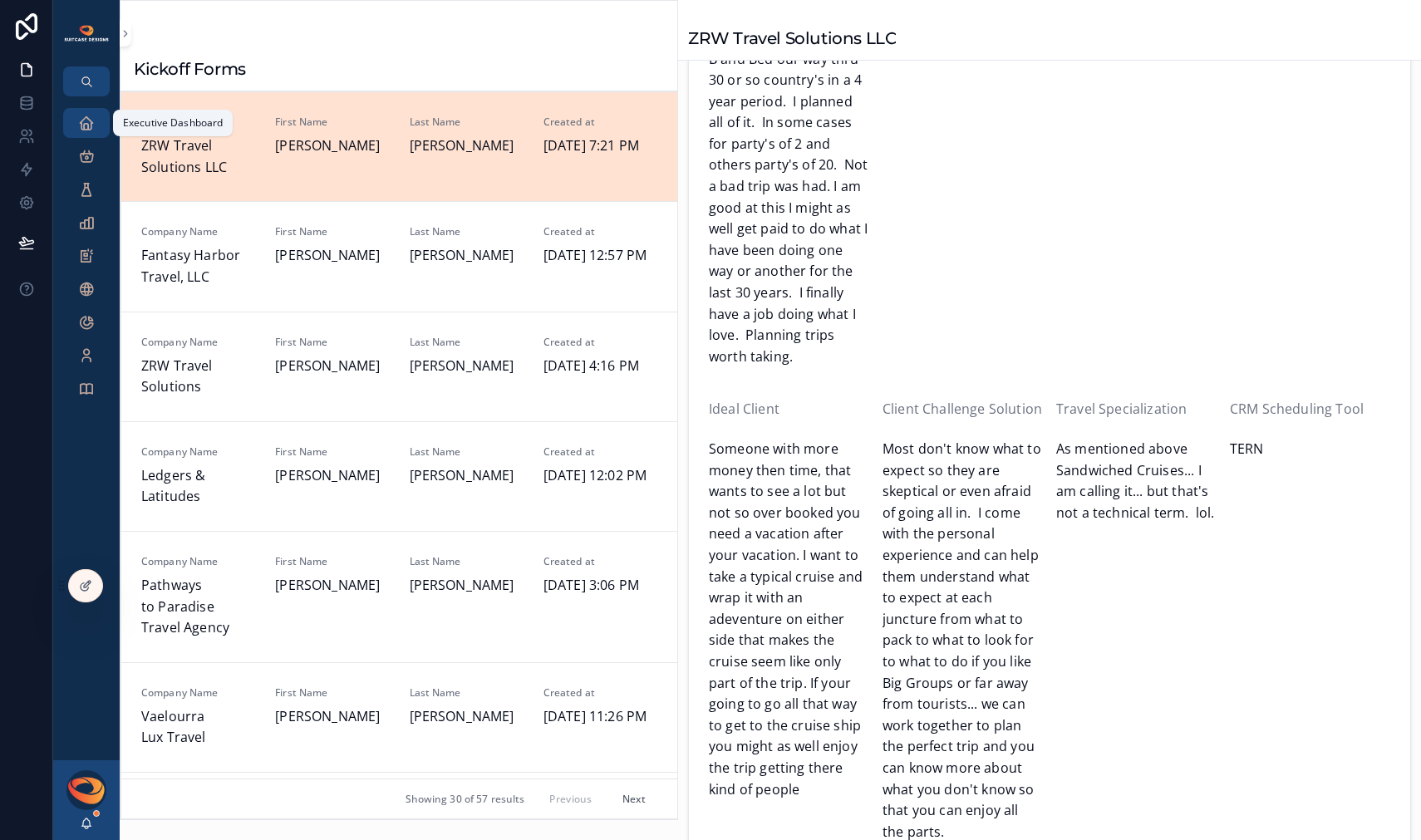
click at [85, 119] on icon "scrollable content" at bounding box center [86, 123] width 17 height 17
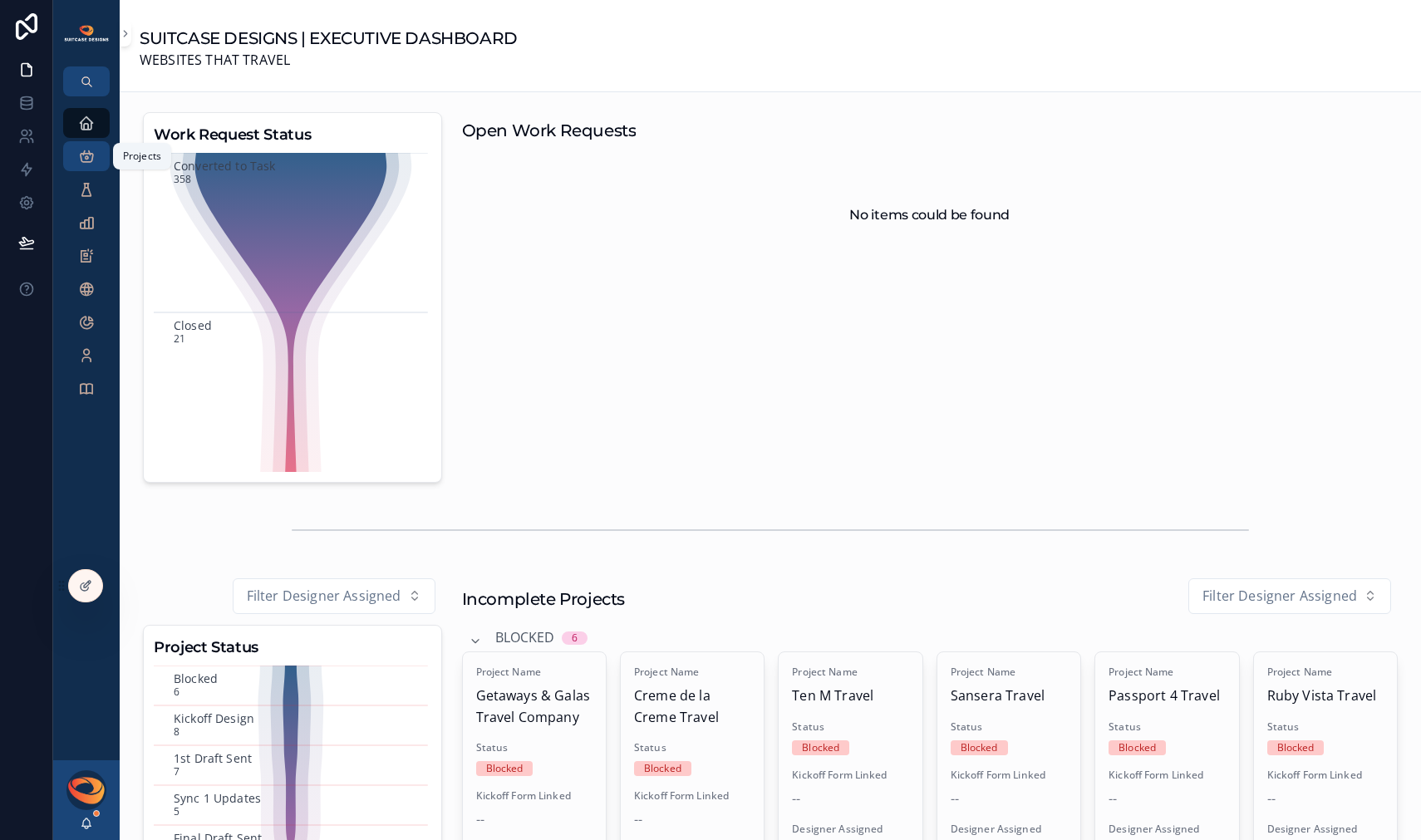
click at [91, 159] on icon "scrollable content" at bounding box center [86, 156] width 17 height 17
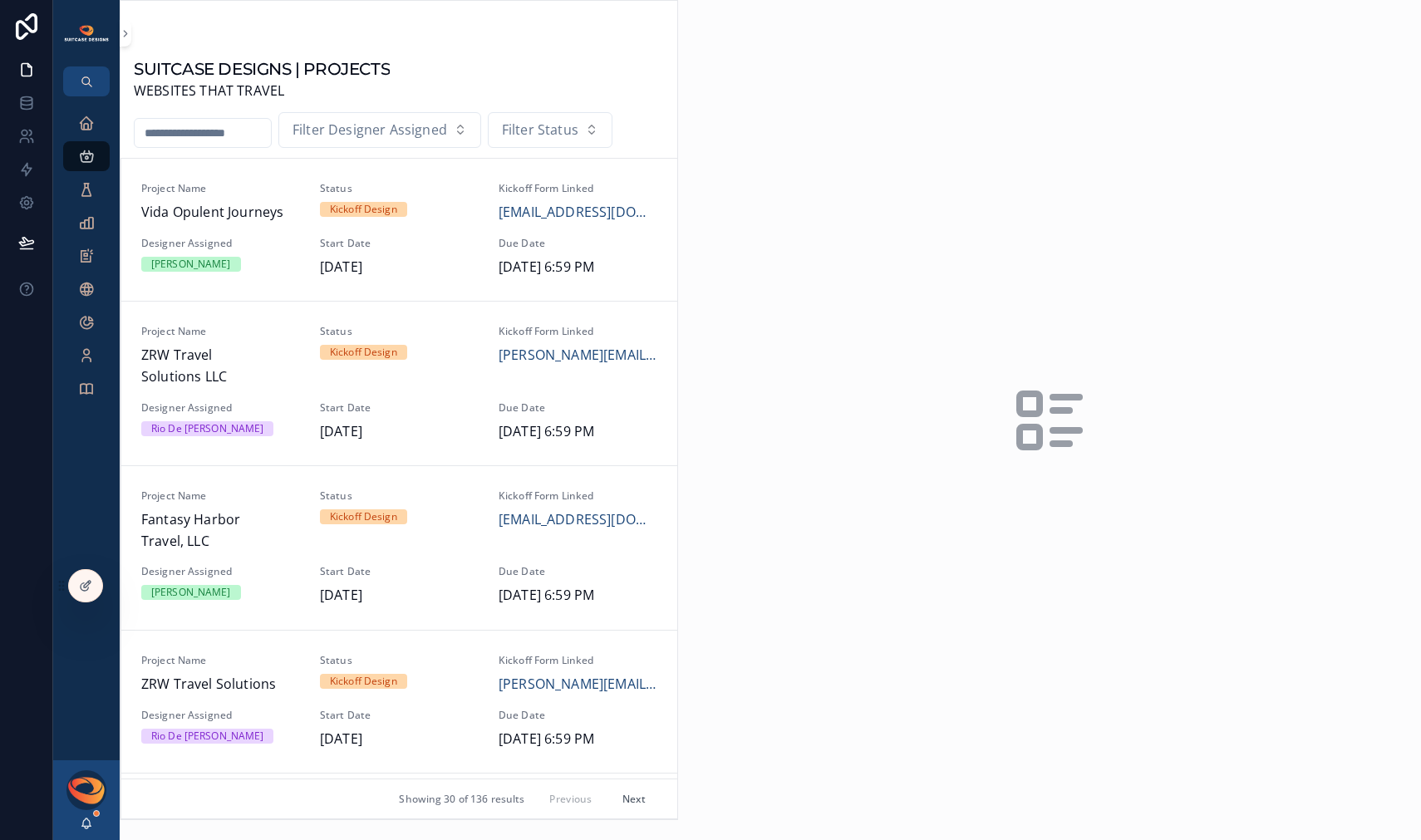
click at [228, 138] on input "scrollable content" at bounding box center [202, 133] width 136 height 23
type input "*****"
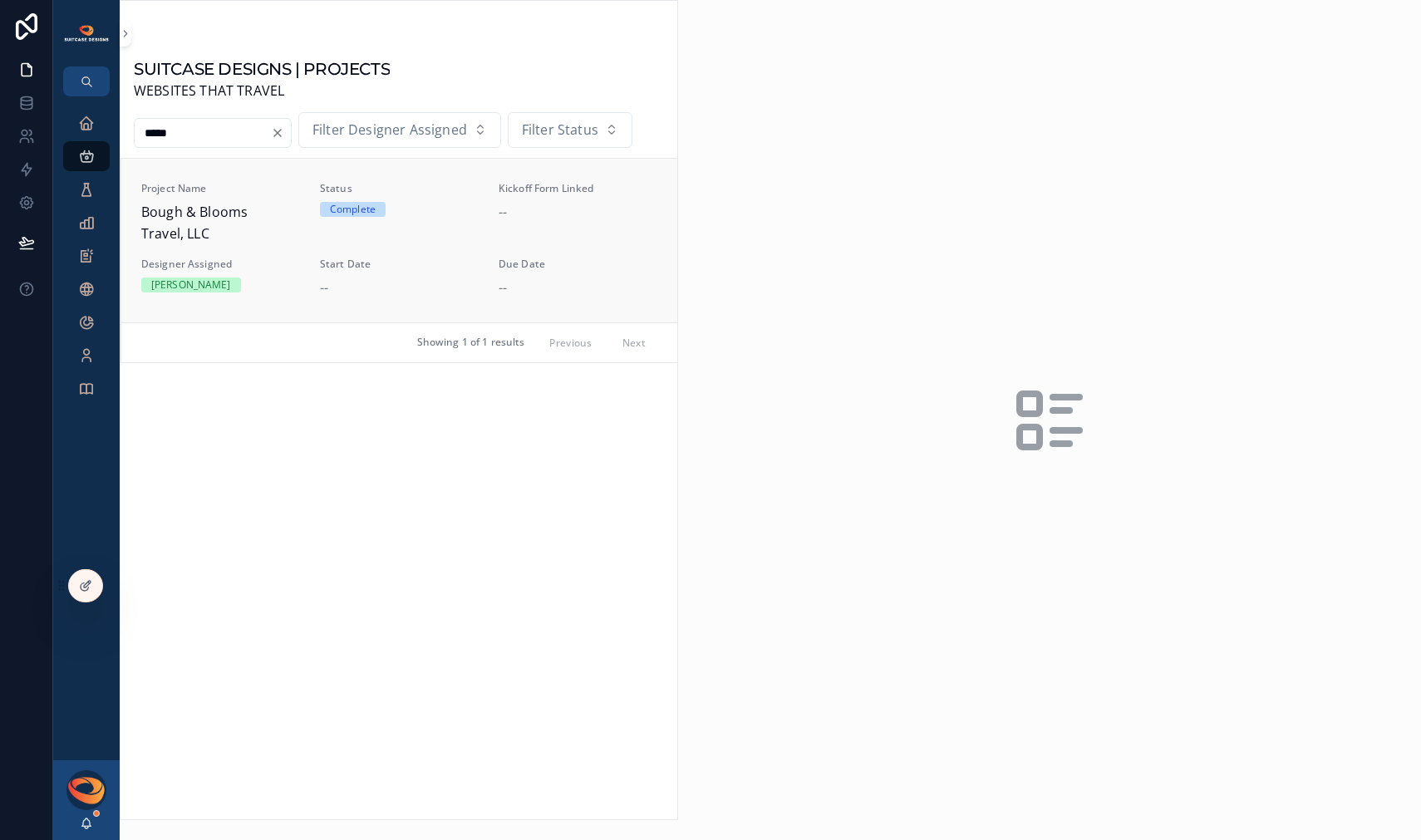
click at [256, 223] on span "Bough & Blooms Travel, LLC" at bounding box center [220, 223] width 159 height 43
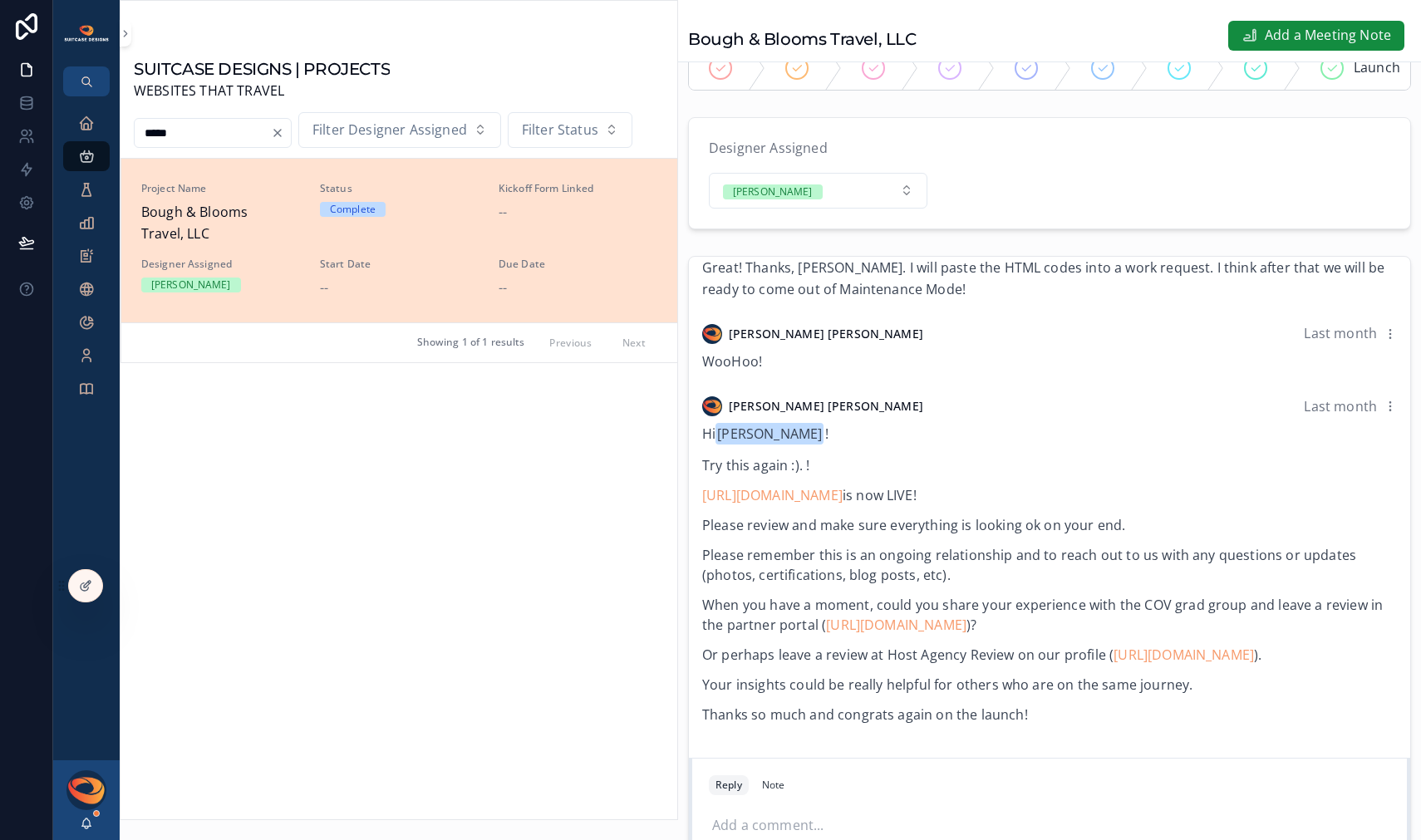
scroll to position [310, 0]
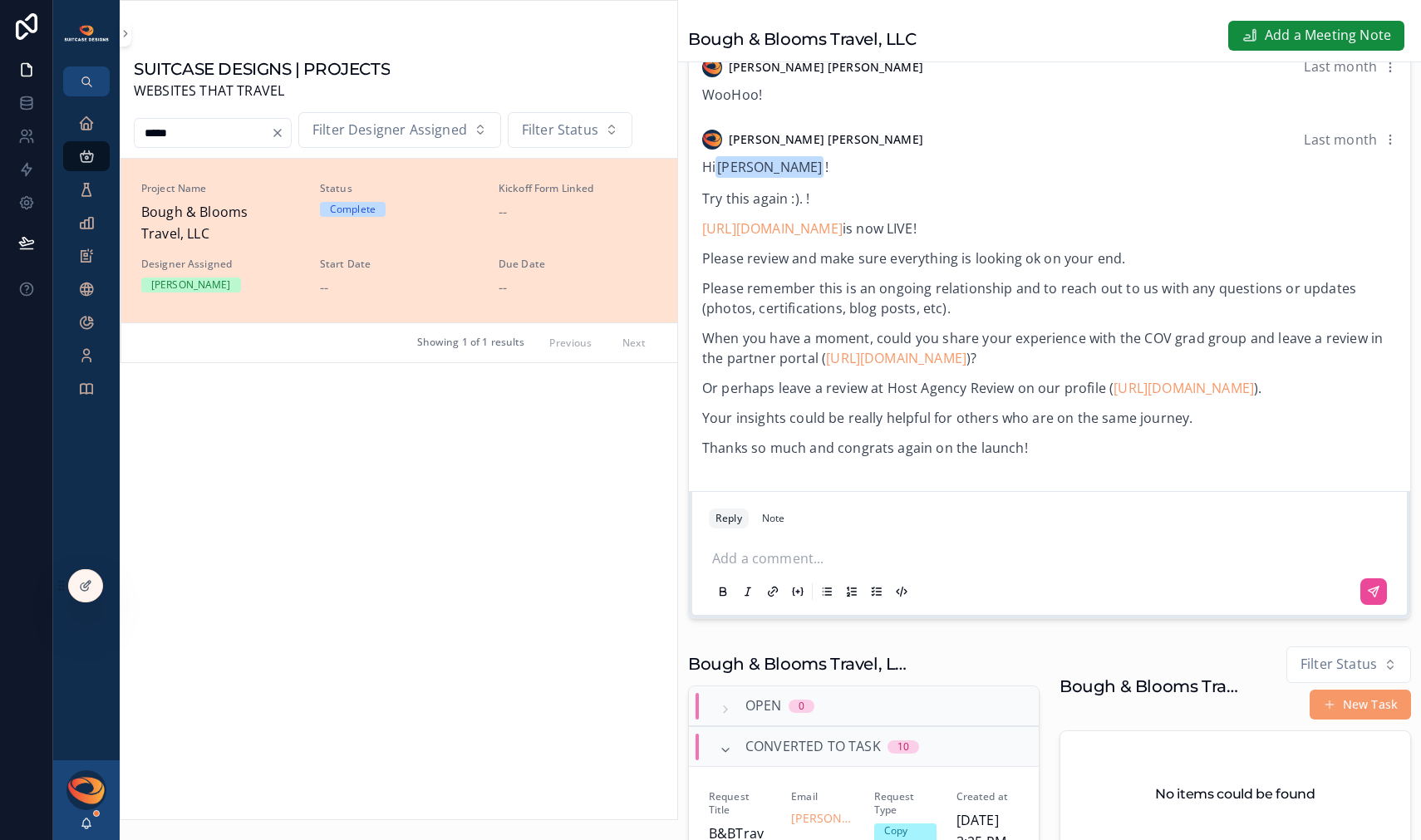
click at [849, 565] on p "scrollable content" at bounding box center [1053, 557] width 681 height 17
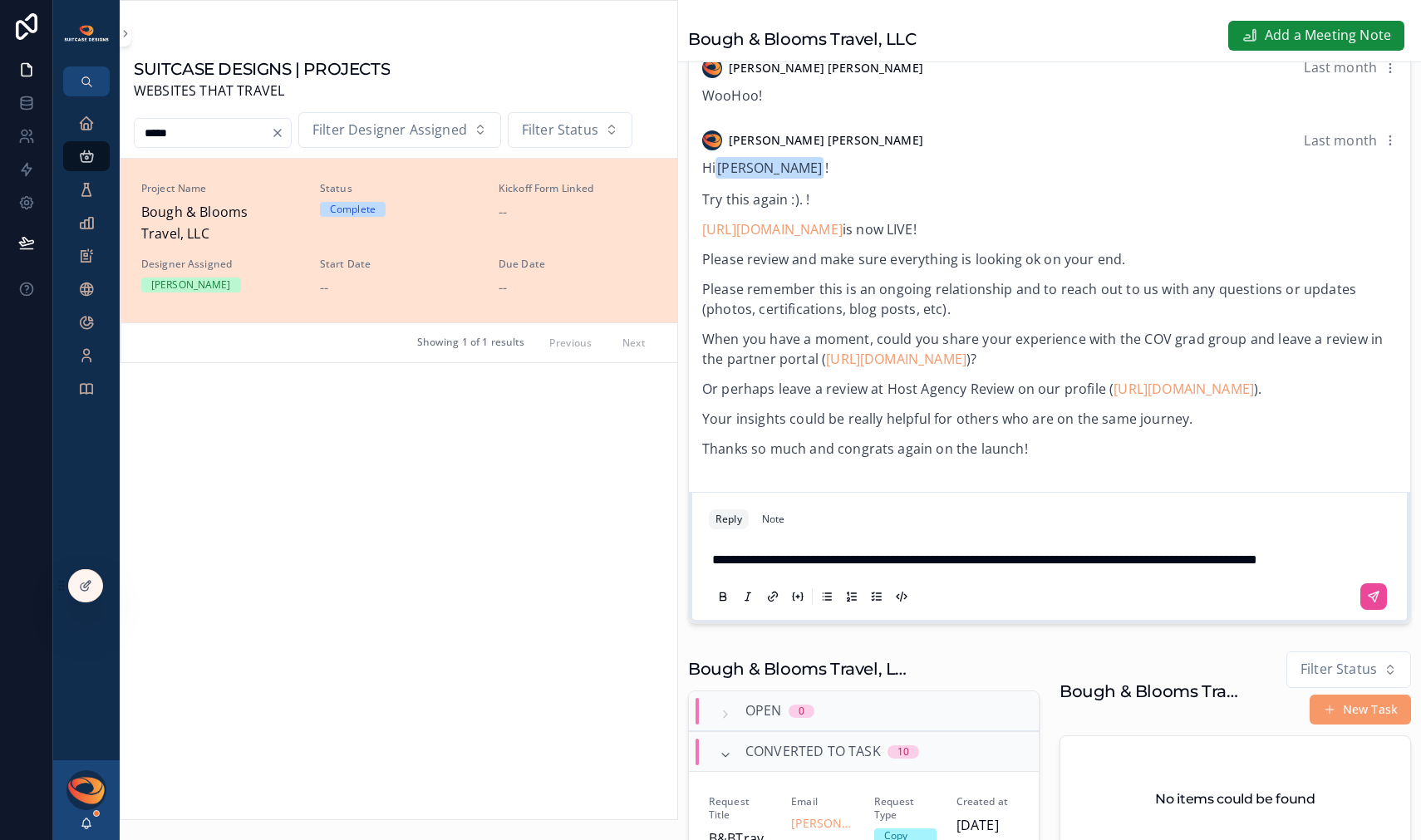
scroll to position [284, 0]
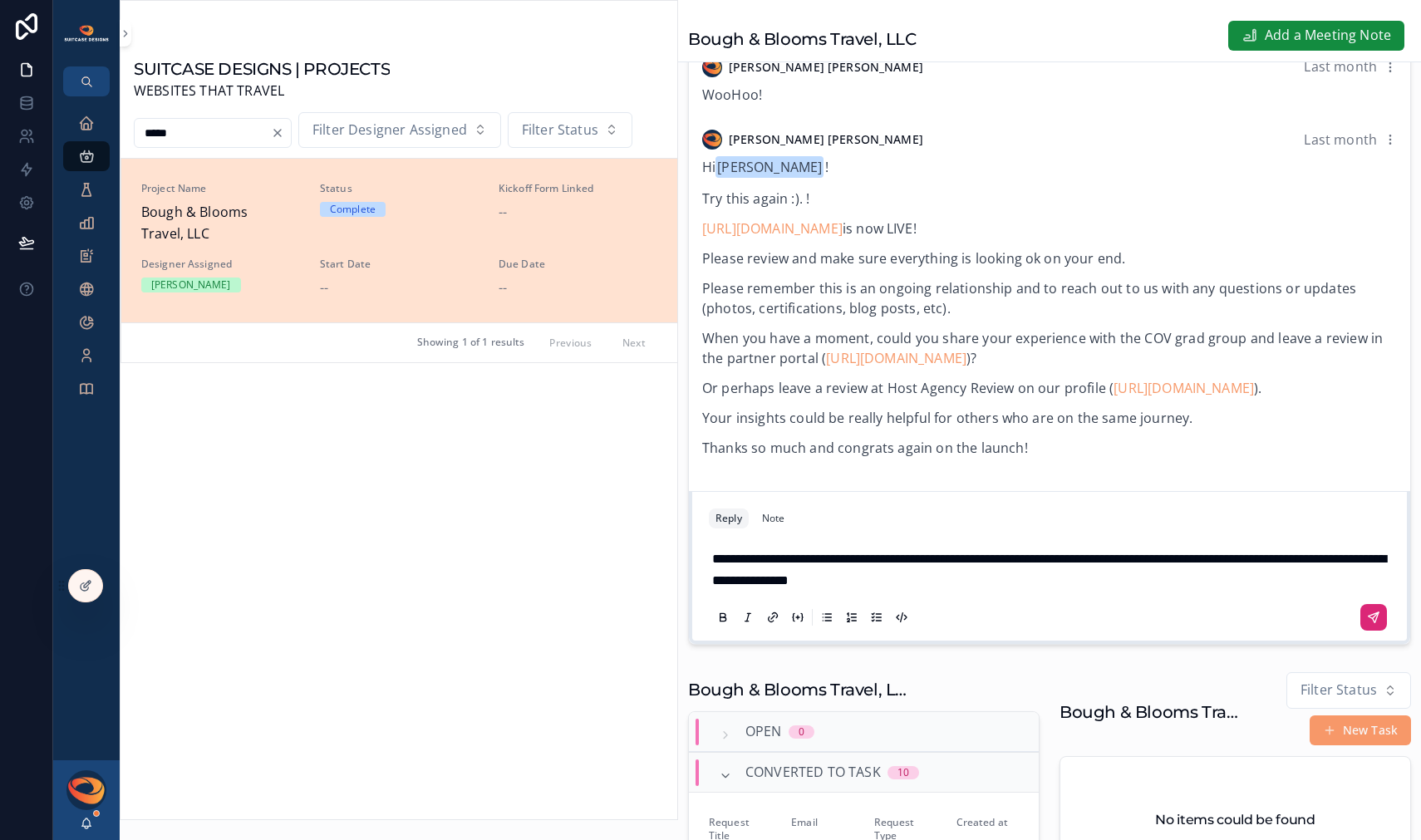
click at [1365, 630] on button "scrollable content" at bounding box center [1373, 617] width 27 height 27
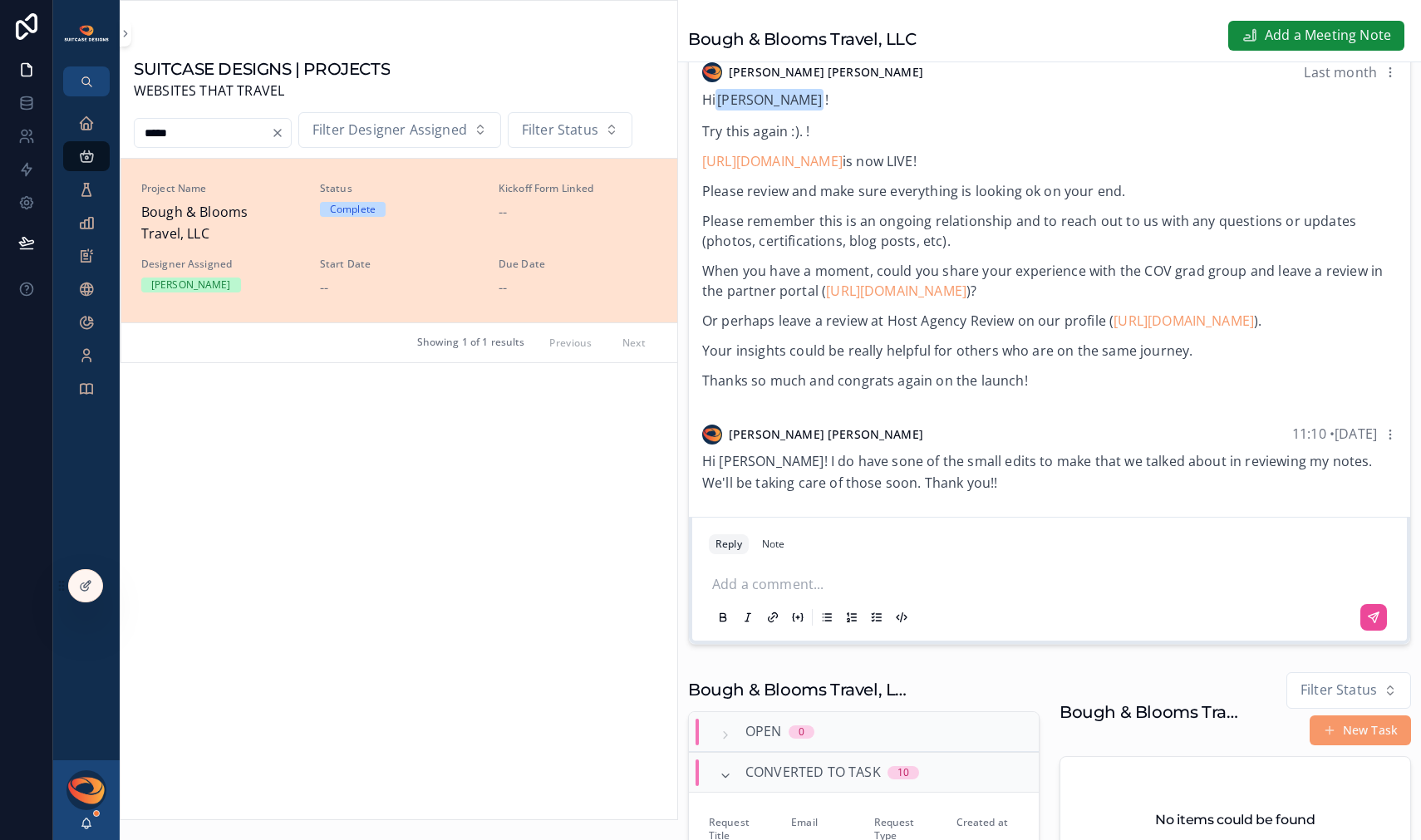
scroll to position [647, 0]
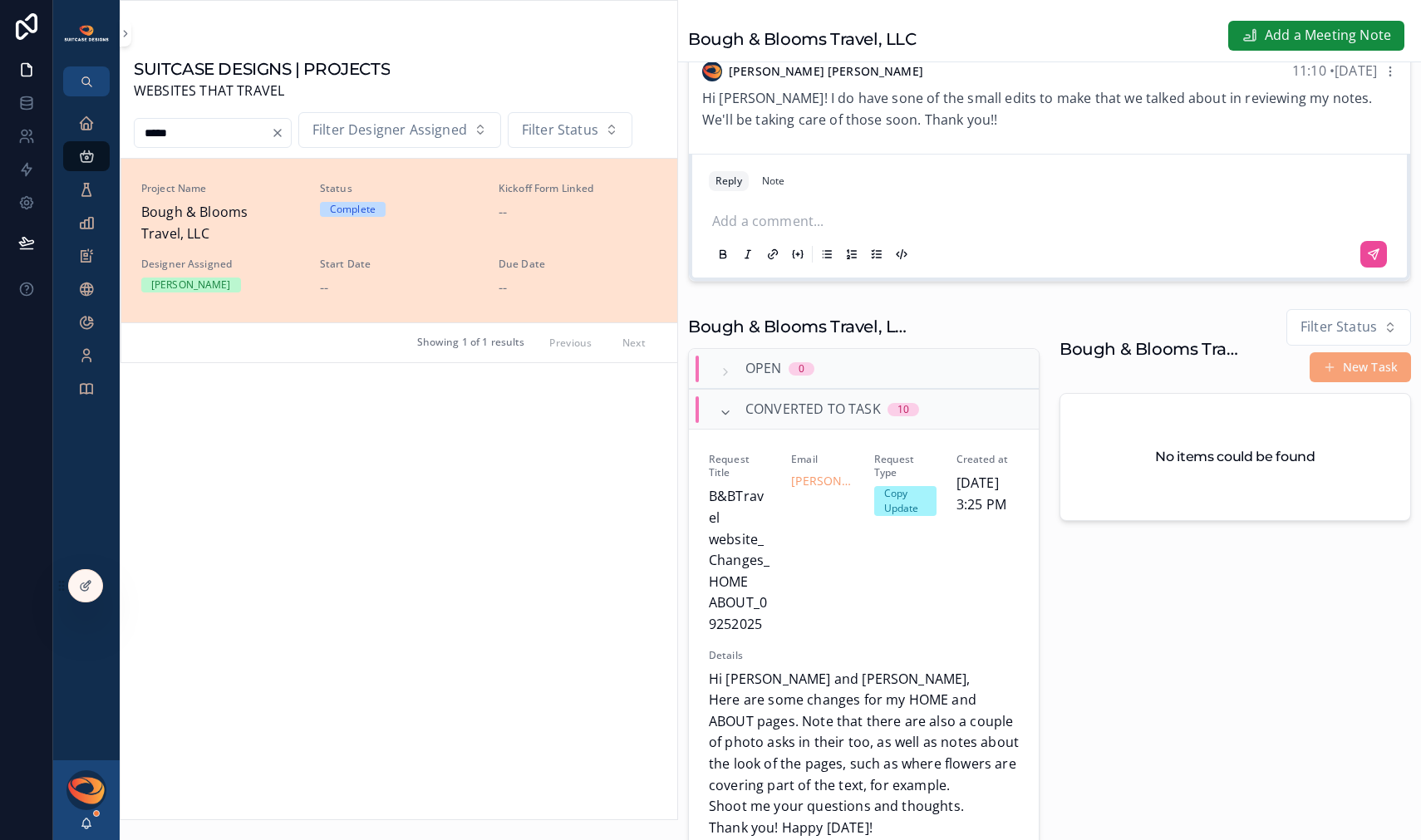
click at [1324, 375] on button "New Task" at bounding box center [1360, 367] width 101 height 30
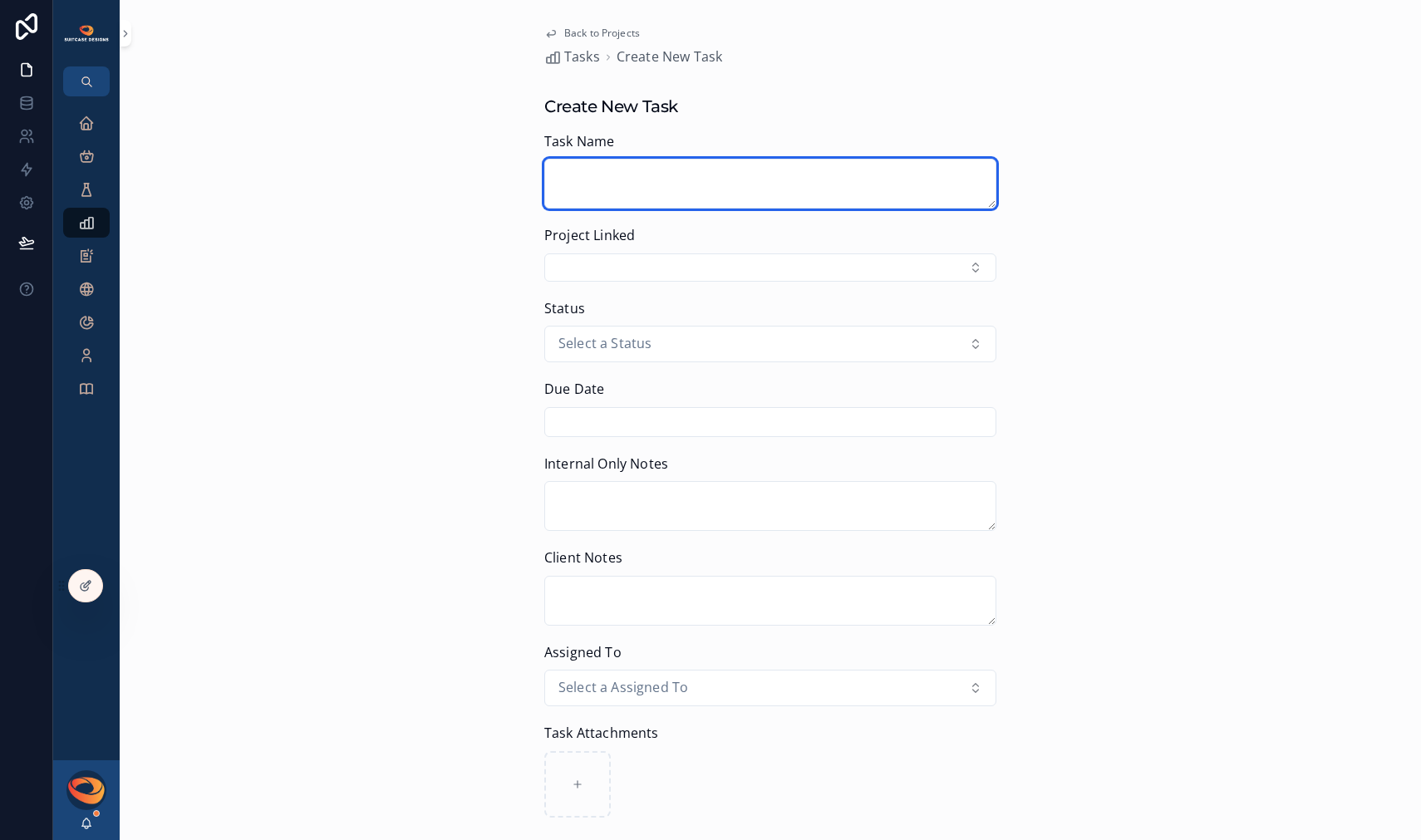
click at [732, 189] on textarea "scrollable content" at bounding box center [769, 184] width 452 height 50
type textarea "**********"
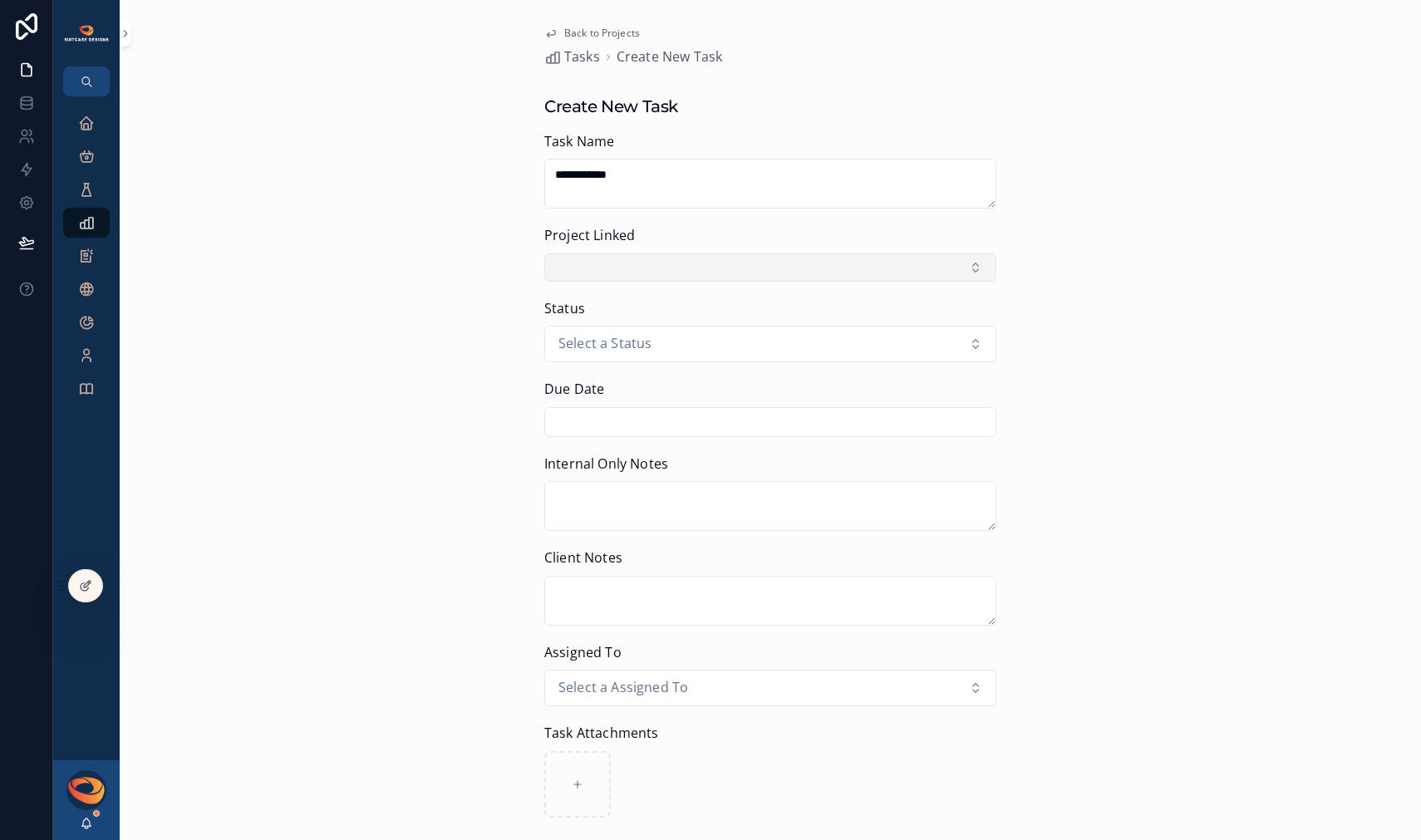
click at [807, 267] on button "Select Button" at bounding box center [769, 267] width 452 height 28
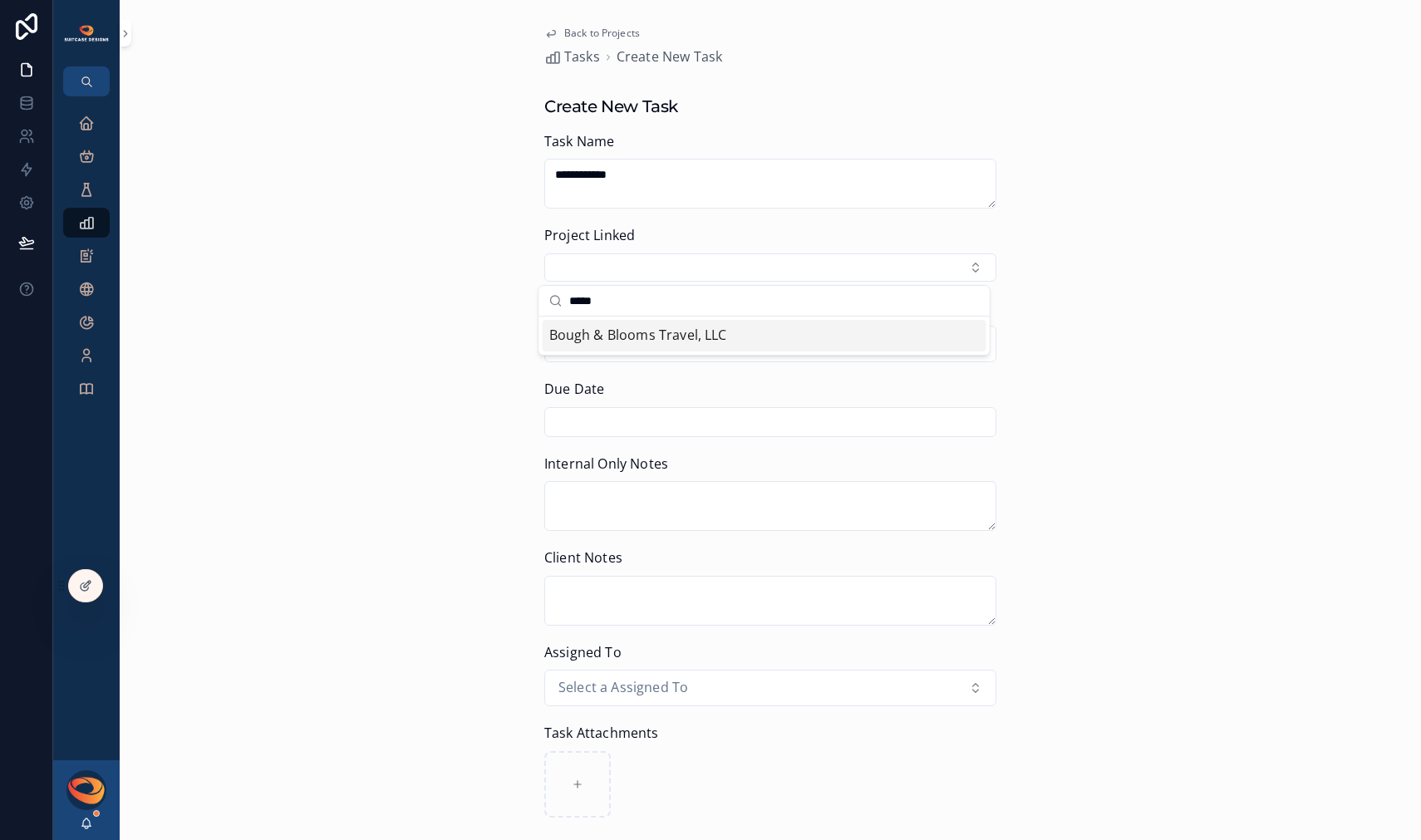
type input "*****"
click at [748, 335] on div "Bough & Blooms Travel, LLC" at bounding box center [764, 336] width 444 height 32
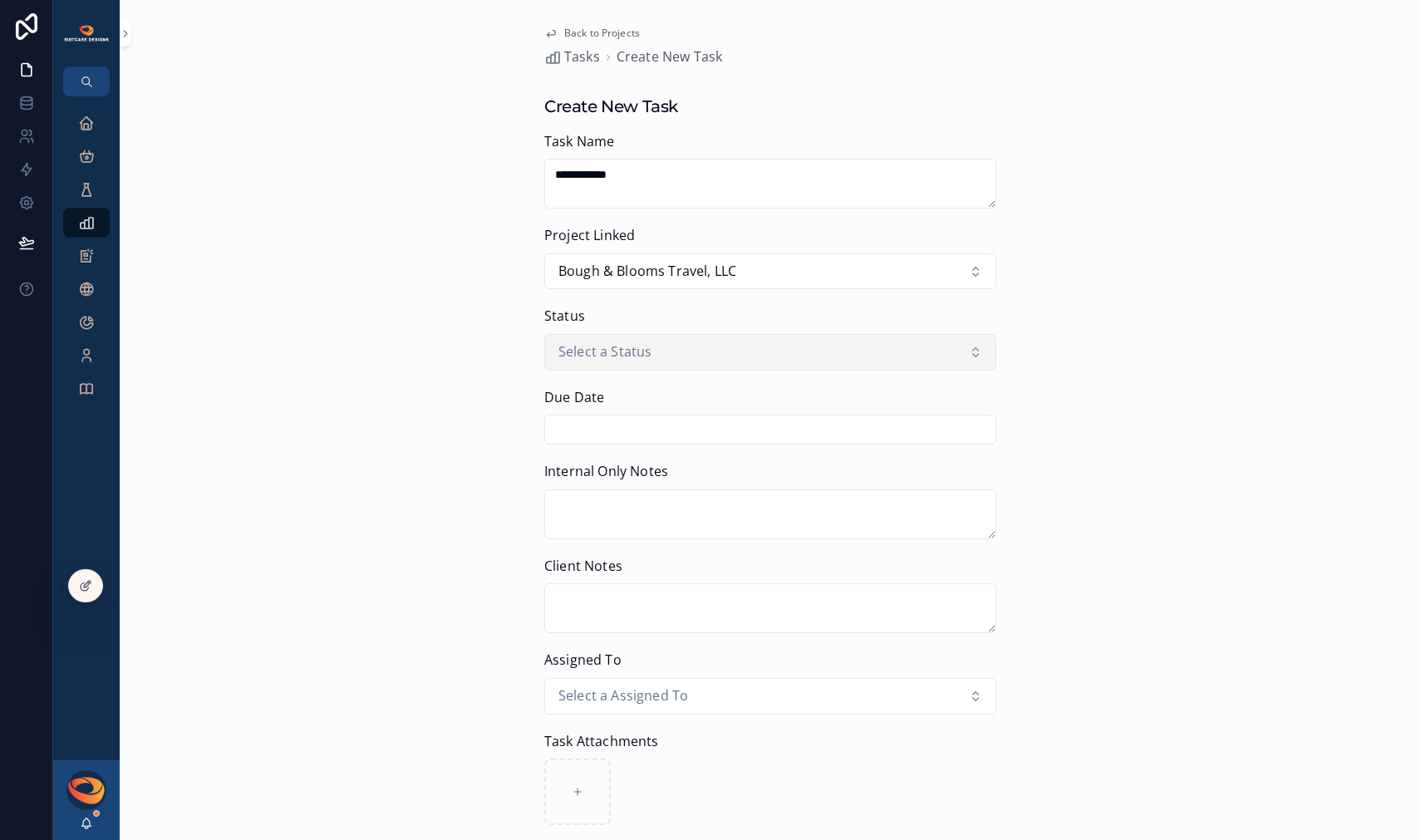
click at [726, 345] on button "Select a Status" at bounding box center [769, 352] width 452 height 36
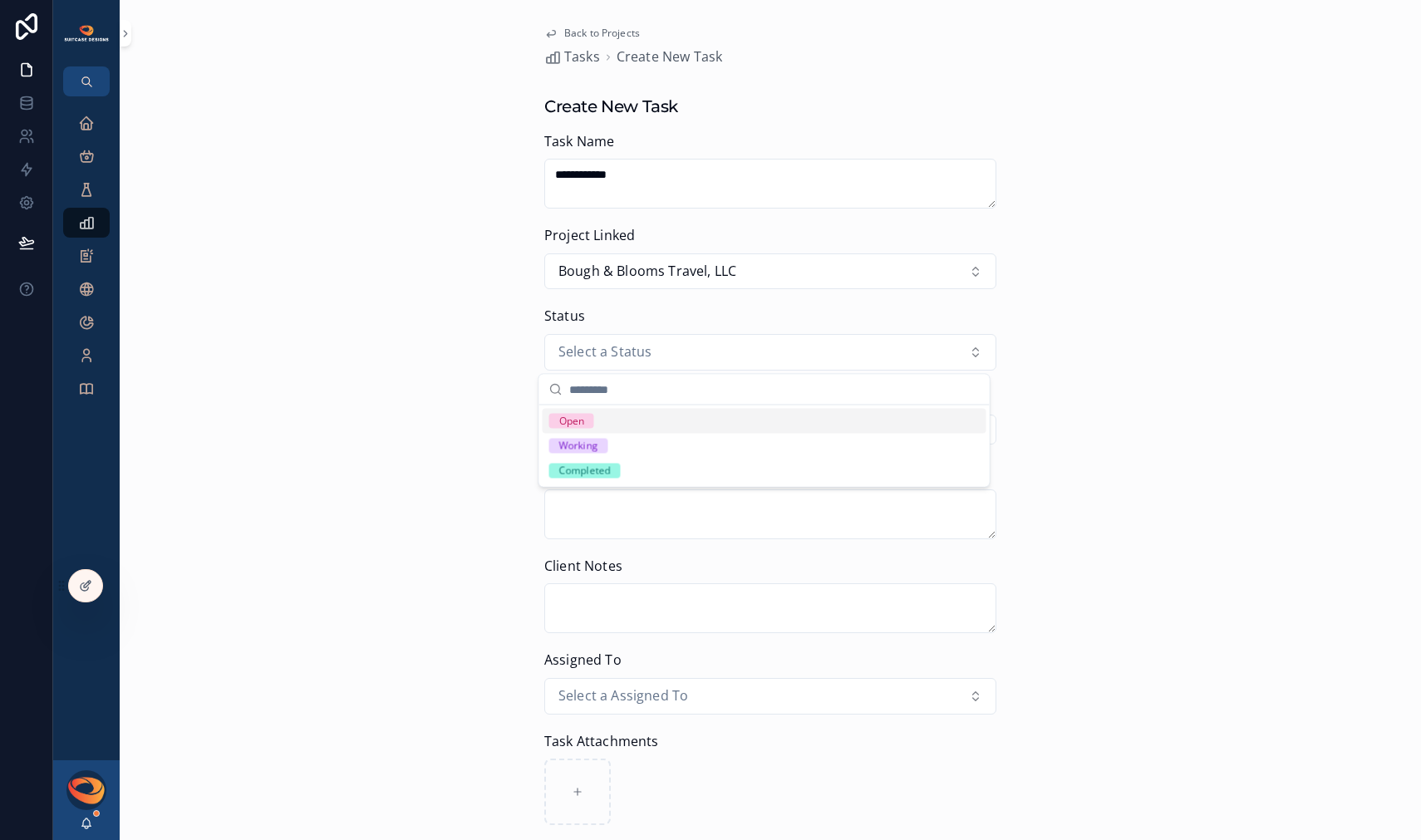
click at [659, 420] on div "Open" at bounding box center [764, 420] width 444 height 25
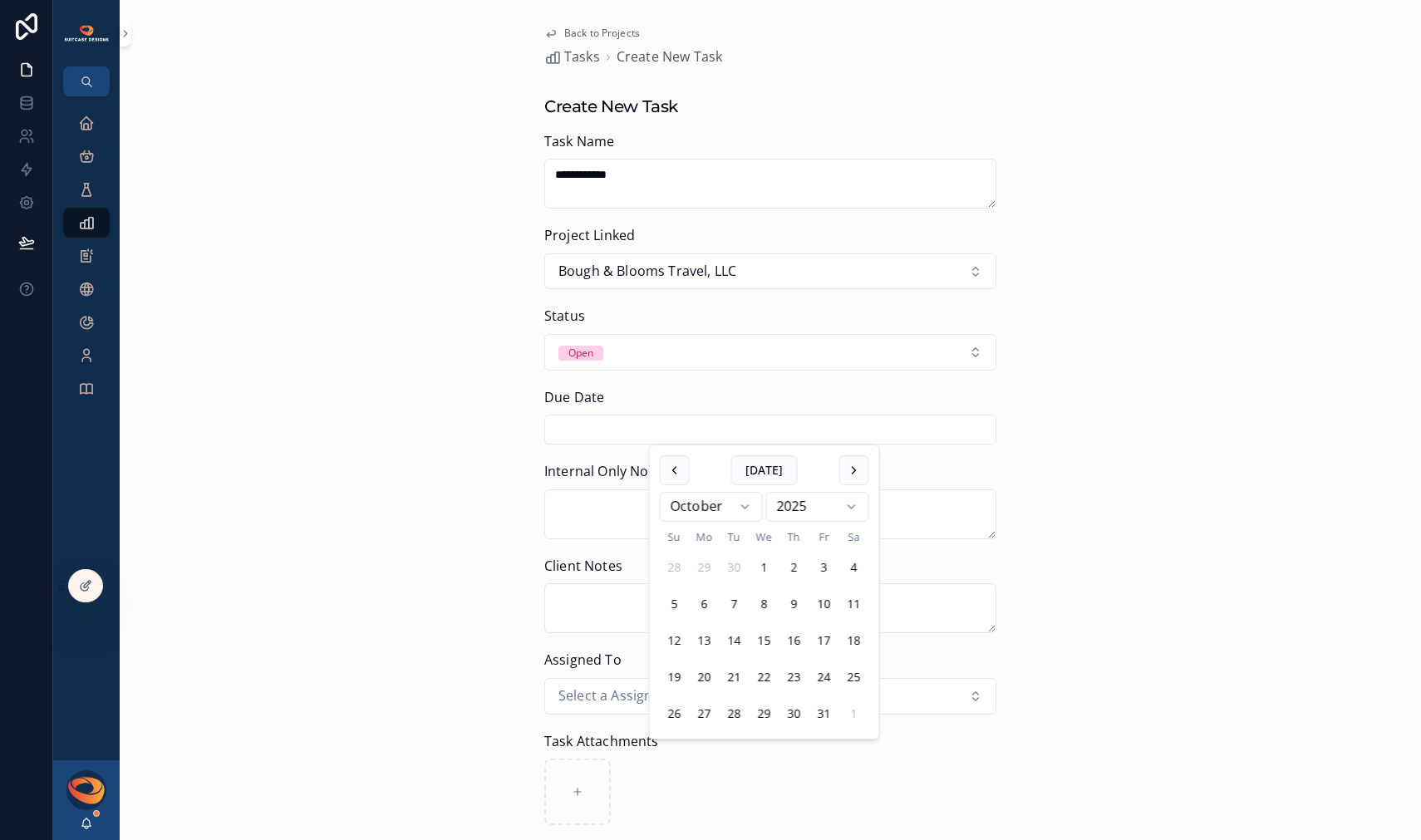
click at [660, 435] on input "scrollable content" at bounding box center [769, 429] width 450 height 23
click at [821, 601] on button "10" at bounding box center [824, 604] width 30 height 30
type input "**********"
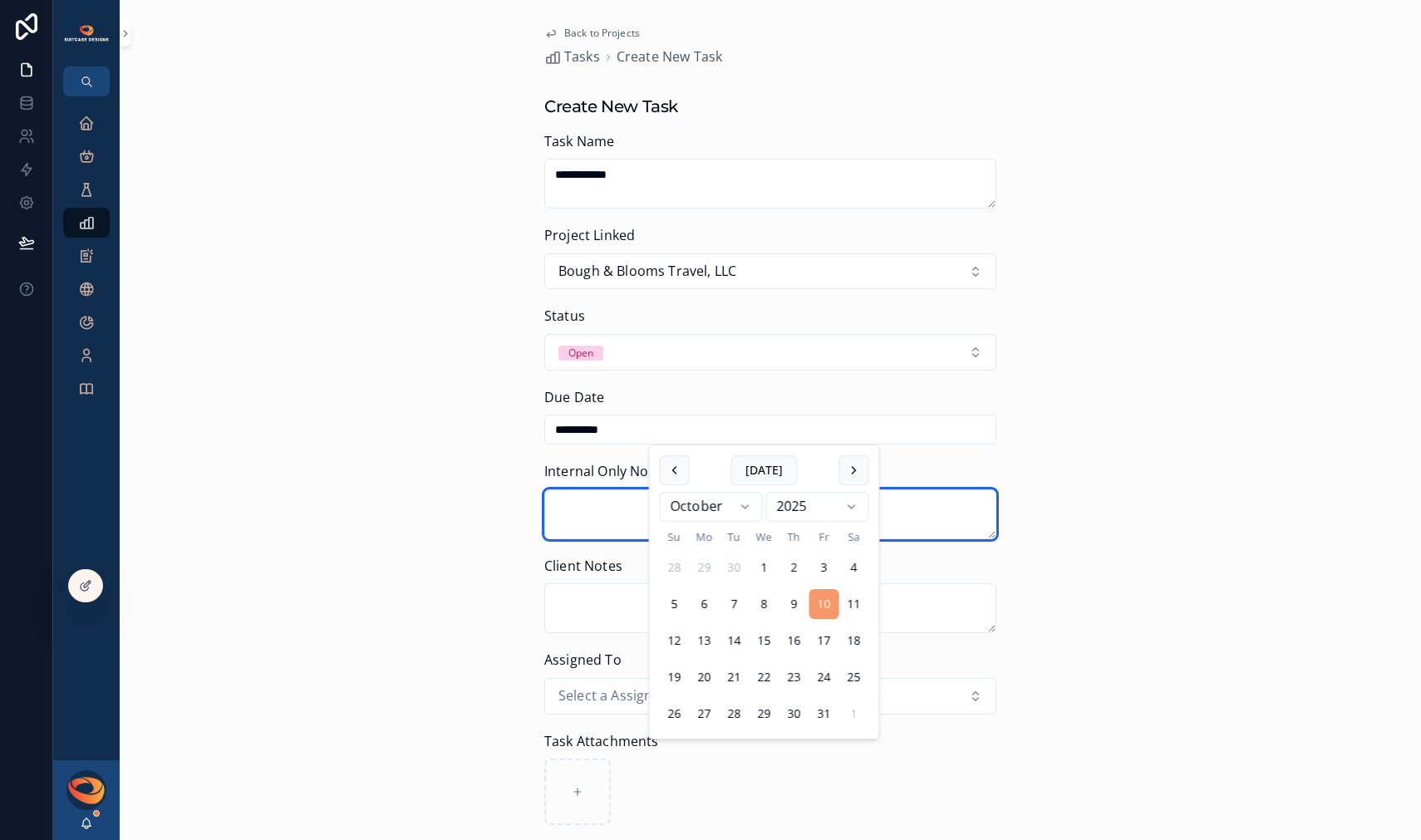
click at [601, 521] on textarea "scrollable content" at bounding box center [769, 514] width 452 height 50
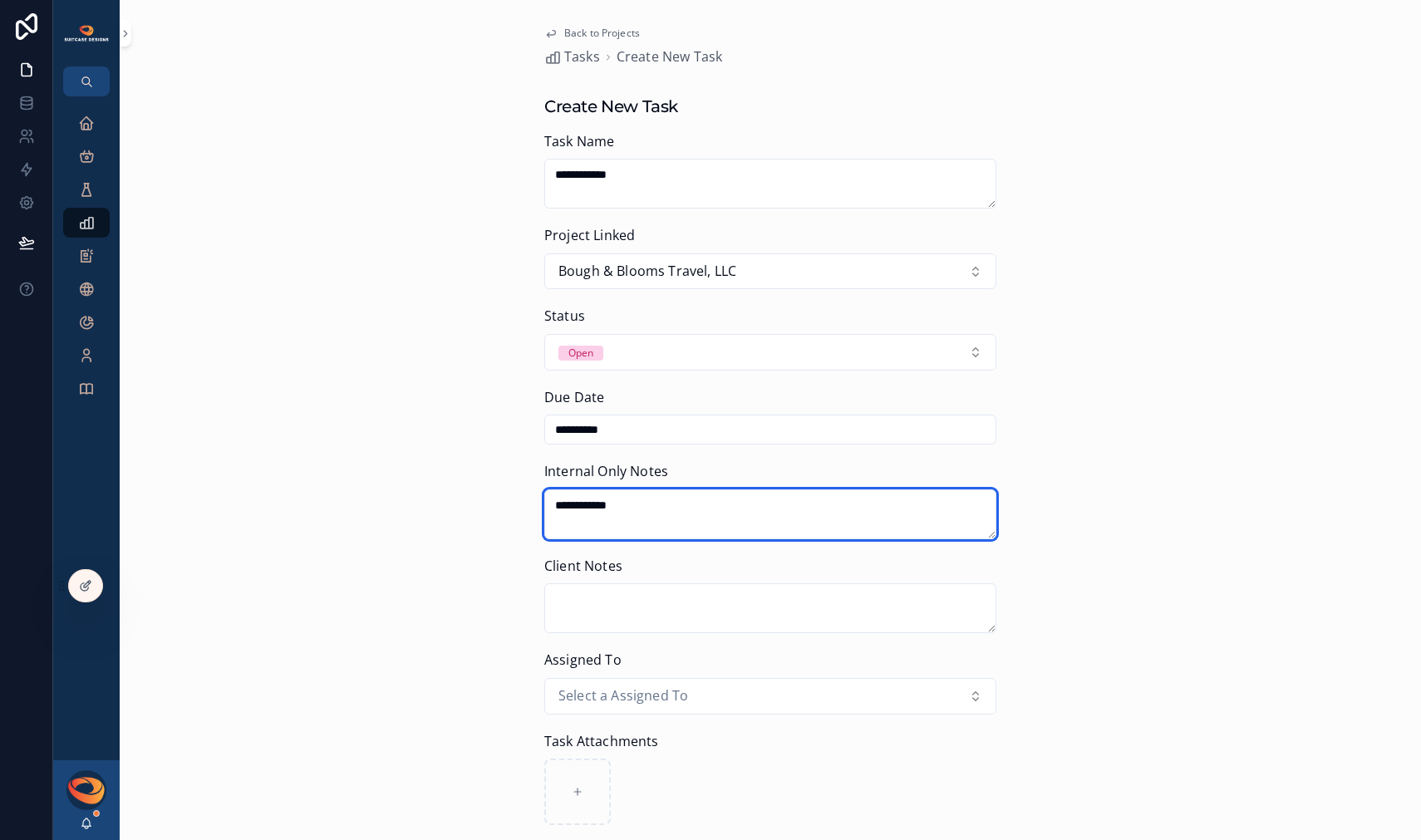
type textarea "**********"
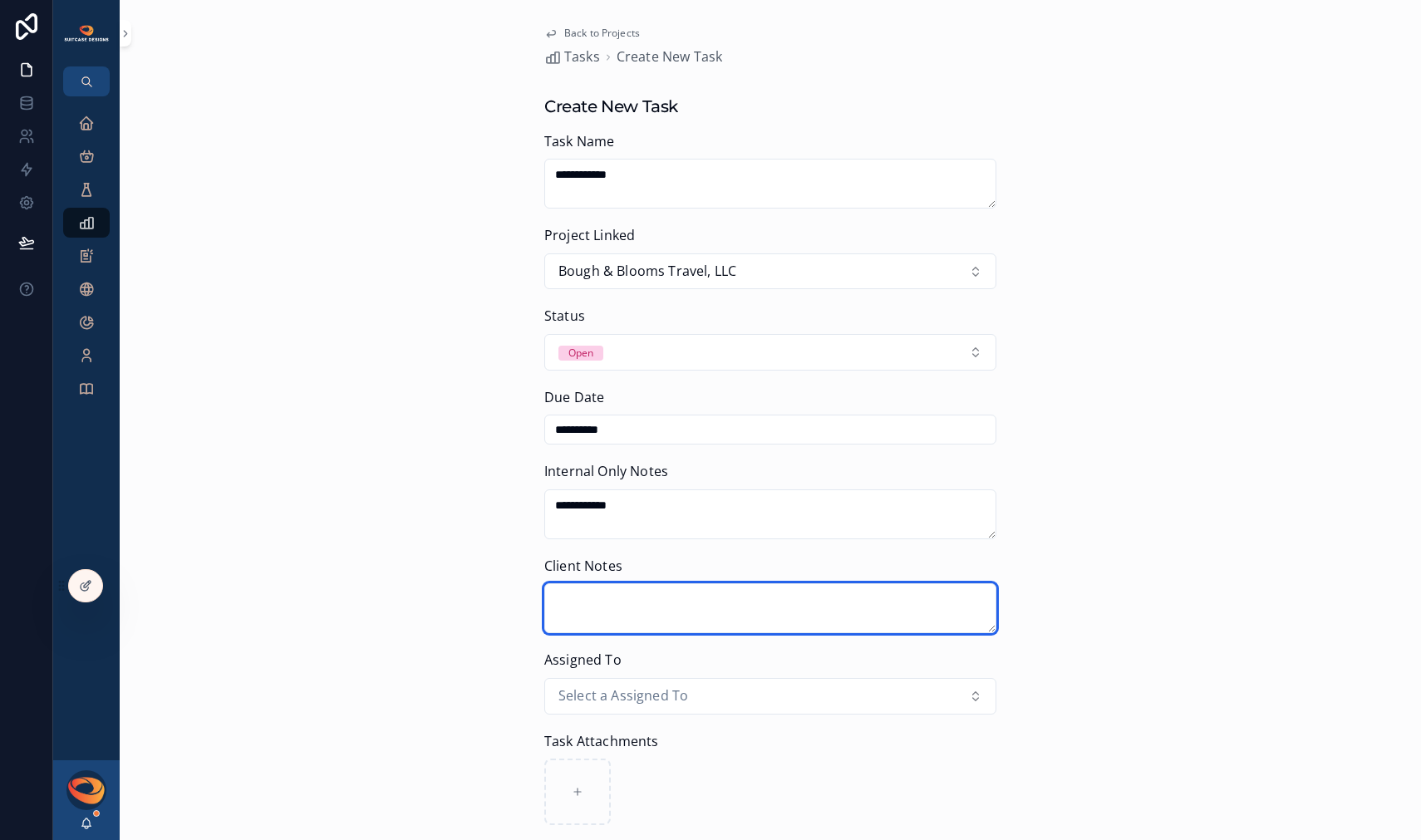
click at [642, 599] on textarea "scrollable content" at bounding box center [769, 608] width 452 height 50
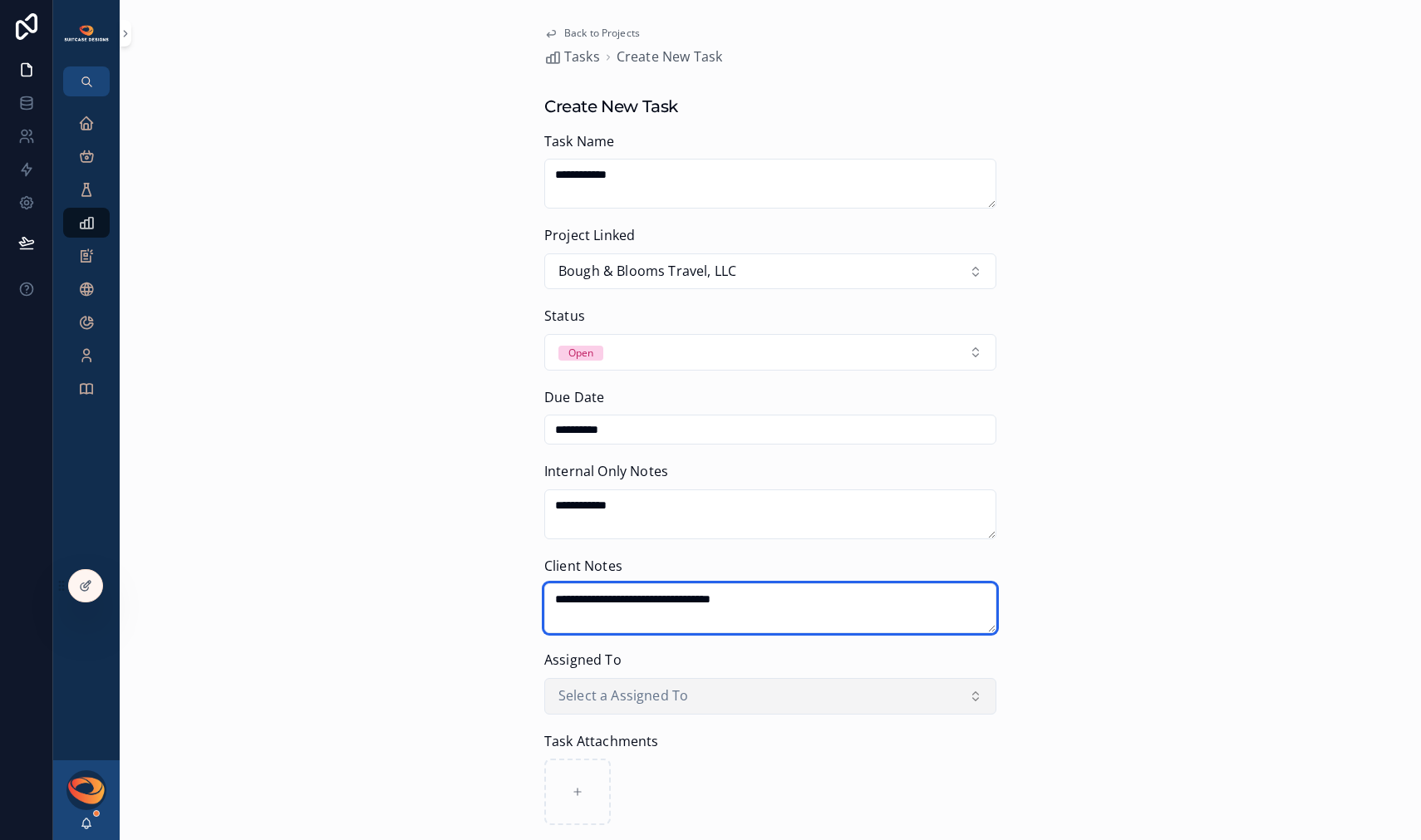
scroll to position [94, 0]
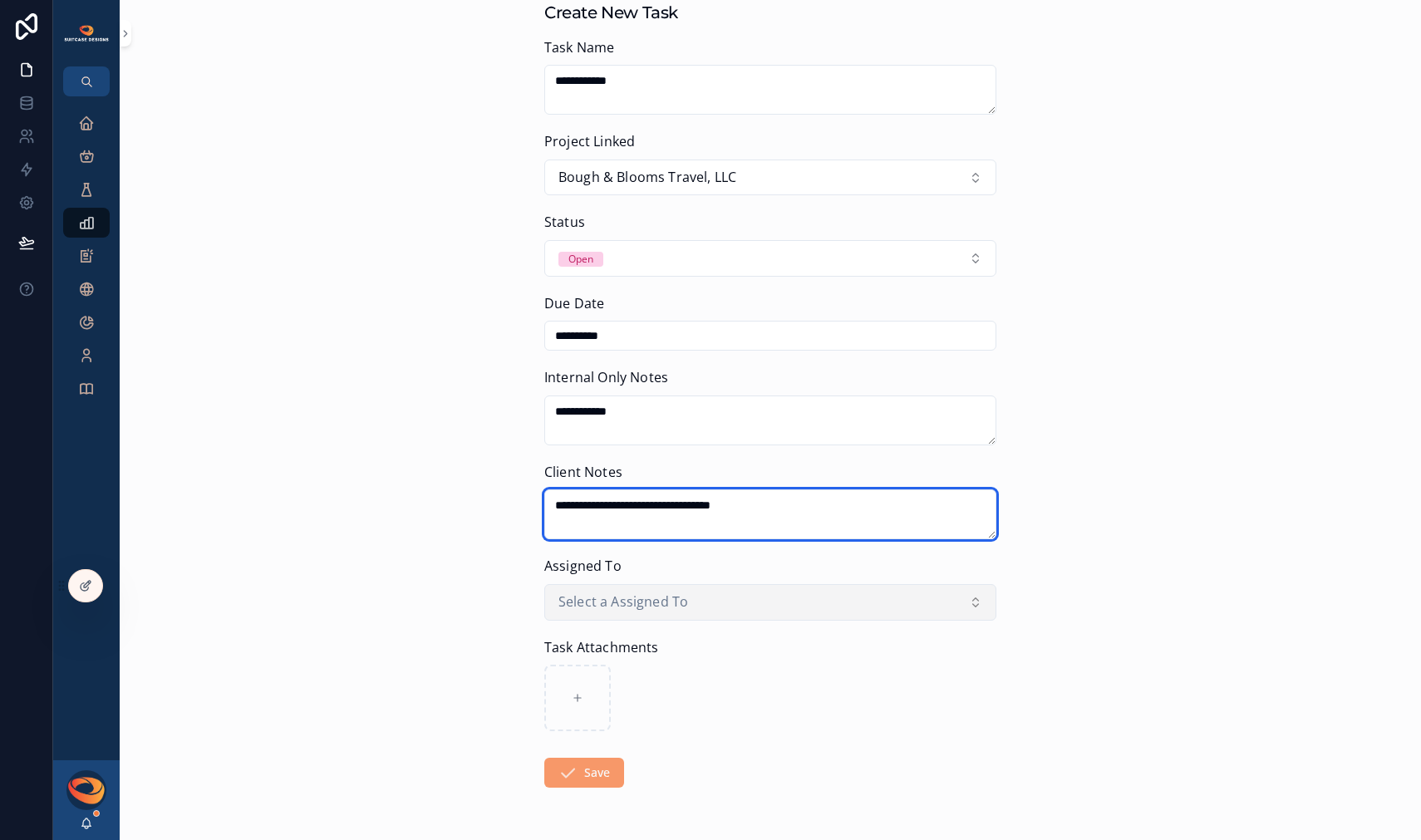
type textarea "**********"
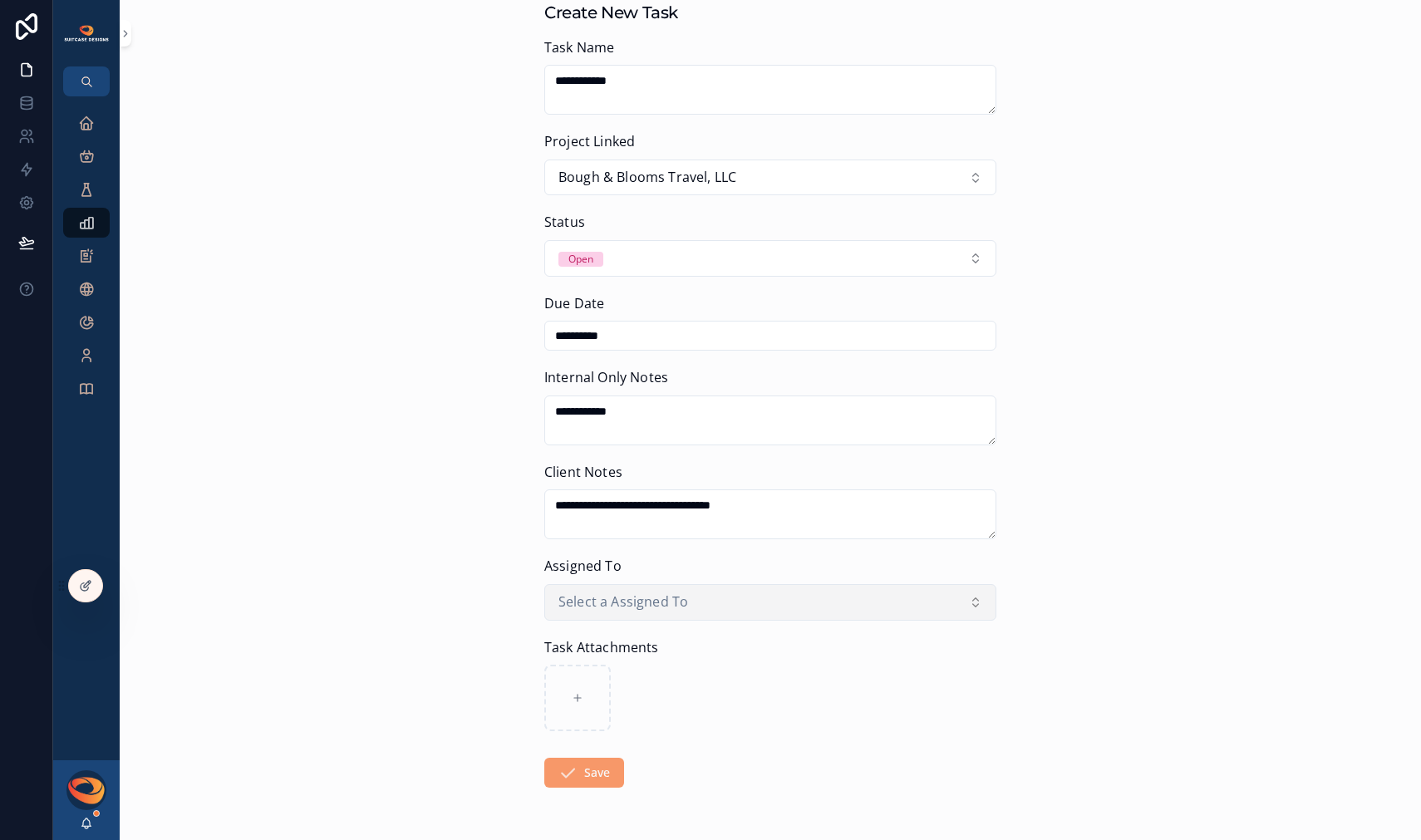
click at [681, 601] on button "Select a Assigned To" at bounding box center [769, 601] width 452 height 36
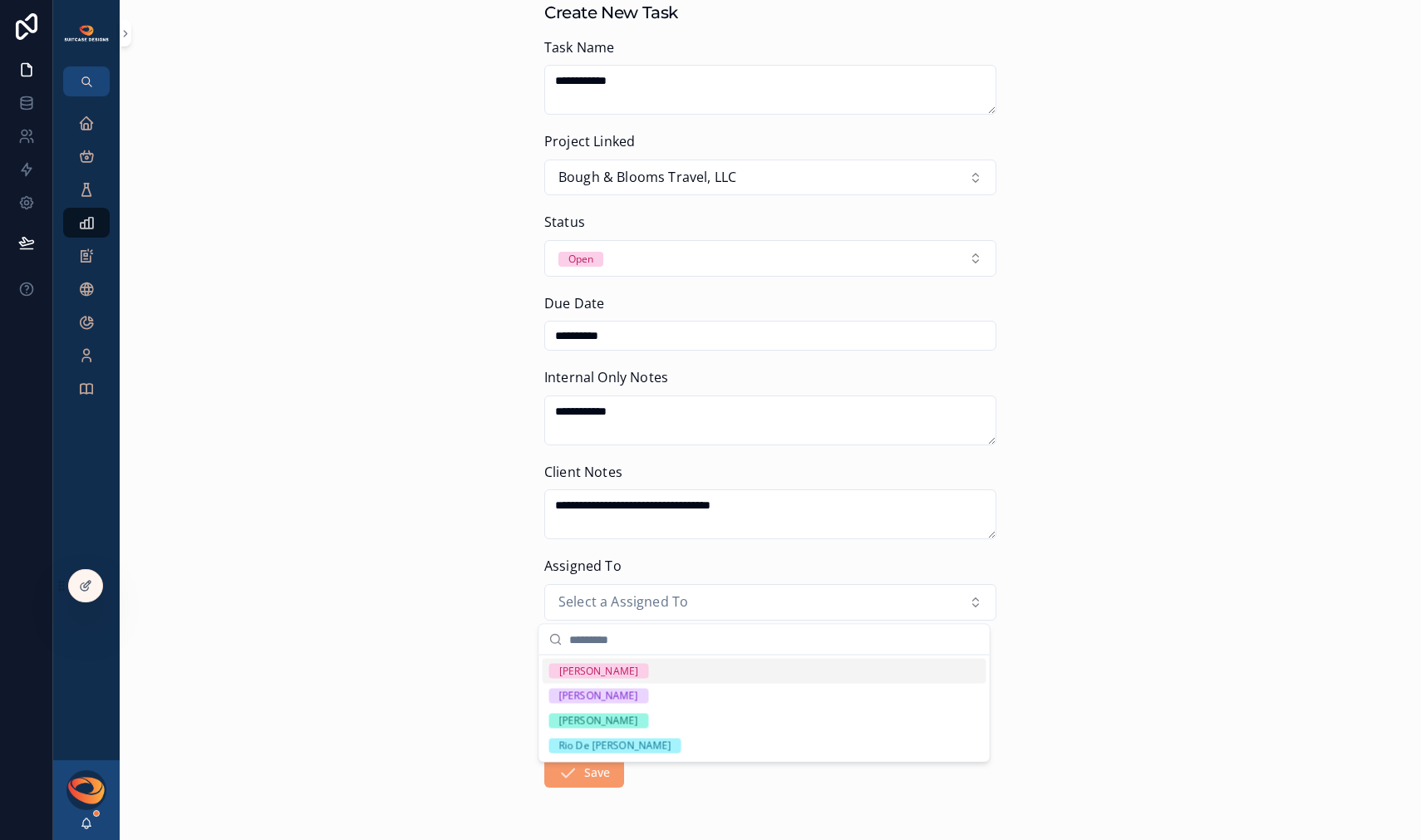
click at [662, 670] on div "[PERSON_NAME]" at bounding box center [764, 671] width 444 height 25
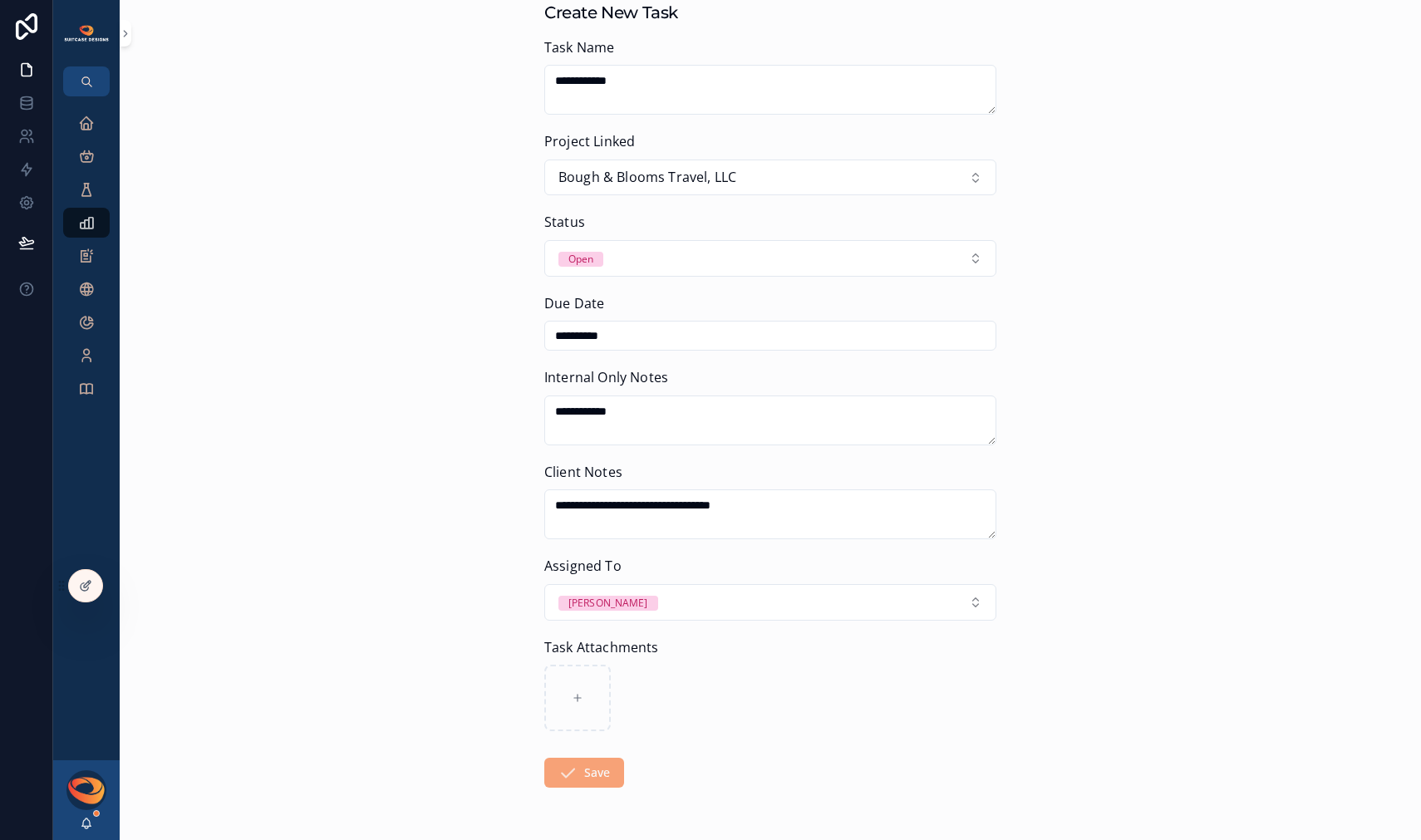
click at [584, 786] on button "Save" at bounding box center [584, 772] width 80 height 30
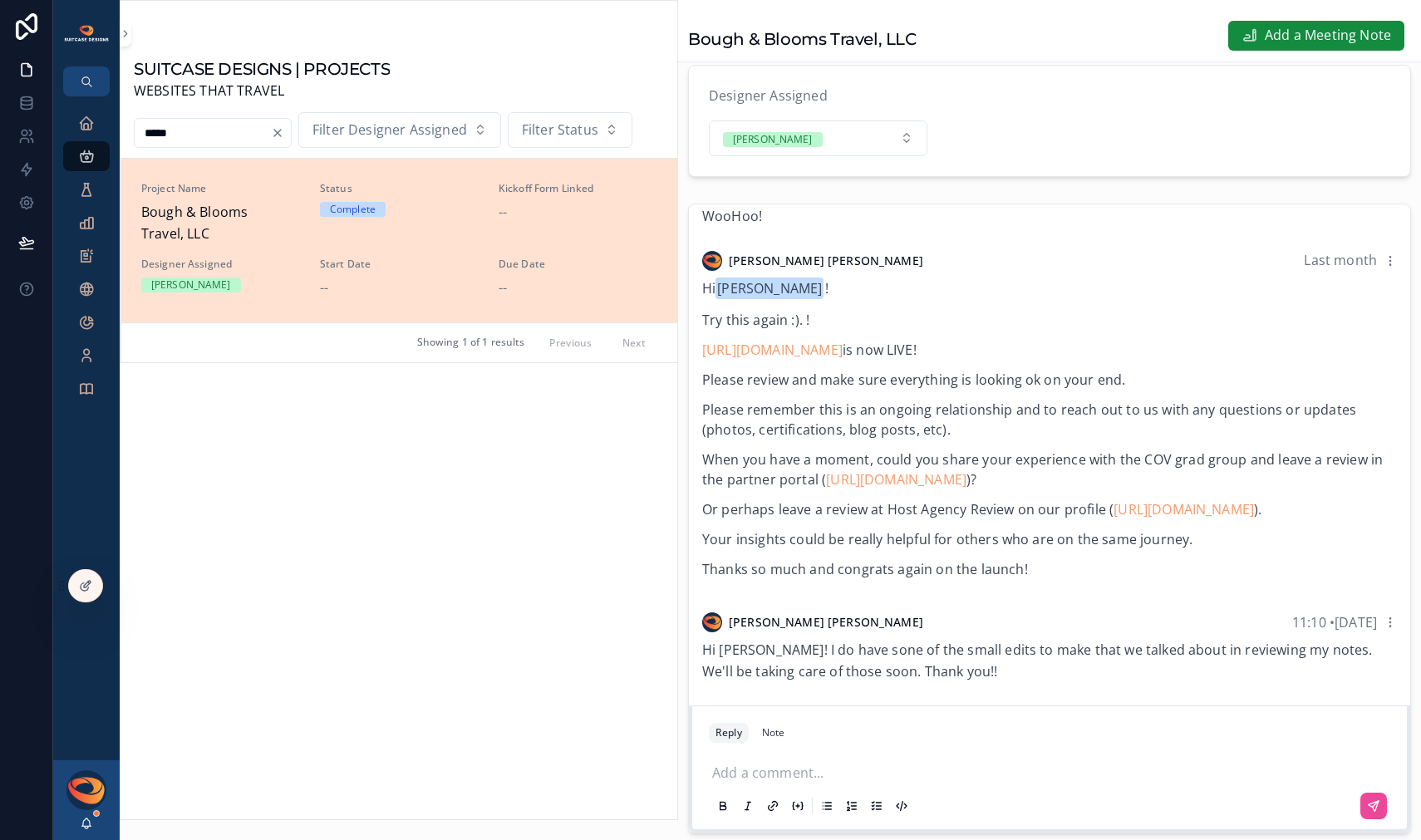
scroll to position [2657, 0]
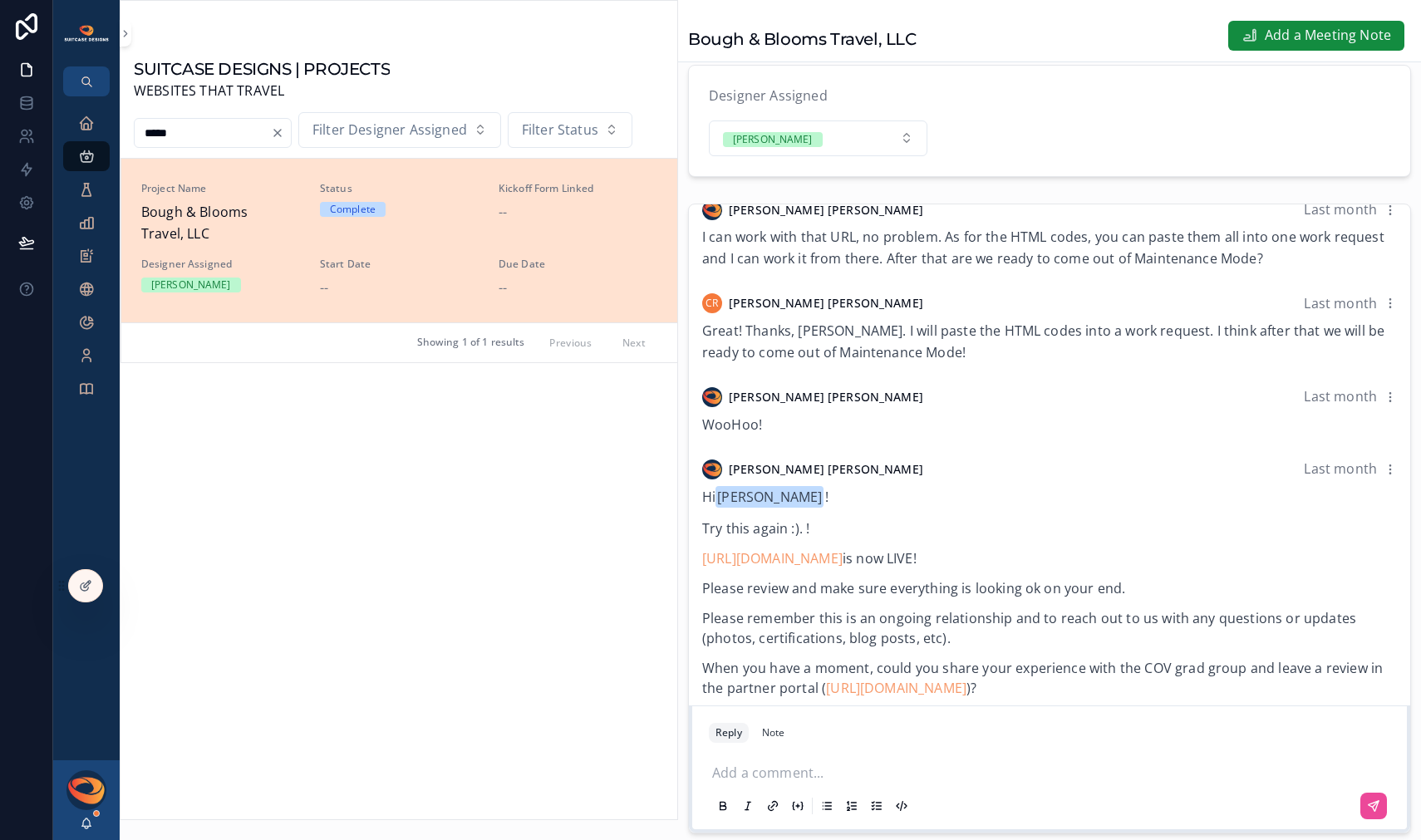
click at [538, 26] on div "SUITCASE DESIGNS | PROJECTS WEBSITES THAT TRAVEL ***** Filter Designer Assigned…" at bounding box center [398, 409] width 558 height 820
click at [284, 134] on icon "Clear" at bounding box center [278, 133] width 13 height 13
